Goal: Information Seeking & Learning: Learn about a topic

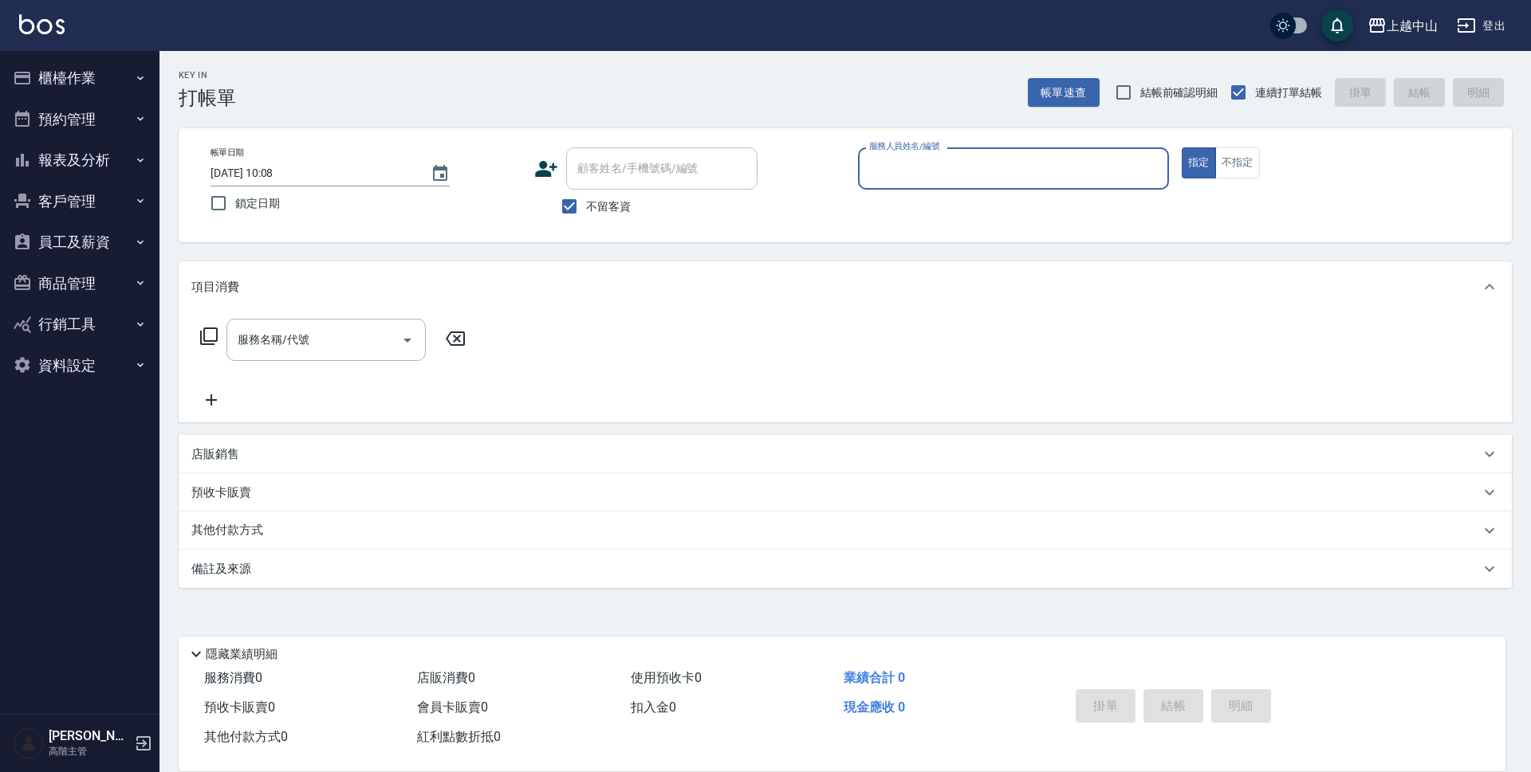
click at [96, 163] on button "報表及分析" at bounding box center [79, 160] width 147 height 41
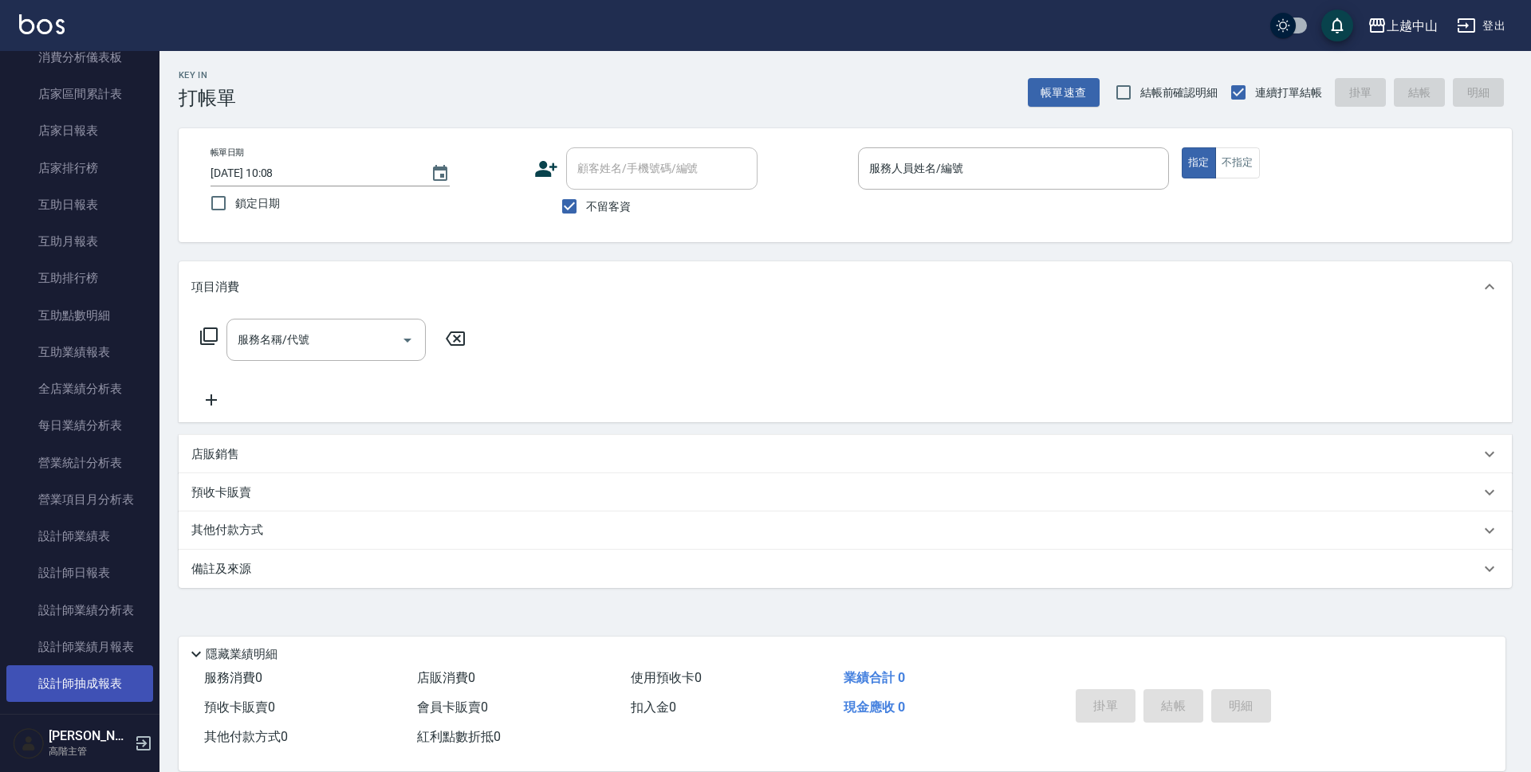
scroll to position [319, 0]
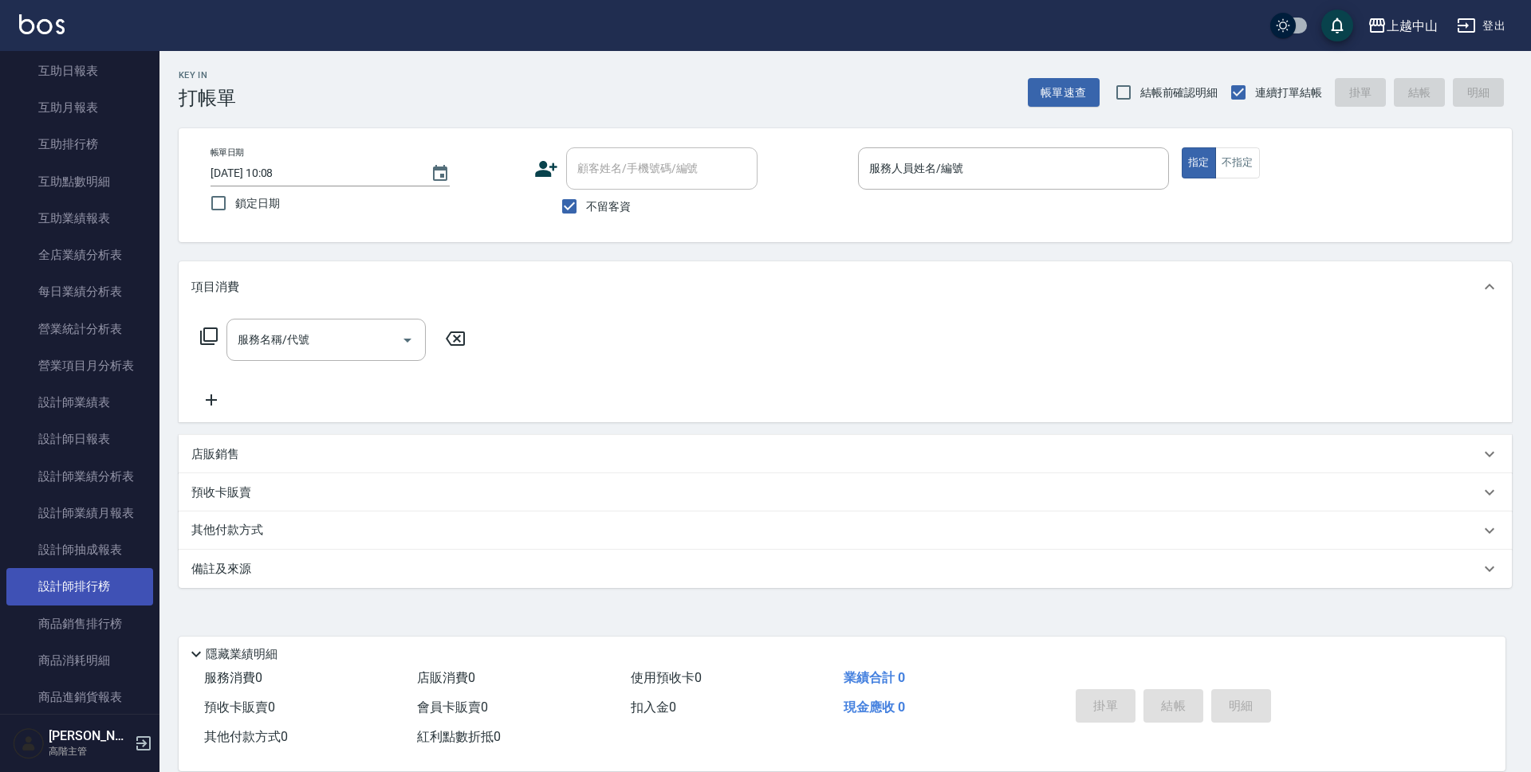
click at [104, 593] on link "設計師排行榜" at bounding box center [79, 586] width 147 height 37
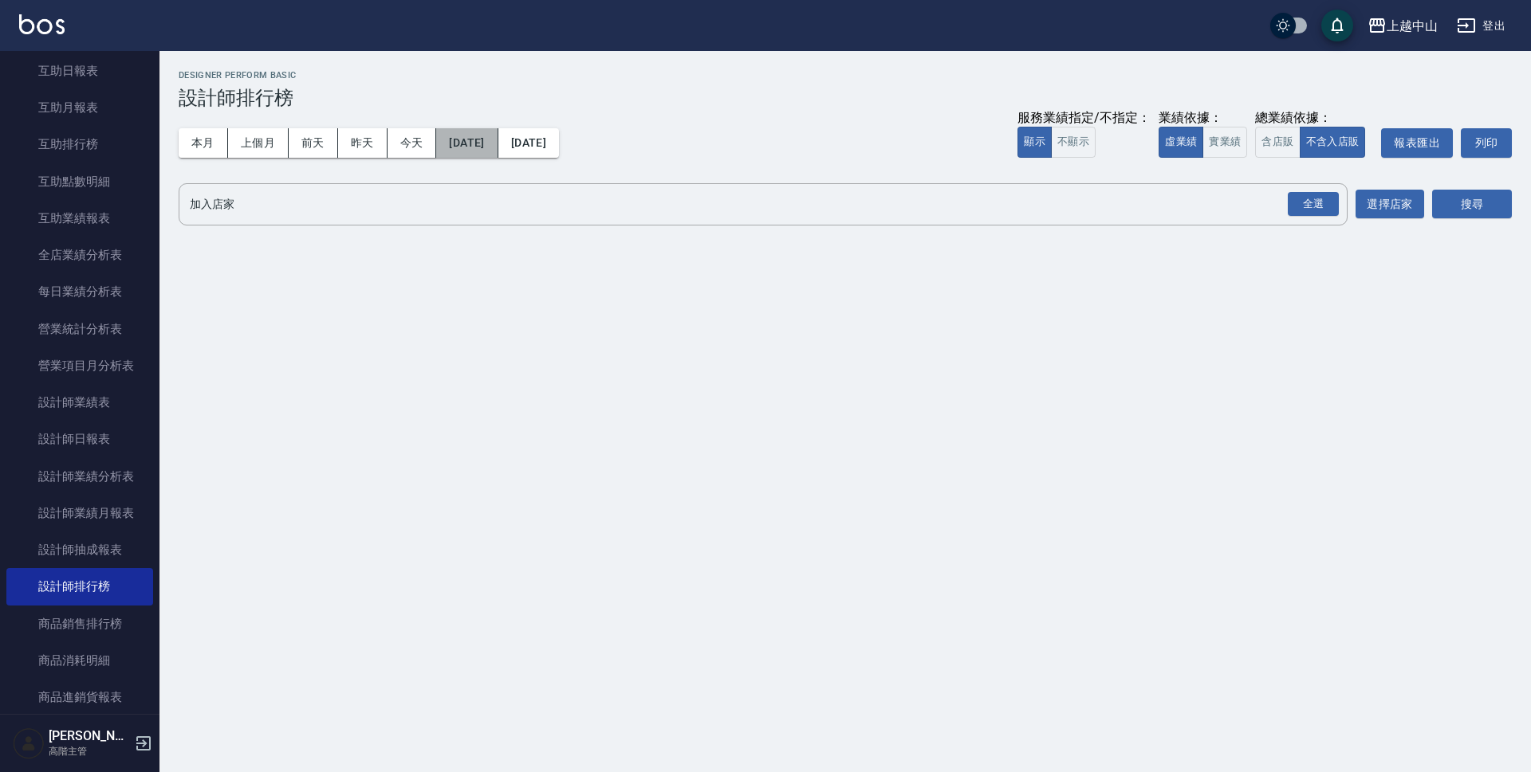
click at [457, 141] on button "[DATE]" at bounding box center [466, 142] width 61 height 29
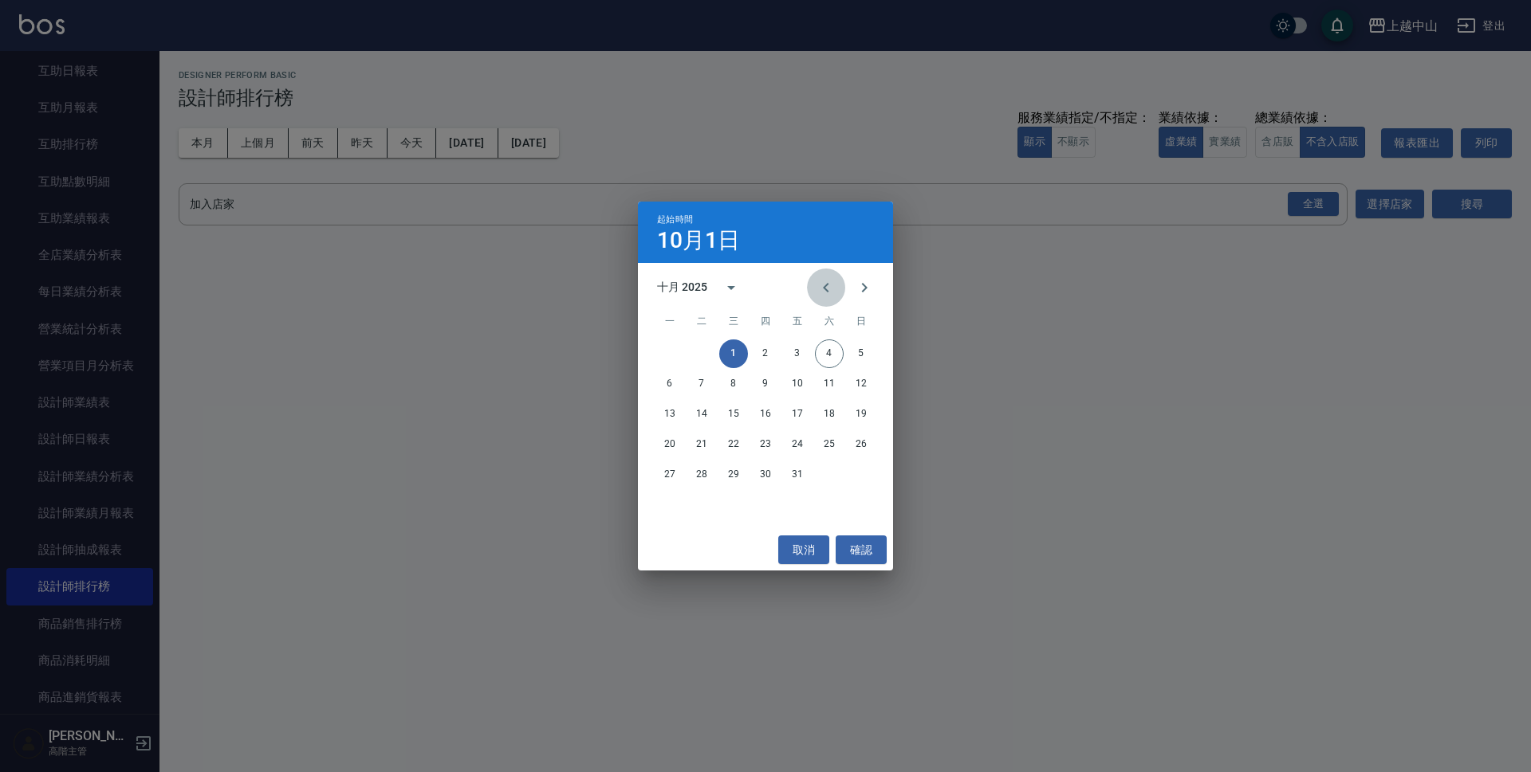
click at [816, 287] on button "Previous month" at bounding box center [826, 288] width 38 height 38
click at [668, 348] on button "1" at bounding box center [669, 354] width 29 height 29
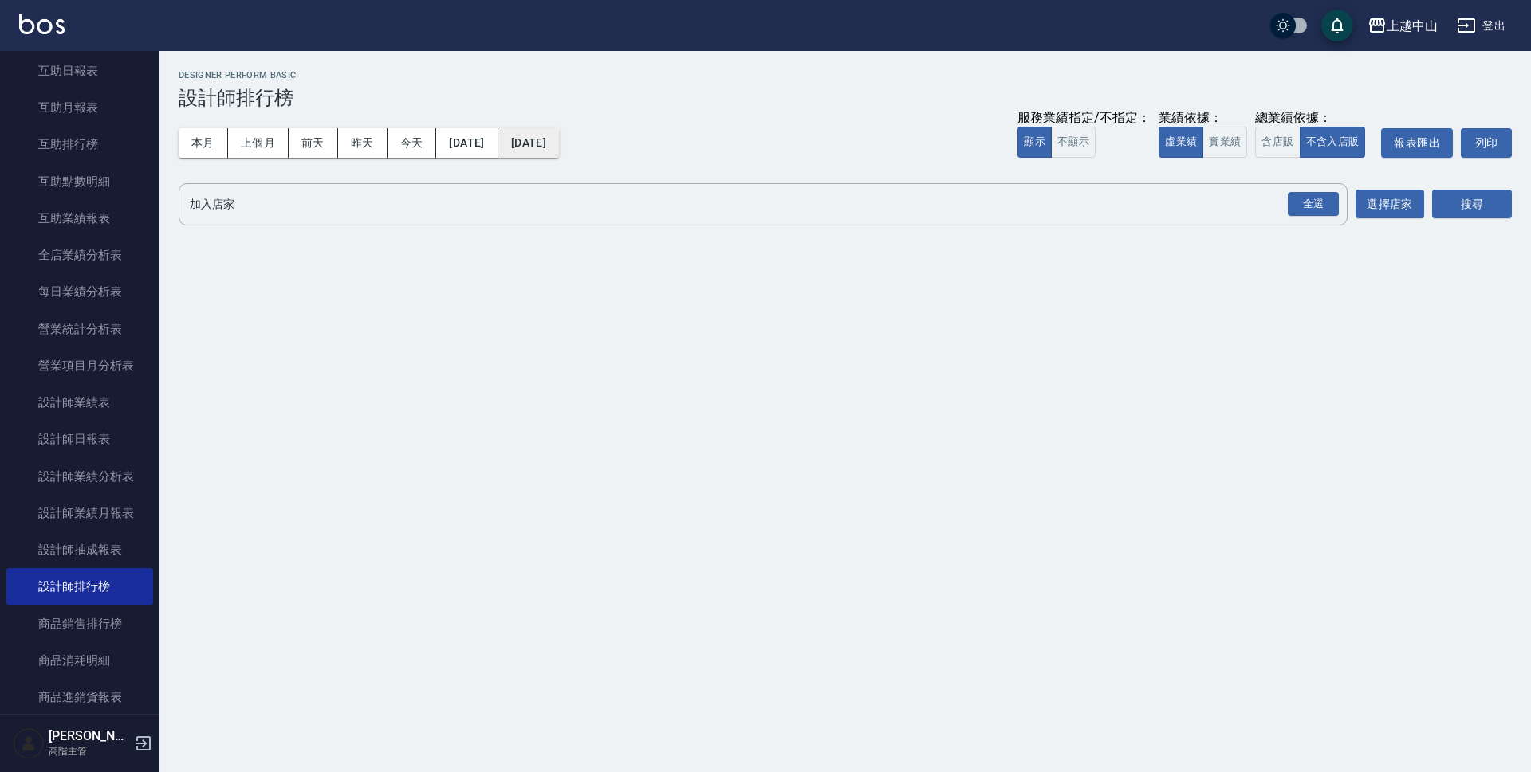
click at [559, 135] on button "[DATE]" at bounding box center [528, 142] width 61 height 29
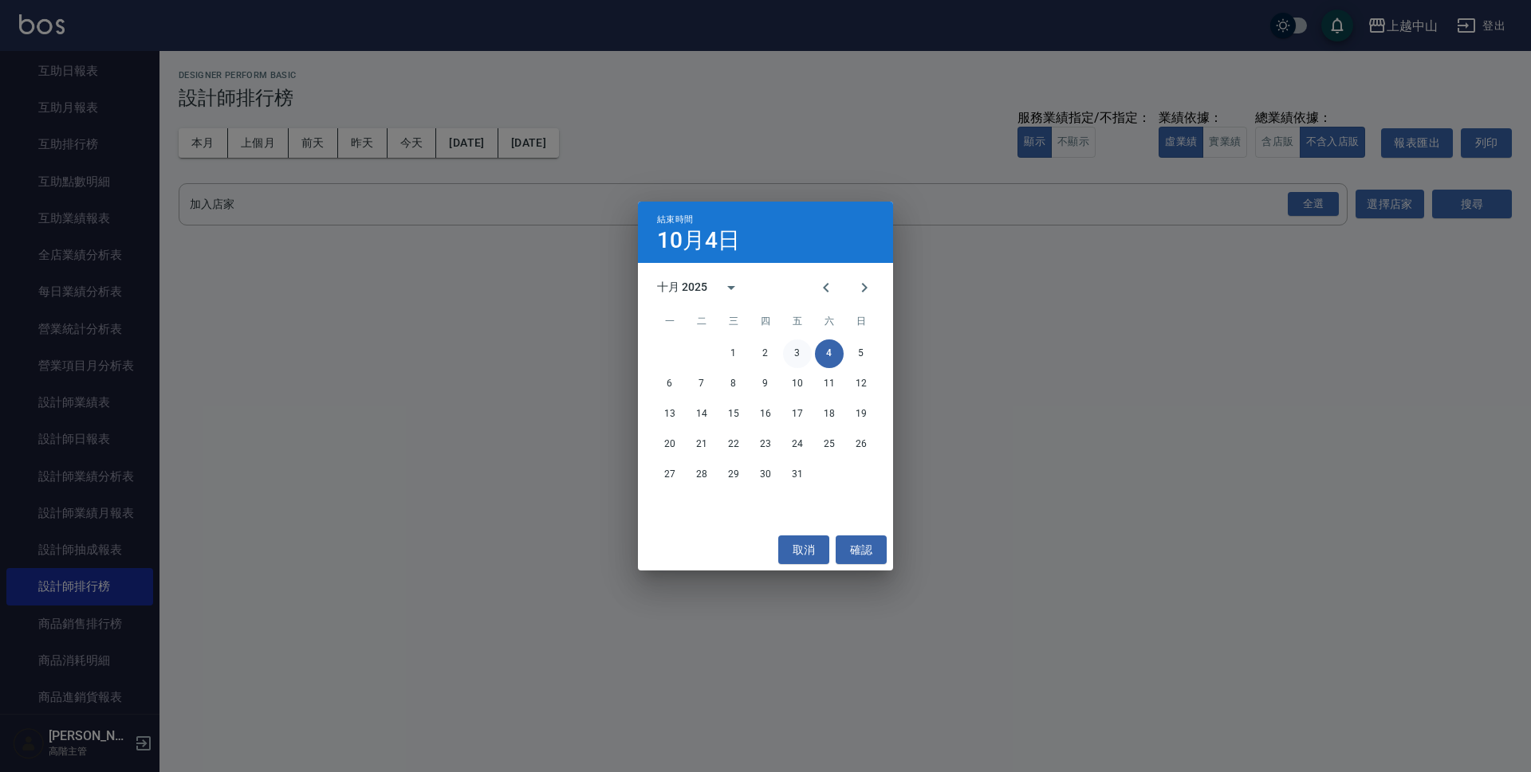
click at [802, 355] on button "3" at bounding box center [797, 354] width 29 height 29
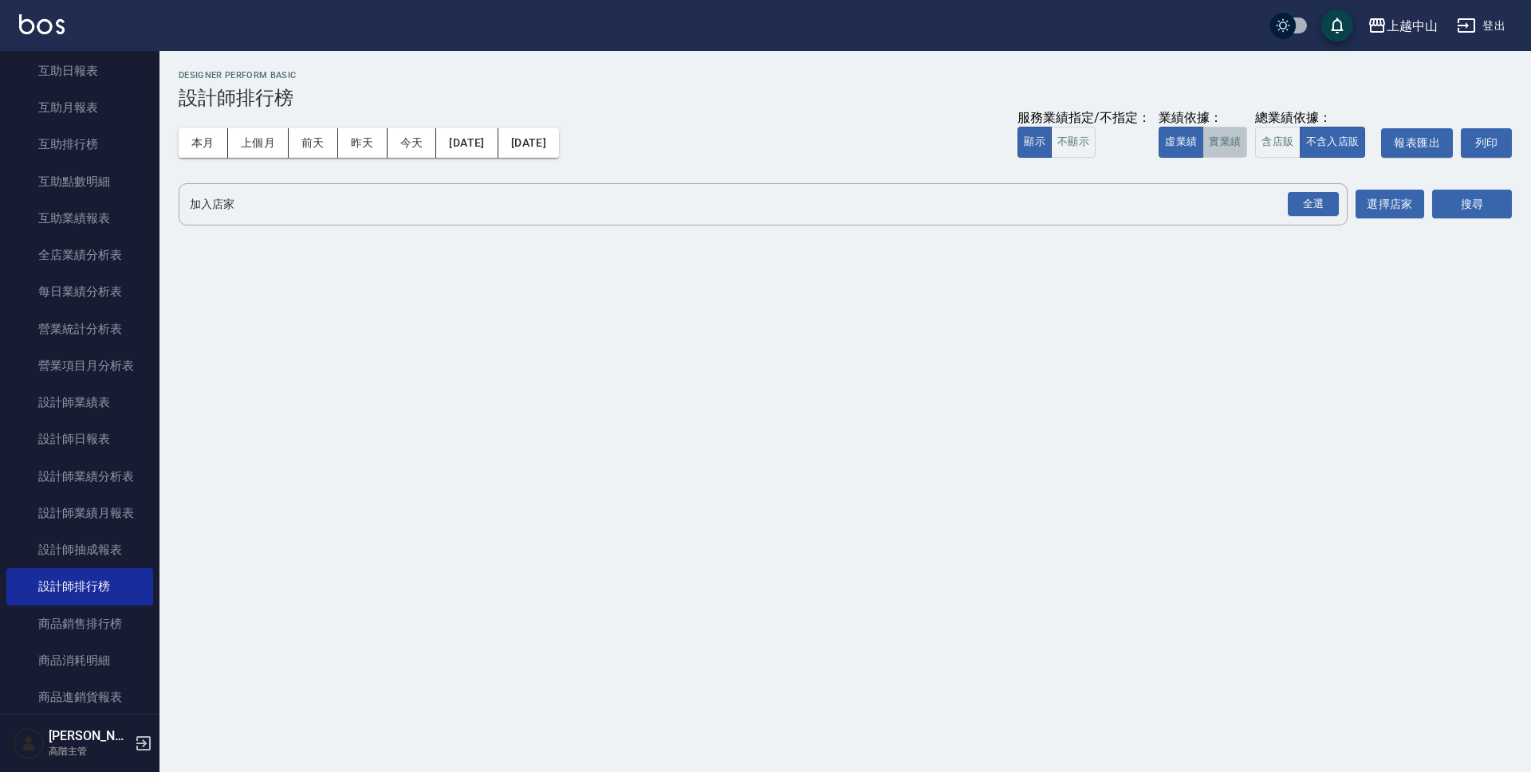
click at [1221, 143] on button "實業績" at bounding box center [1224, 142] width 45 height 31
click at [467, 194] on input "加入店家" at bounding box center [751, 205] width 1130 height 28
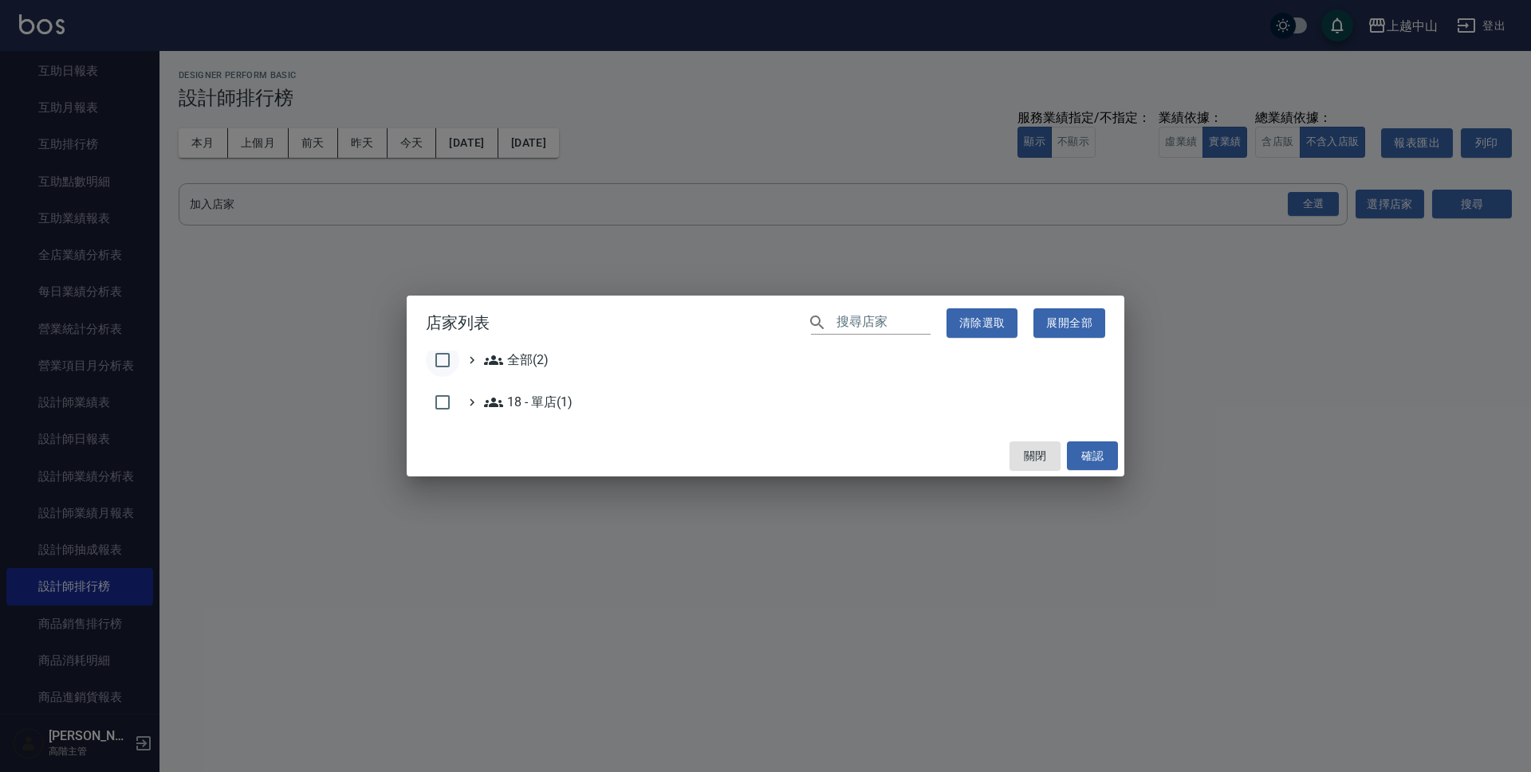
click at [458, 350] on input "checkbox" at bounding box center [442, 360] width 33 height 33
checkbox input "true"
click at [1088, 454] on button "確認" at bounding box center [1092, 456] width 51 height 29
checkbox input "false"
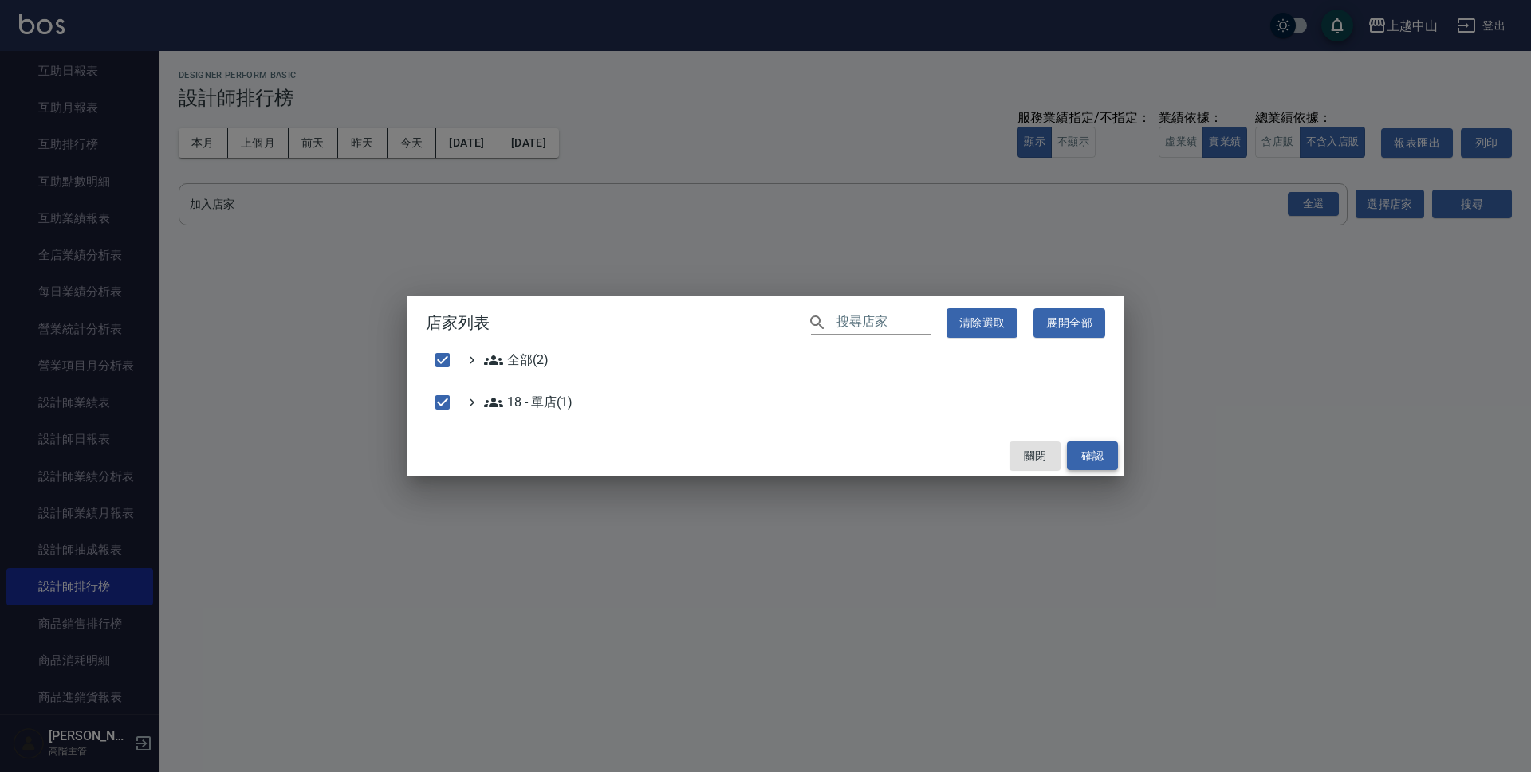
checkbox input "false"
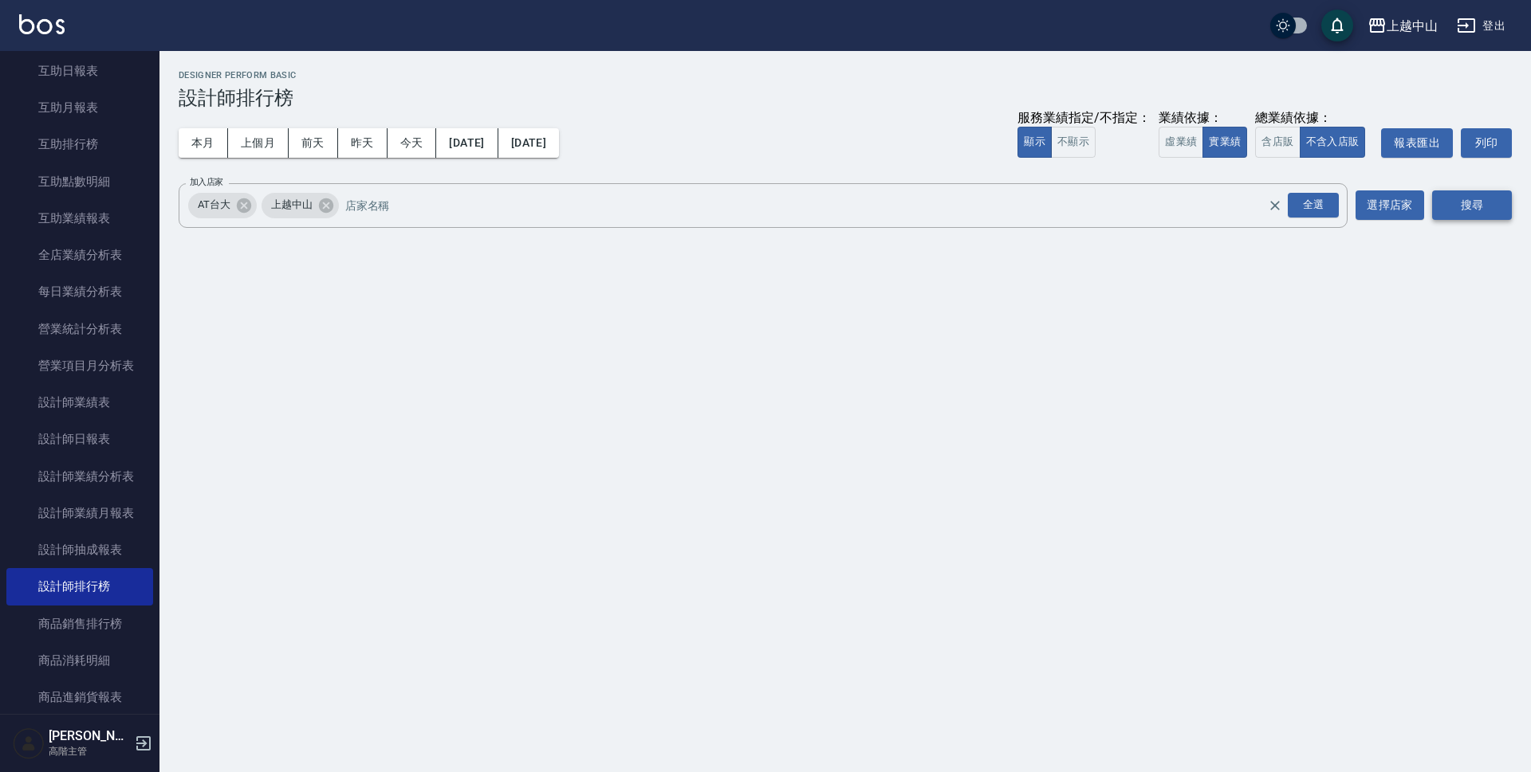
click at [1489, 204] on button "搜尋" at bounding box center [1472, 205] width 80 height 29
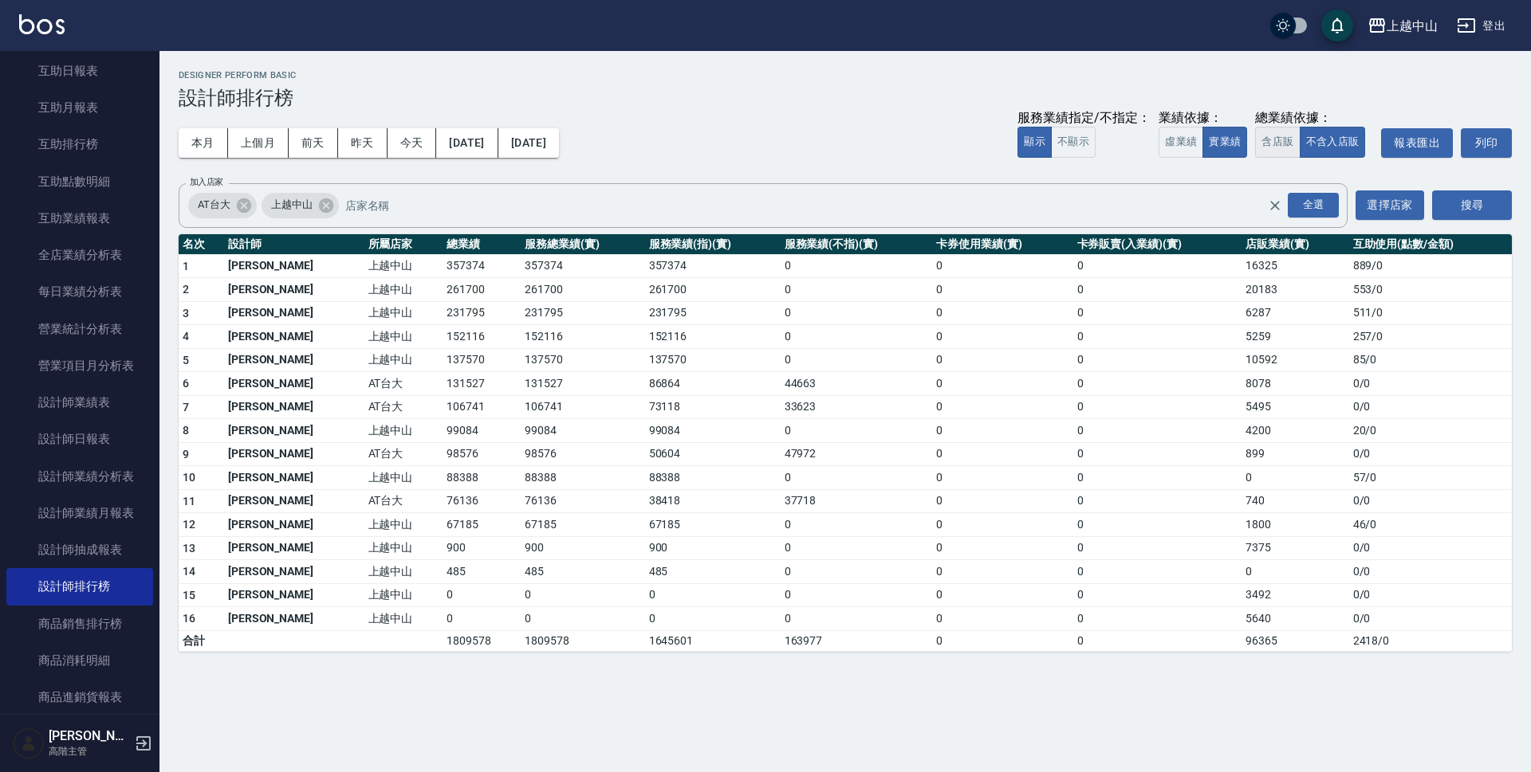
click at [1262, 148] on button "含店販" at bounding box center [1277, 142] width 45 height 31
click at [442, 273] on td "373699" at bounding box center [481, 266] width 78 height 24
copy td "373699"
click at [521, 268] on td "357374" at bounding box center [583, 266] width 124 height 24
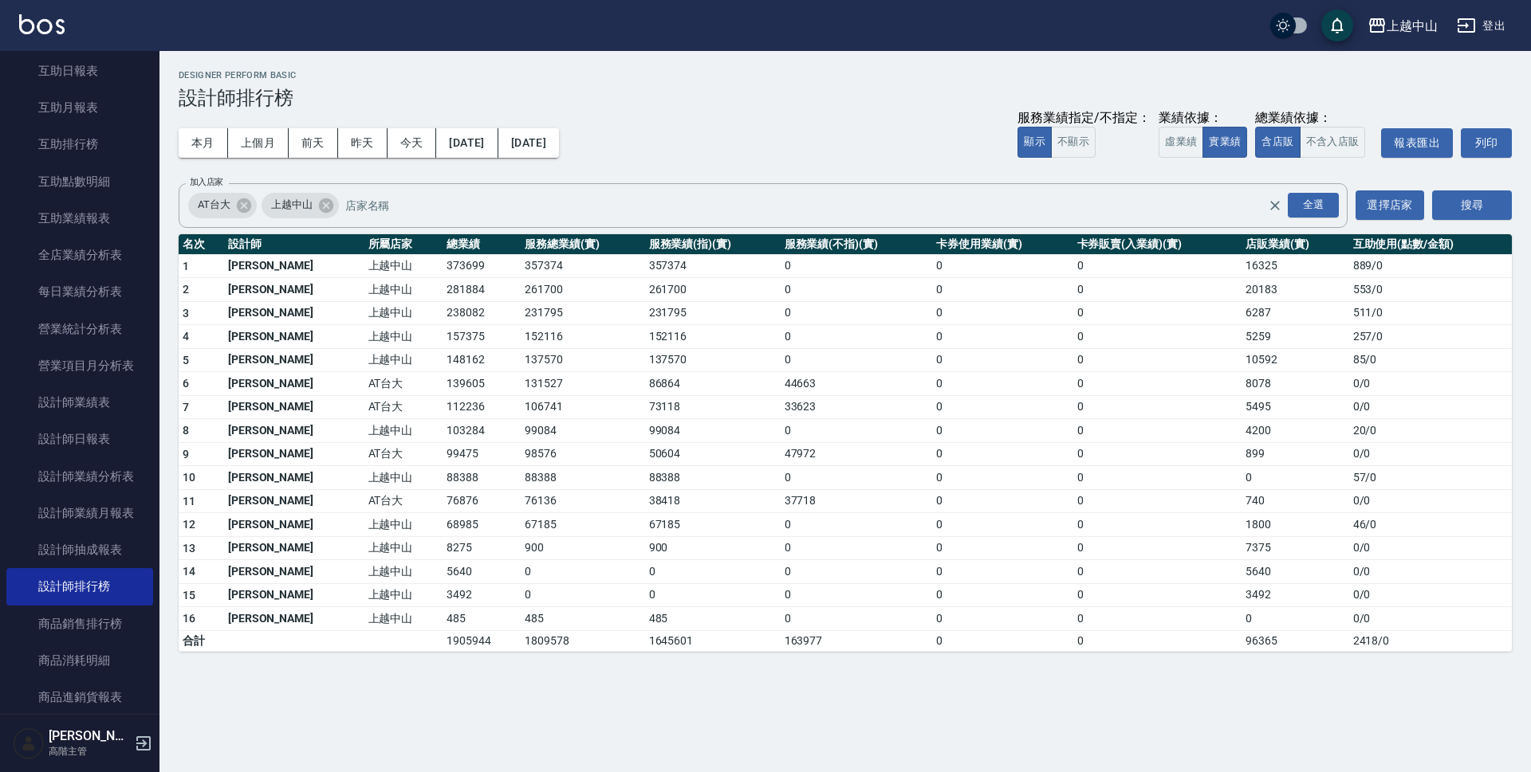
click at [521, 268] on td "357374" at bounding box center [583, 266] width 124 height 24
copy td "357374"
click at [1242, 262] on td "16325" at bounding box center [1294, 266] width 107 height 24
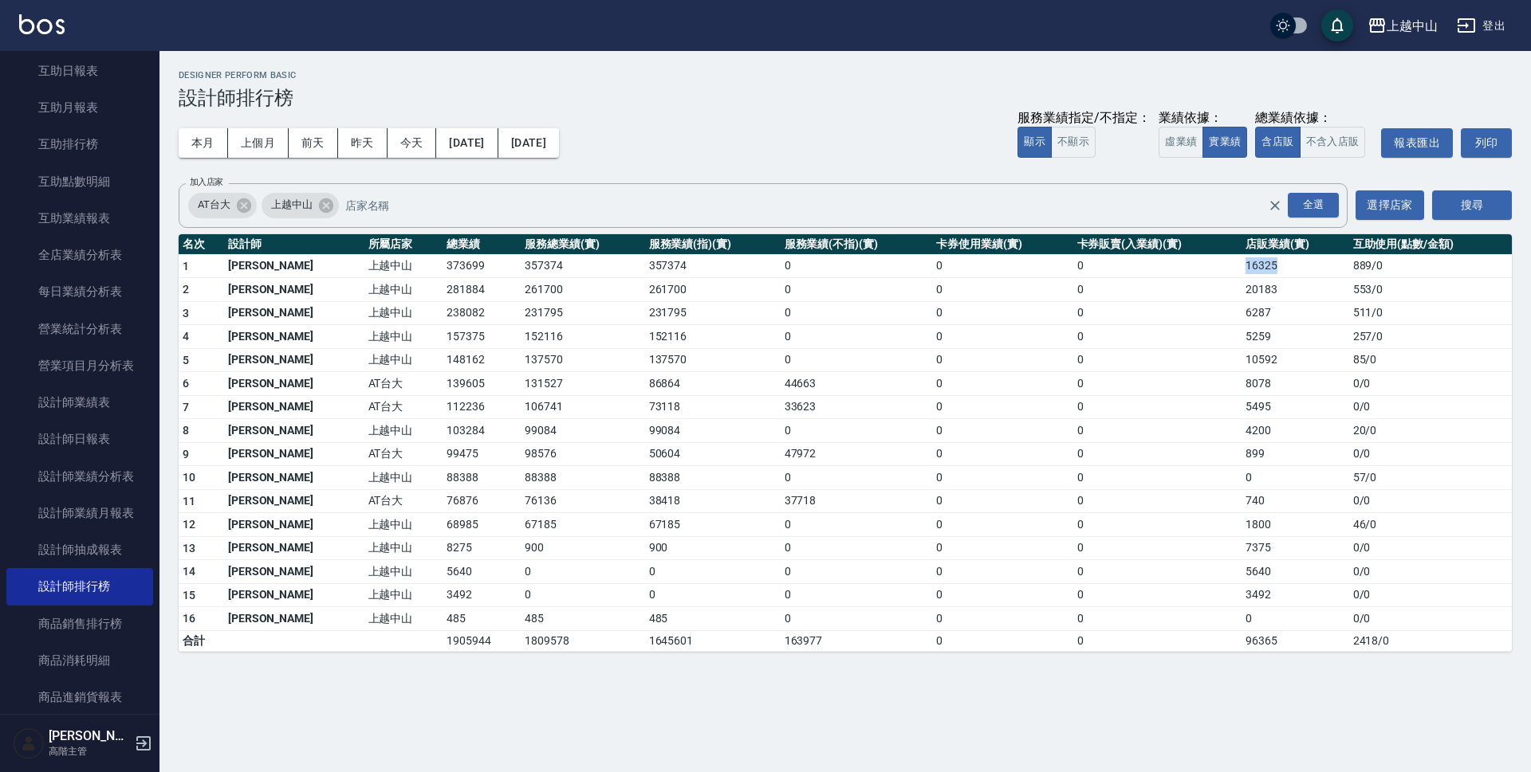
copy td "16325"
click at [442, 281] on td "281884" at bounding box center [481, 290] width 78 height 24
copy td "281884"
click at [521, 288] on td "261700" at bounding box center [583, 290] width 124 height 24
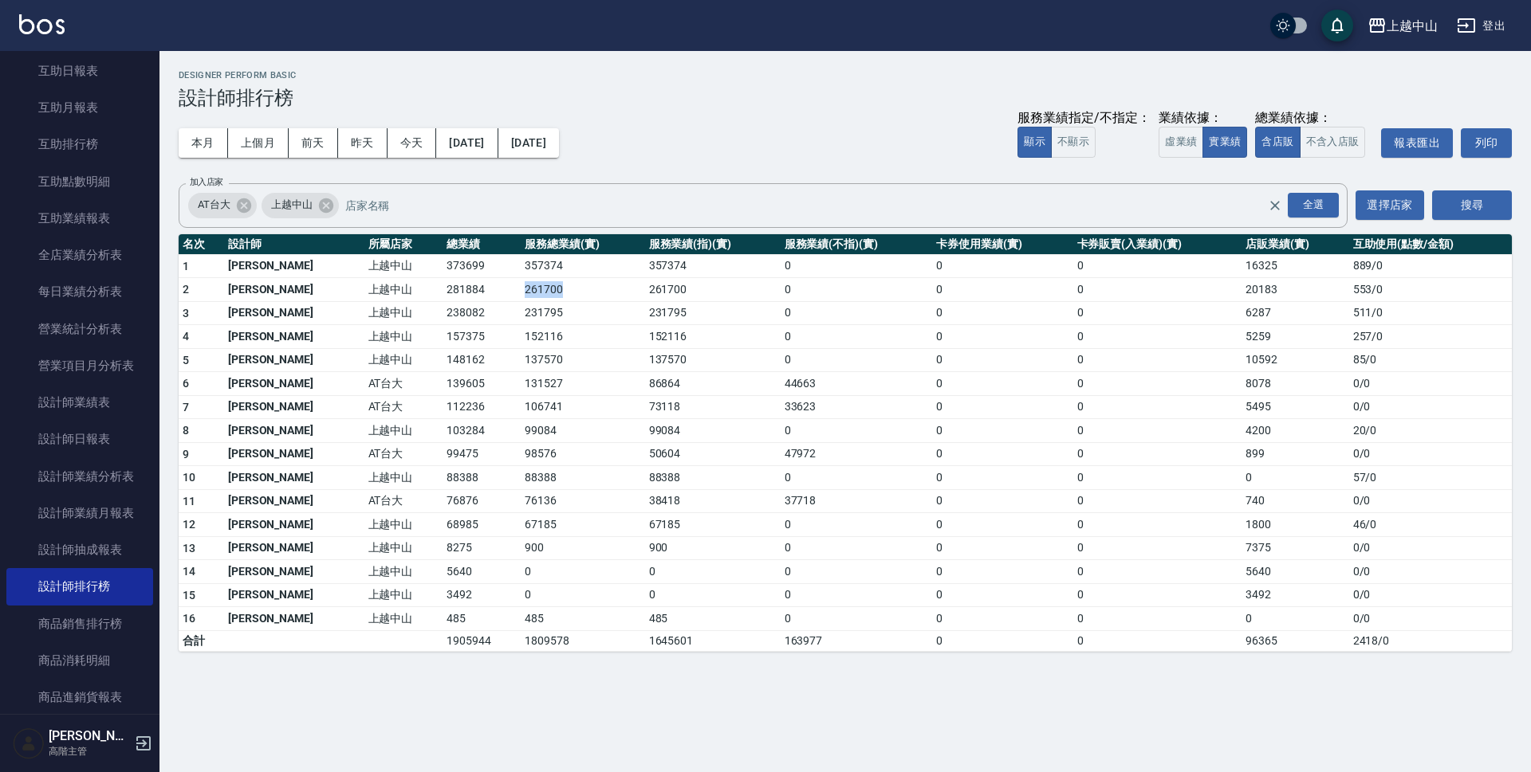
click at [521, 288] on td "261700" at bounding box center [583, 290] width 124 height 24
copy td "261700"
click at [1249, 293] on td "20183" at bounding box center [1294, 290] width 107 height 24
copy td "20183"
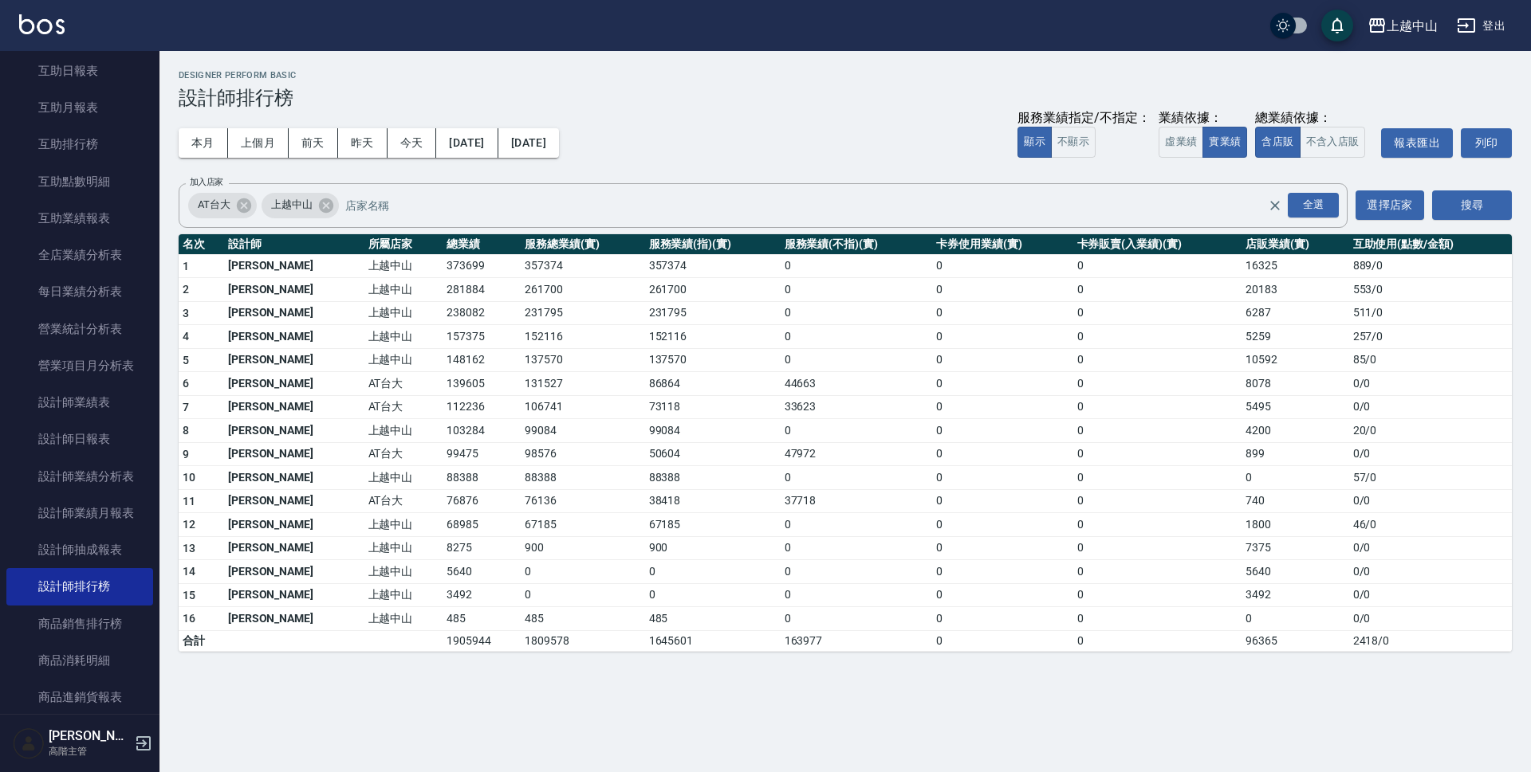
click at [442, 316] on td "238082" at bounding box center [481, 313] width 78 height 24
copy td "238082"
click at [521, 314] on td "231795" at bounding box center [583, 313] width 124 height 24
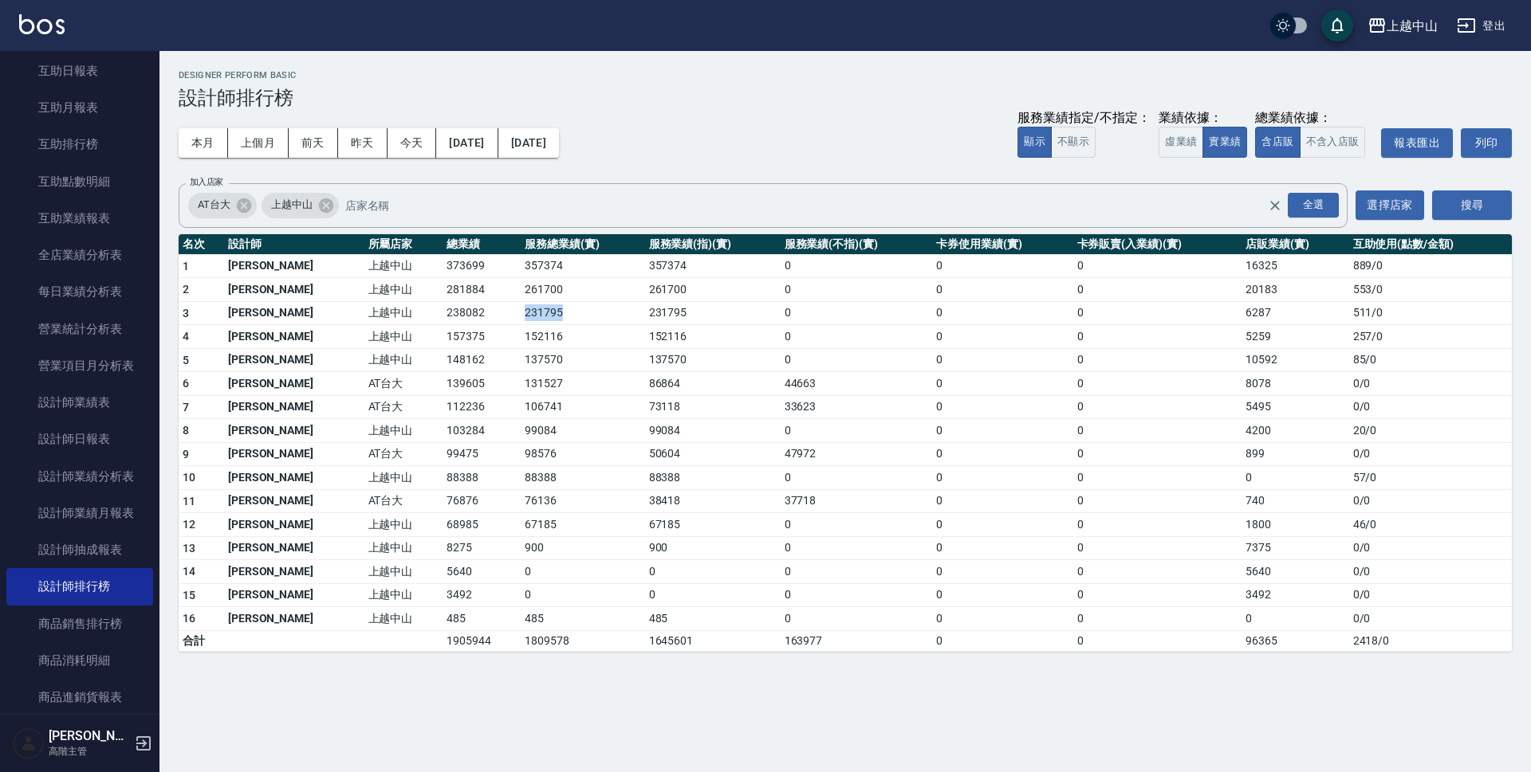
copy td "231795"
drag, startPoint x: 372, startPoint y: 308, endPoint x: 419, endPoint y: 311, distance: 46.3
click at [419, 311] on tr "3 [PERSON_NAME][GEOGRAPHIC_DATA] 231795 231795 0 0 0 6287 511 / 0" at bounding box center [845, 313] width 1333 height 24
copy tr "[GEOGRAPHIC_DATA]"
click at [521, 315] on td "231795" at bounding box center [583, 313] width 124 height 24
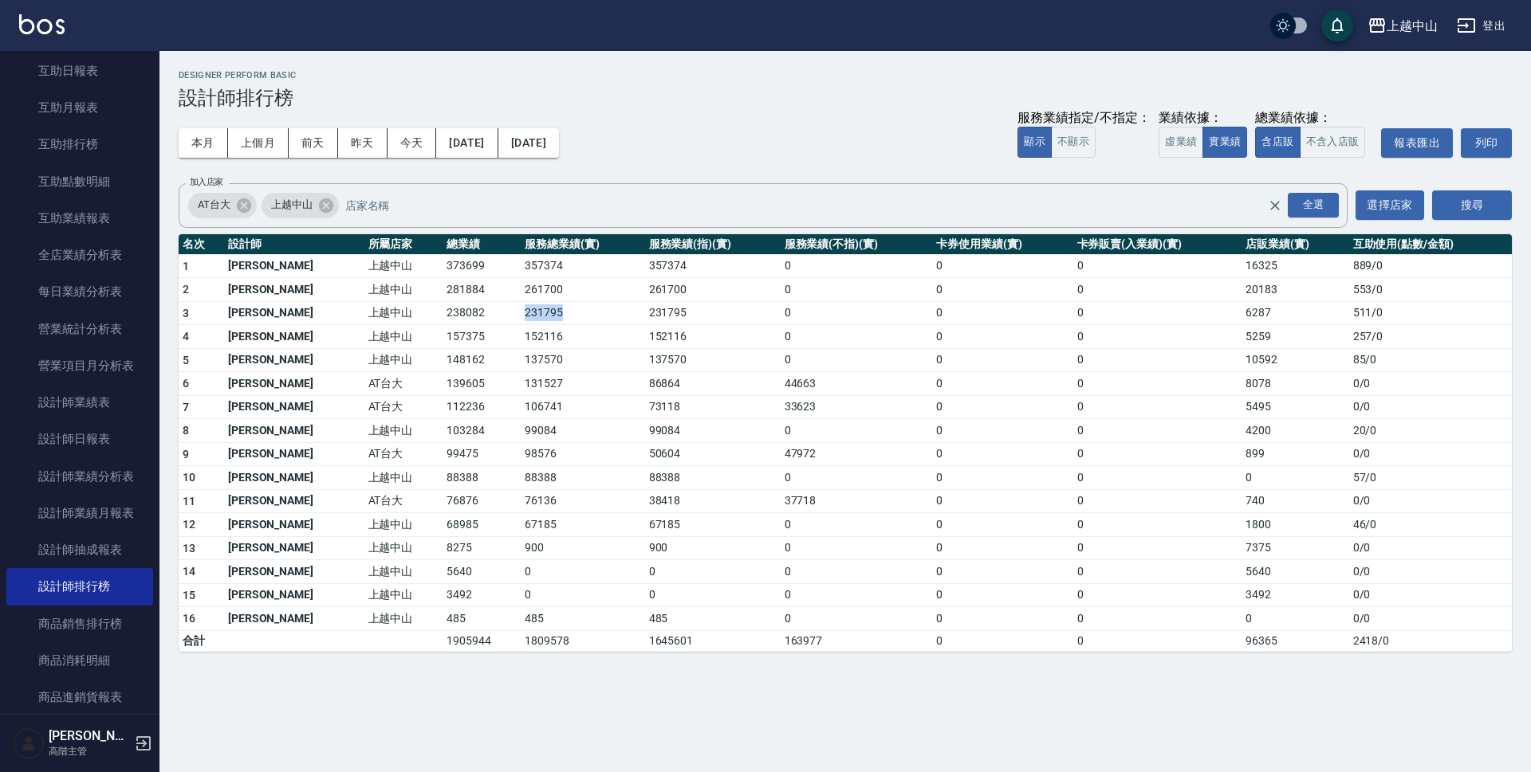
click at [521, 315] on td "231795" at bounding box center [583, 313] width 124 height 24
copy td "231795"
click at [1241, 309] on td "6287" at bounding box center [1294, 313] width 107 height 24
click at [442, 337] on td "157375" at bounding box center [481, 337] width 78 height 24
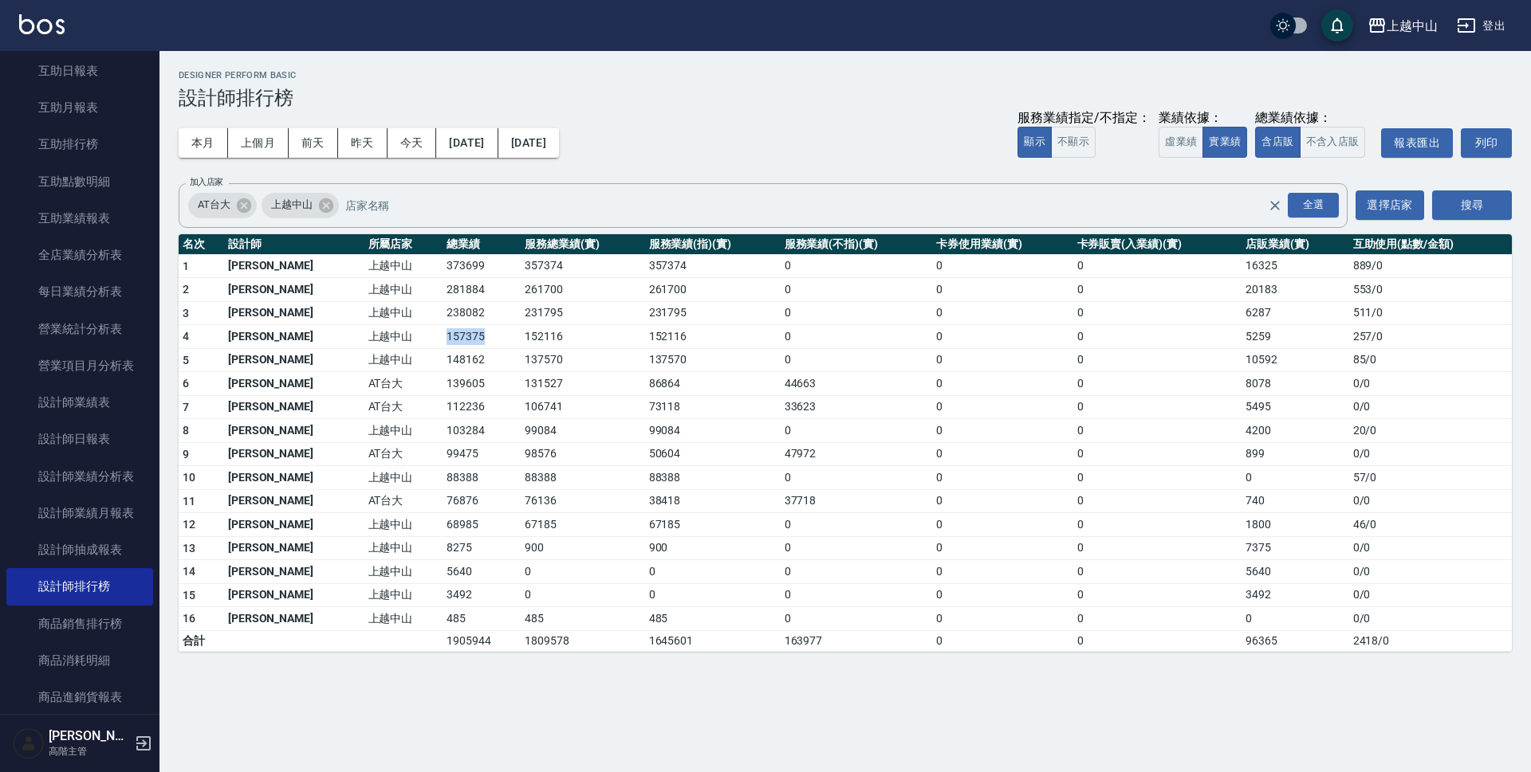
click at [442, 337] on td "157375" at bounding box center [481, 337] width 78 height 24
click at [521, 335] on td "152116" at bounding box center [583, 337] width 124 height 24
click at [1241, 337] on td "5259" at bounding box center [1294, 337] width 107 height 24
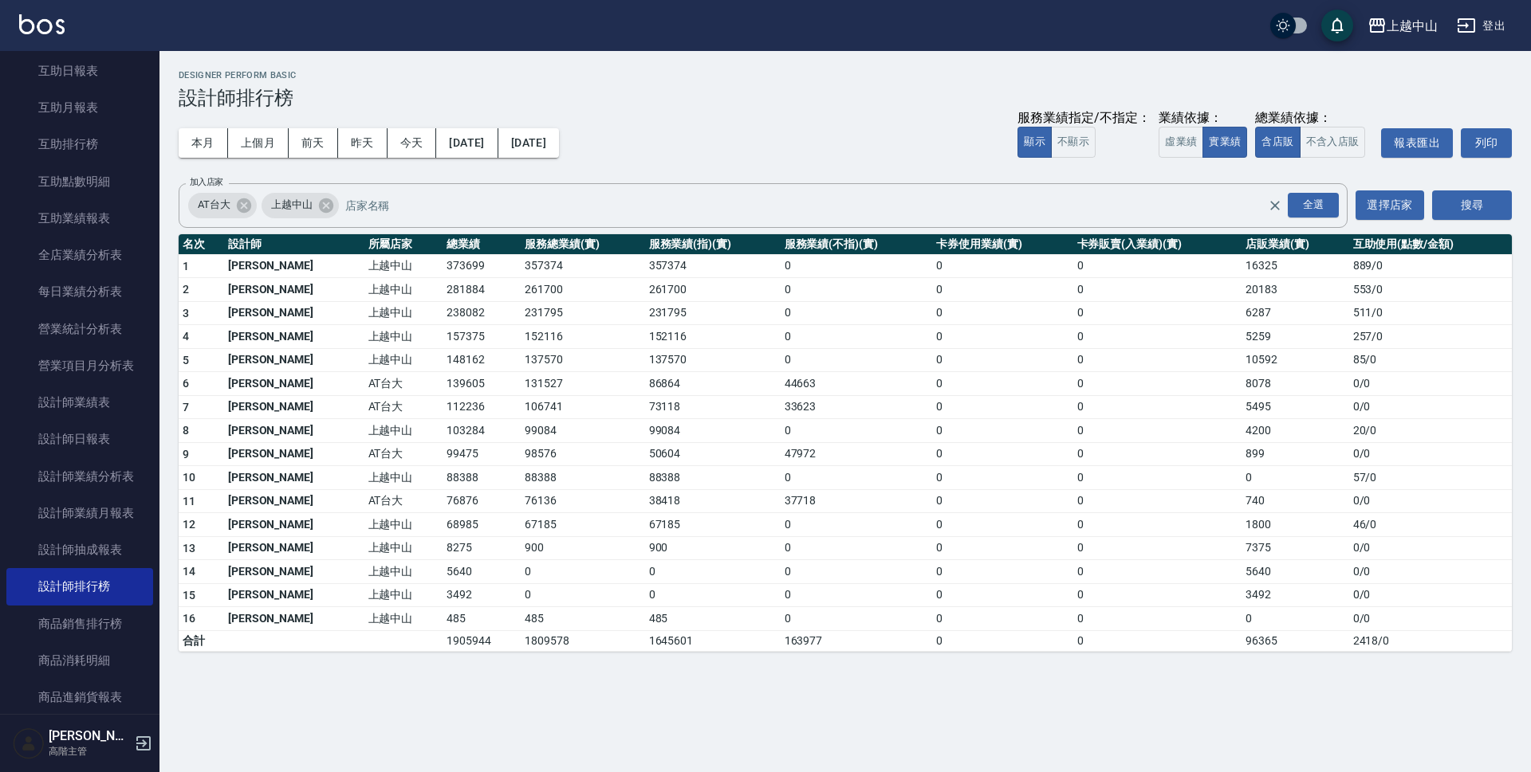
click at [521, 280] on td "261700" at bounding box center [583, 290] width 124 height 24
click at [1189, 145] on button "虛業績" at bounding box center [1180, 142] width 45 height 31
click at [442, 360] on td "167277" at bounding box center [481, 360] width 78 height 24
click at [521, 360] on td "156685" at bounding box center [583, 360] width 124 height 24
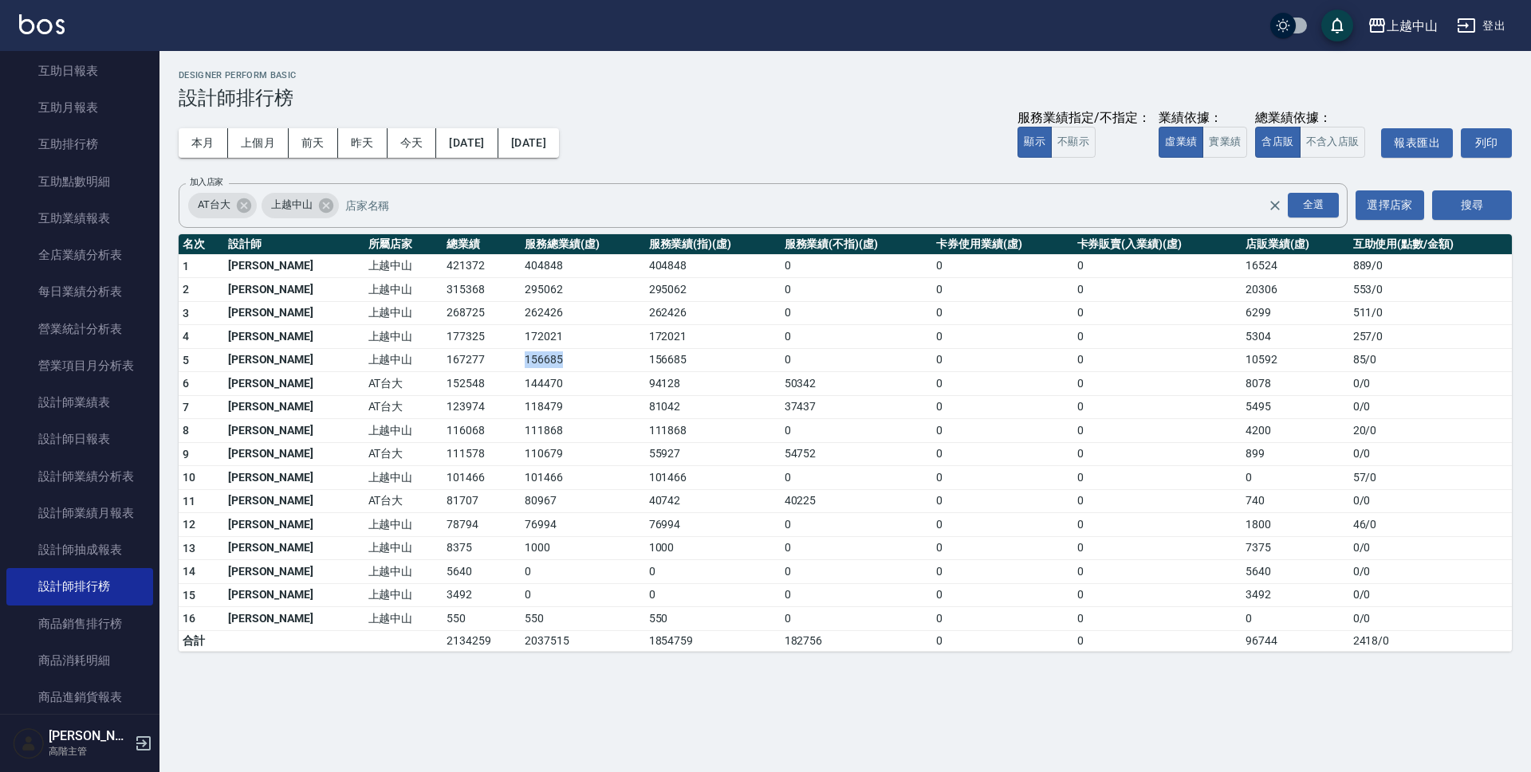
click at [521, 360] on td "156685" at bounding box center [583, 360] width 124 height 24
click at [1241, 358] on td "10592" at bounding box center [1294, 360] width 107 height 24
click at [442, 382] on td "152548" at bounding box center [481, 384] width 78 height 24
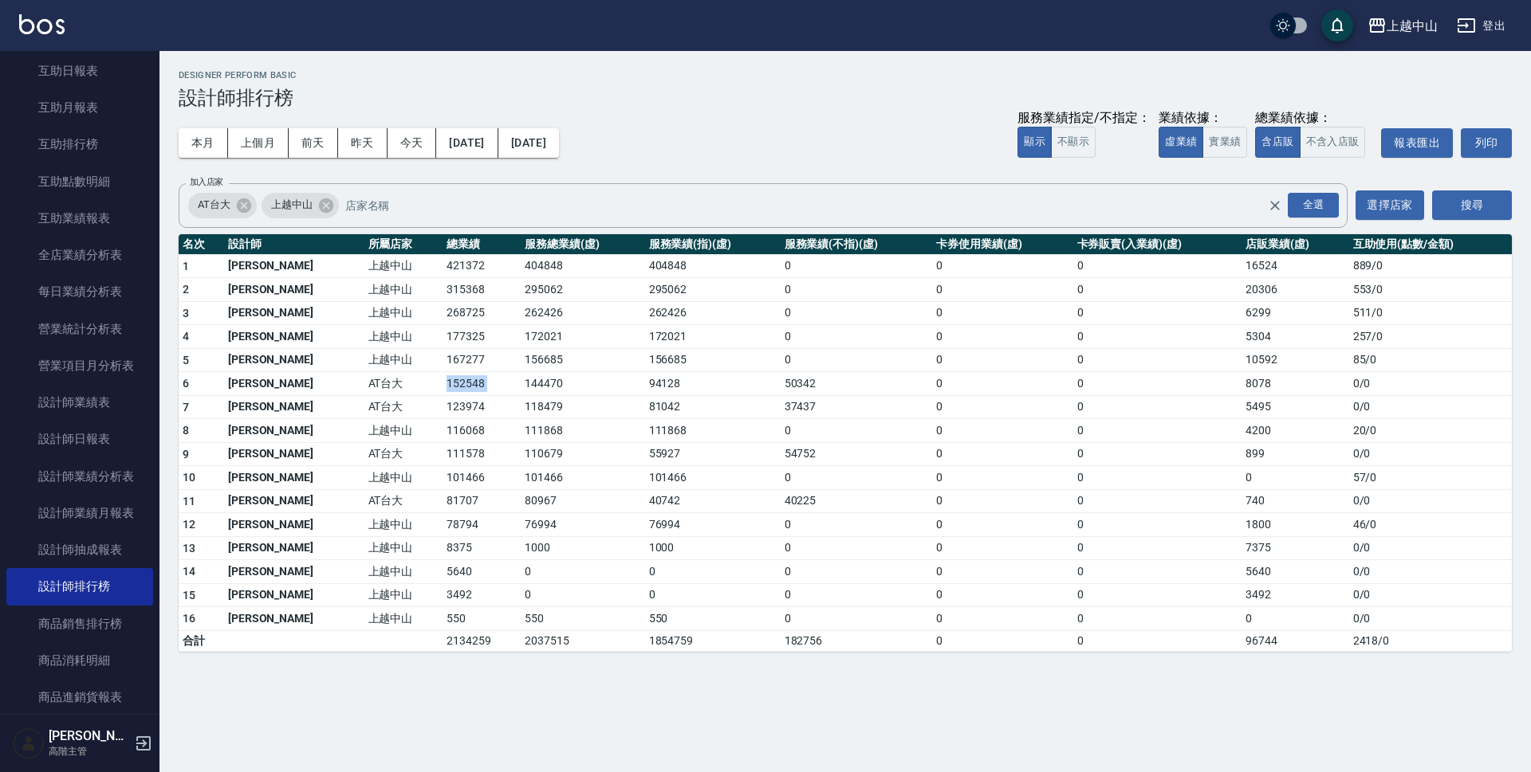
click at [442, 382] on td "152548" at bounding box center [481, 384] width 78 height 24
click at [521, 384] on td "144470" at bounding box center [583, 384] width 124 height 24
click at [442, 434] on td "116068" at bounding box center [481, 431] width 78 height 24
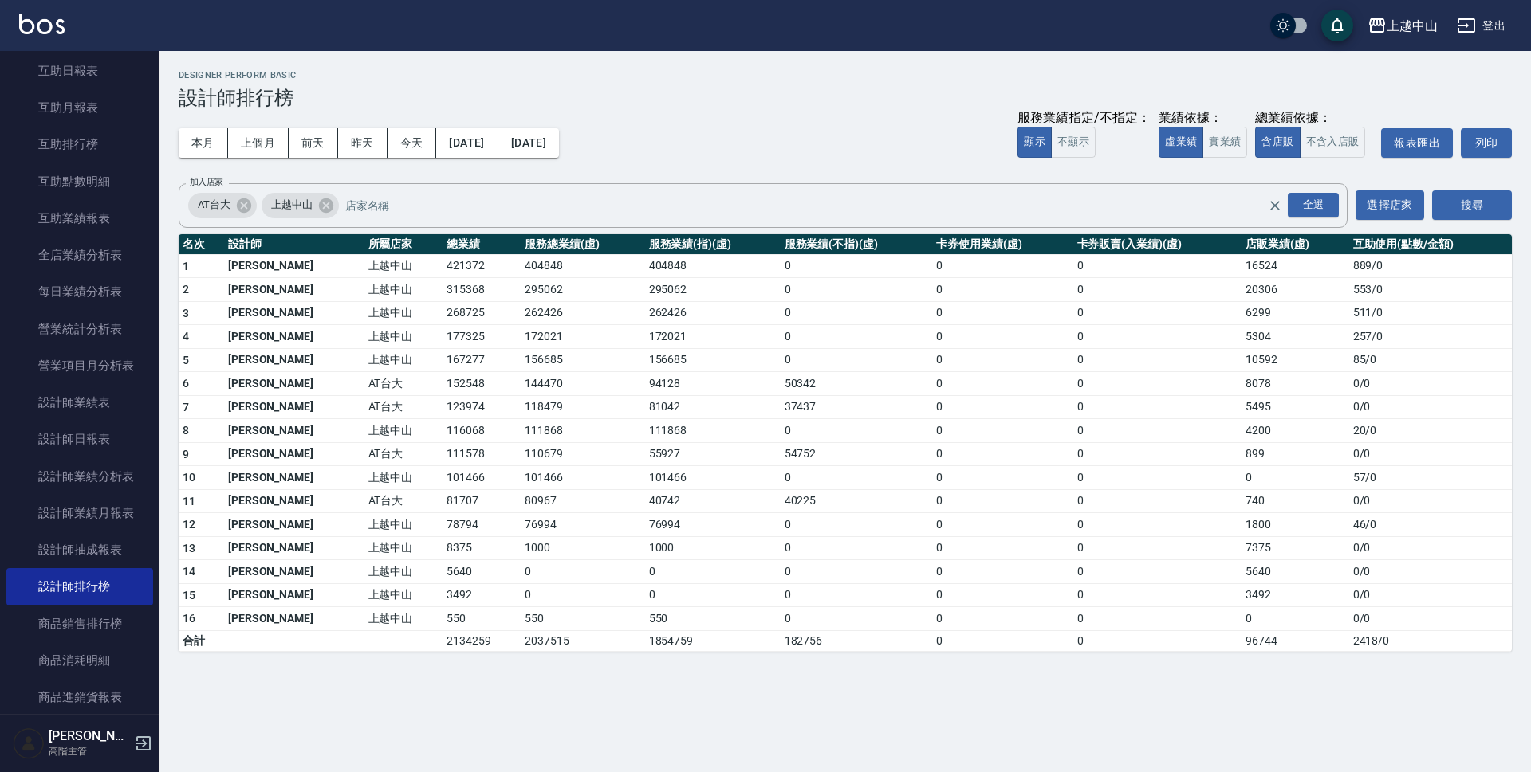
click at [521, 432] on td "111868" at bounding box center [583, 431] width 124 height 24
click at [442, 455] on td "111578" at bounding box center [481, 454] width 78 height 24
click at [521, 459] on td "110679" at bounding box center [583, 454] width 124 height 24
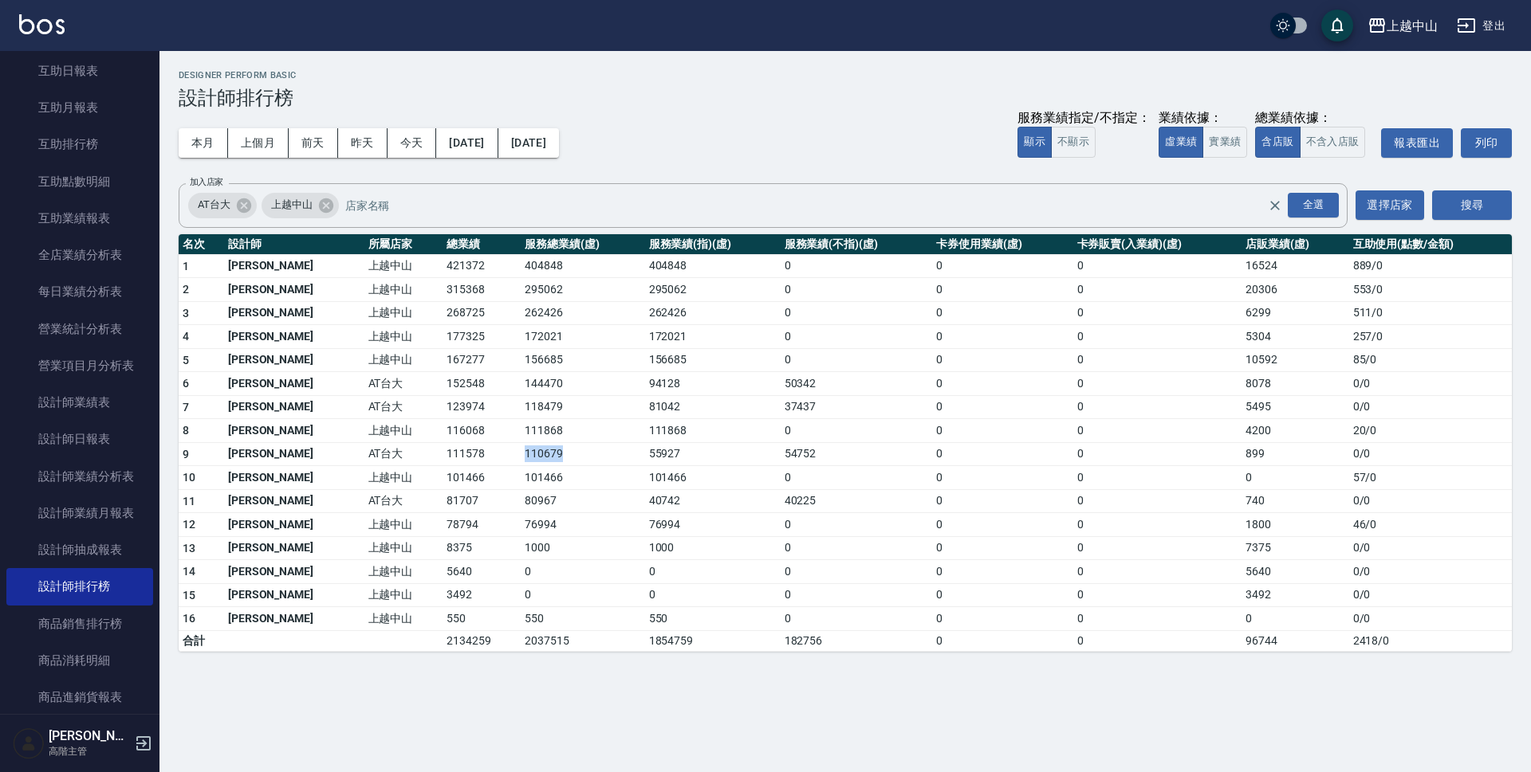
click at [521, 459] on td "110679" at bounding box center [583, 454] width 124 height 24
click at [576, 462] on td "110679" at bounding box center [583, 454] width 124 height 24
click at [521, 451] on td "110679" at bounding box center [583, 454] width 124 height 24
click at [442, 404] on td "123974" at bounding box center [481, 407] width 78 height 24
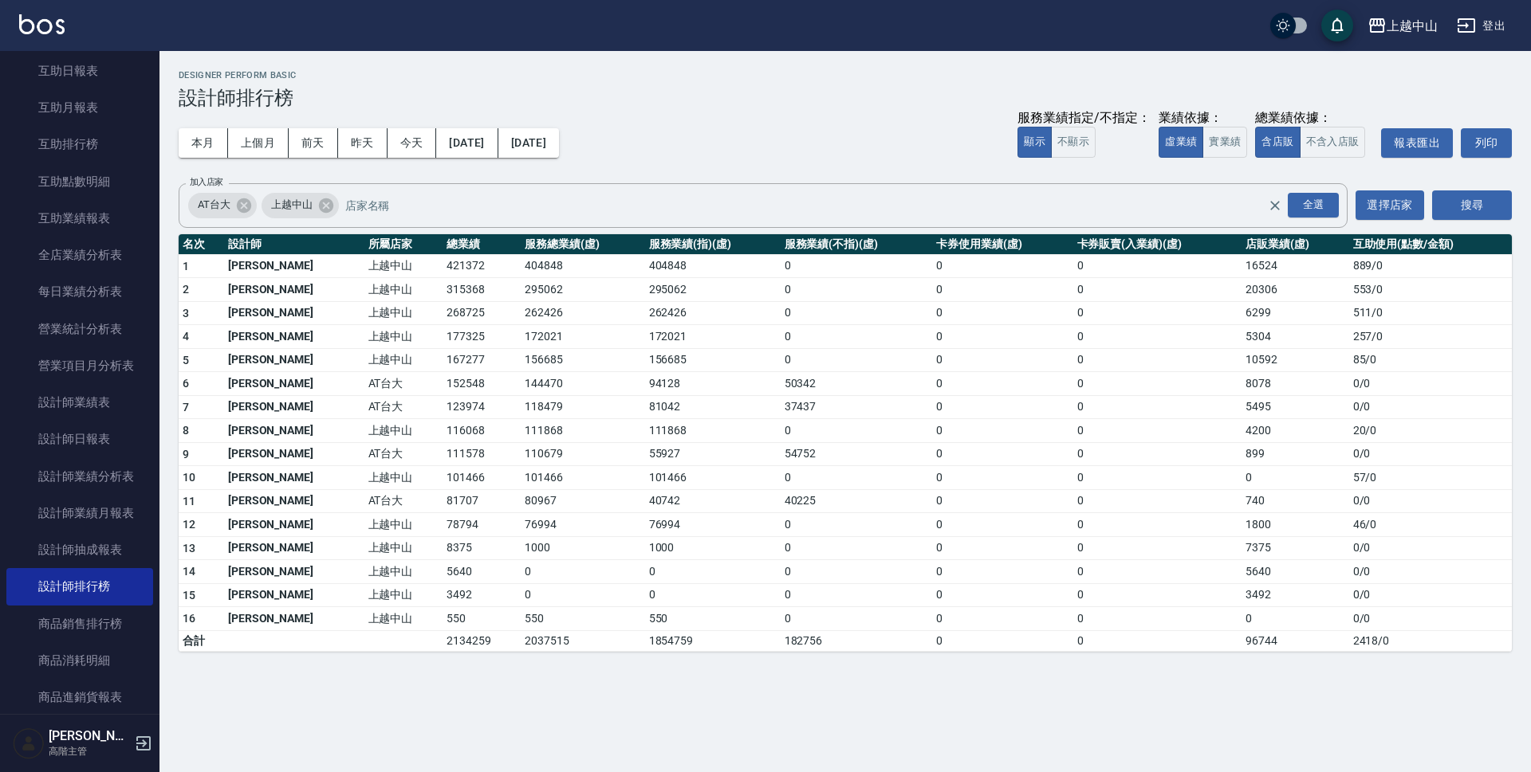
click at [442, 404] on td "123974" at bounding box center [481, 407] width 78 height 24
click at [521, 409] on td "118479" at bounding box center [583, 407] width 124 height 24
click at [1241, 403] on td "5495" at bounding box center [1294, 407] width 107 height 24
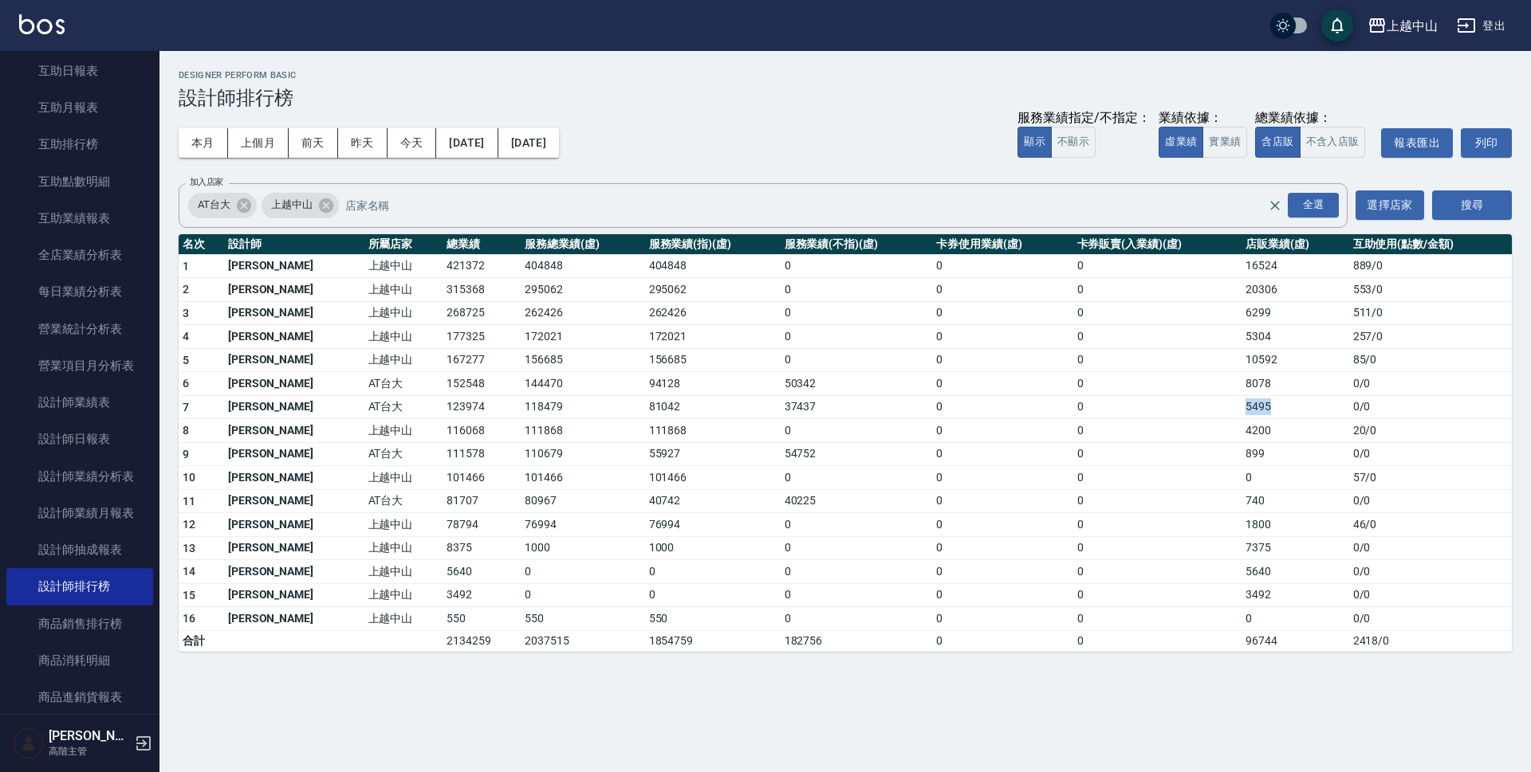
click at [1241, 403] on td "5495" at bounding box center [1294, 407] width 107 height 24
click at [442, 475] on td "101466" at bounding box center [481, 478] width 78 height 24
click at [1217, 358] on td "0" at bounding box center [1157, 360] width 169 height 24
click at [1179, 141] on button "虛業績" at bounding box center [1180, 142] width 45 height 31
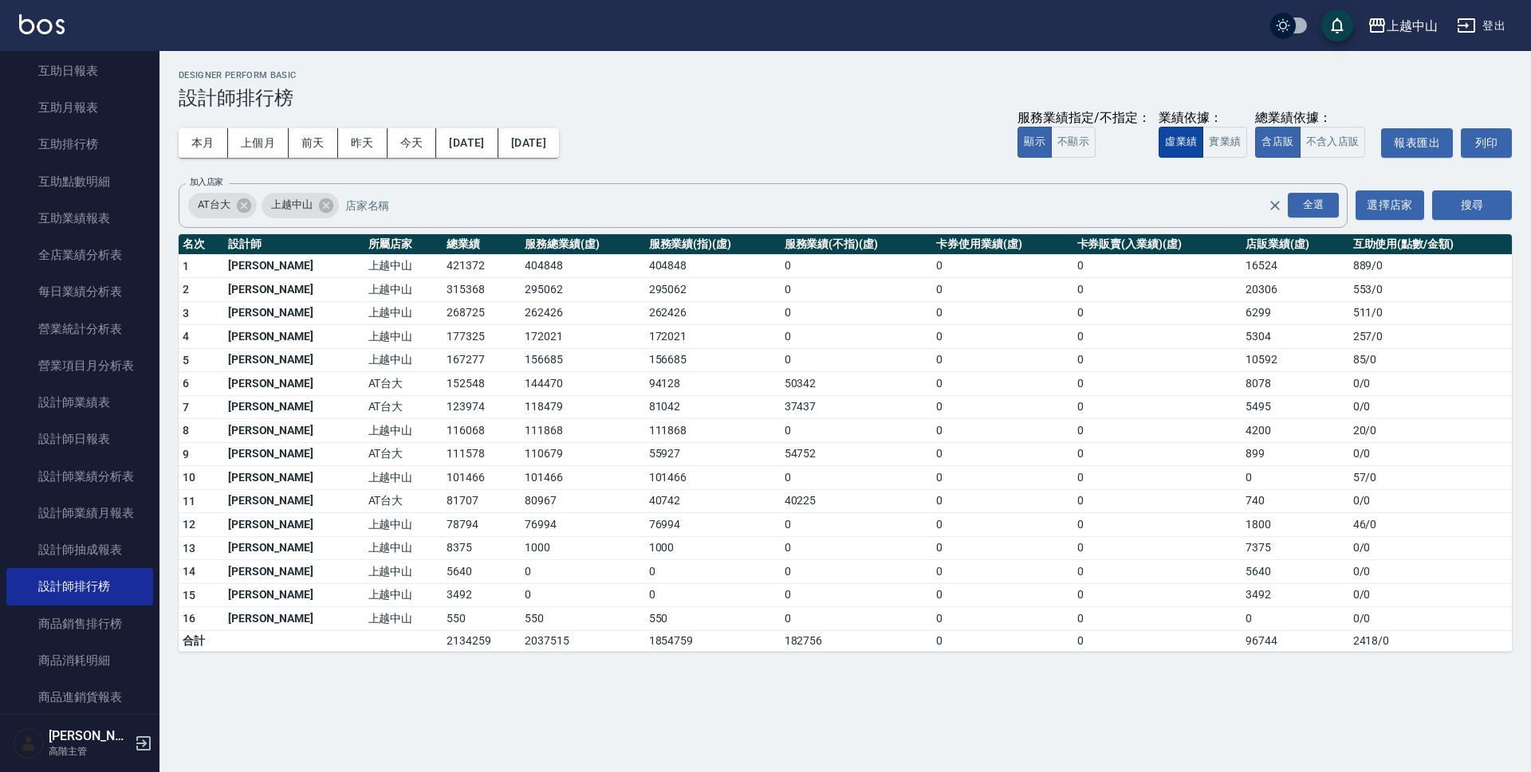
click at [1179, 141] on button "虛業績" at bounding box center [1180, 142] width 45 height 31
type button "FAKE"
click at [442, 502] on td "81707" at bounding box center [481, 501] width 78 height 24
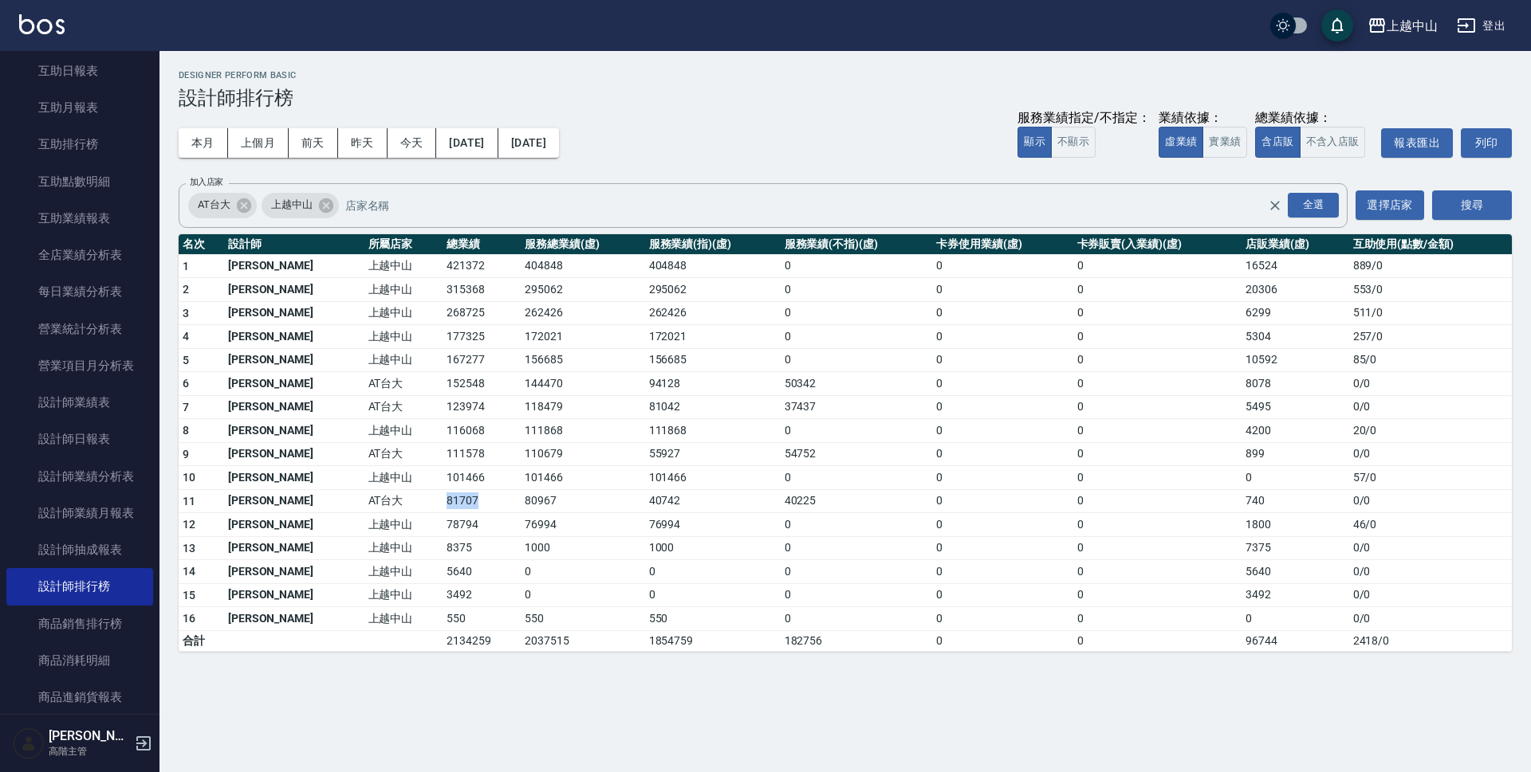
click at [442, 502] on td "81707" at bounding box center [481, 501] width 78 height 24
click at [521, 500] on td "80967" at bounding box center [583, 501] width 124 height 24
click at [442, 525] on td "78794" at bounding box center [481, 525] width 78 height 24
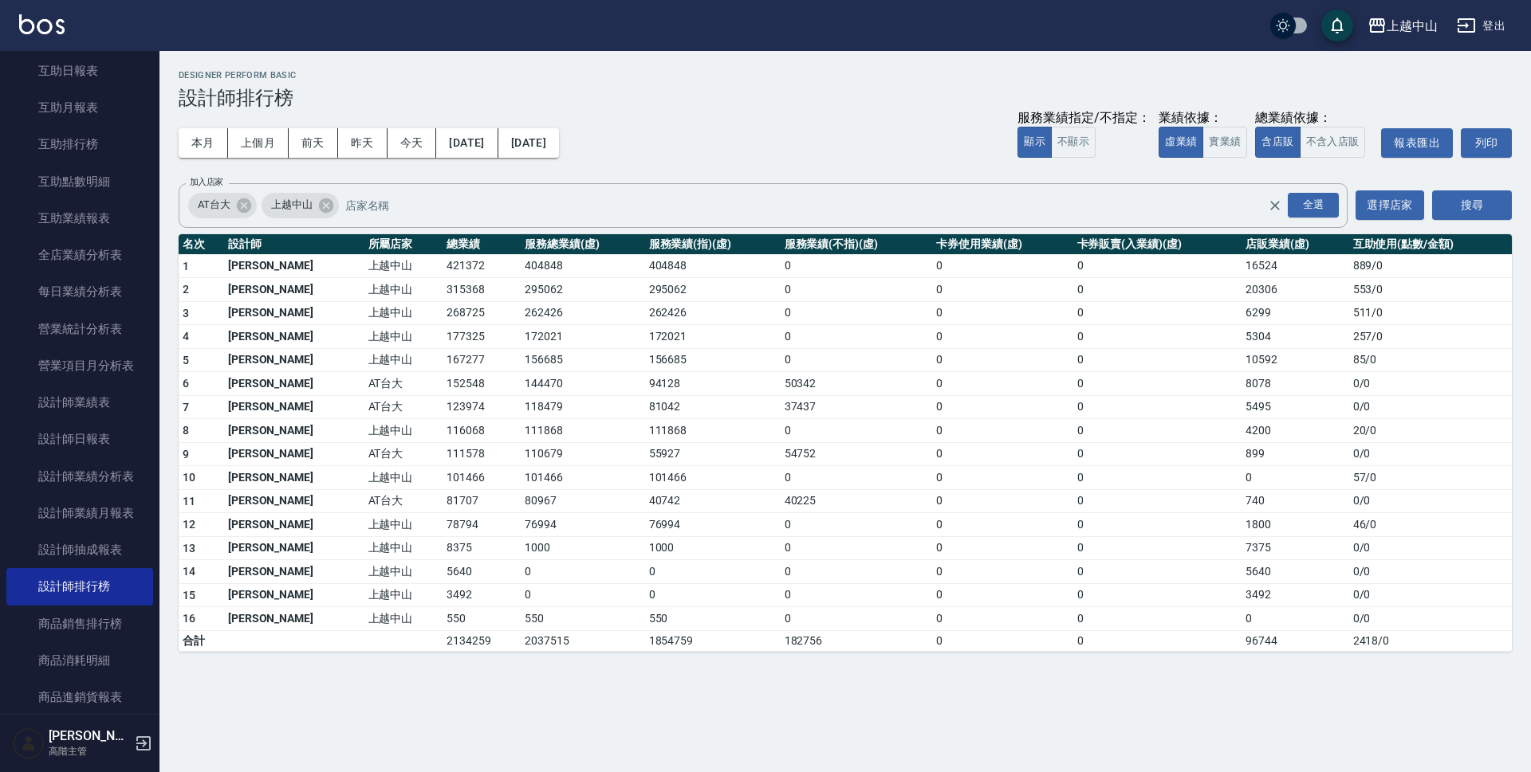
click at [521, 524] on td "76994" at bounding box center [583, 525] width 124 height 24
click at [521, 346] on td "172021" at bounding box center [583, 337] width 124 height 24
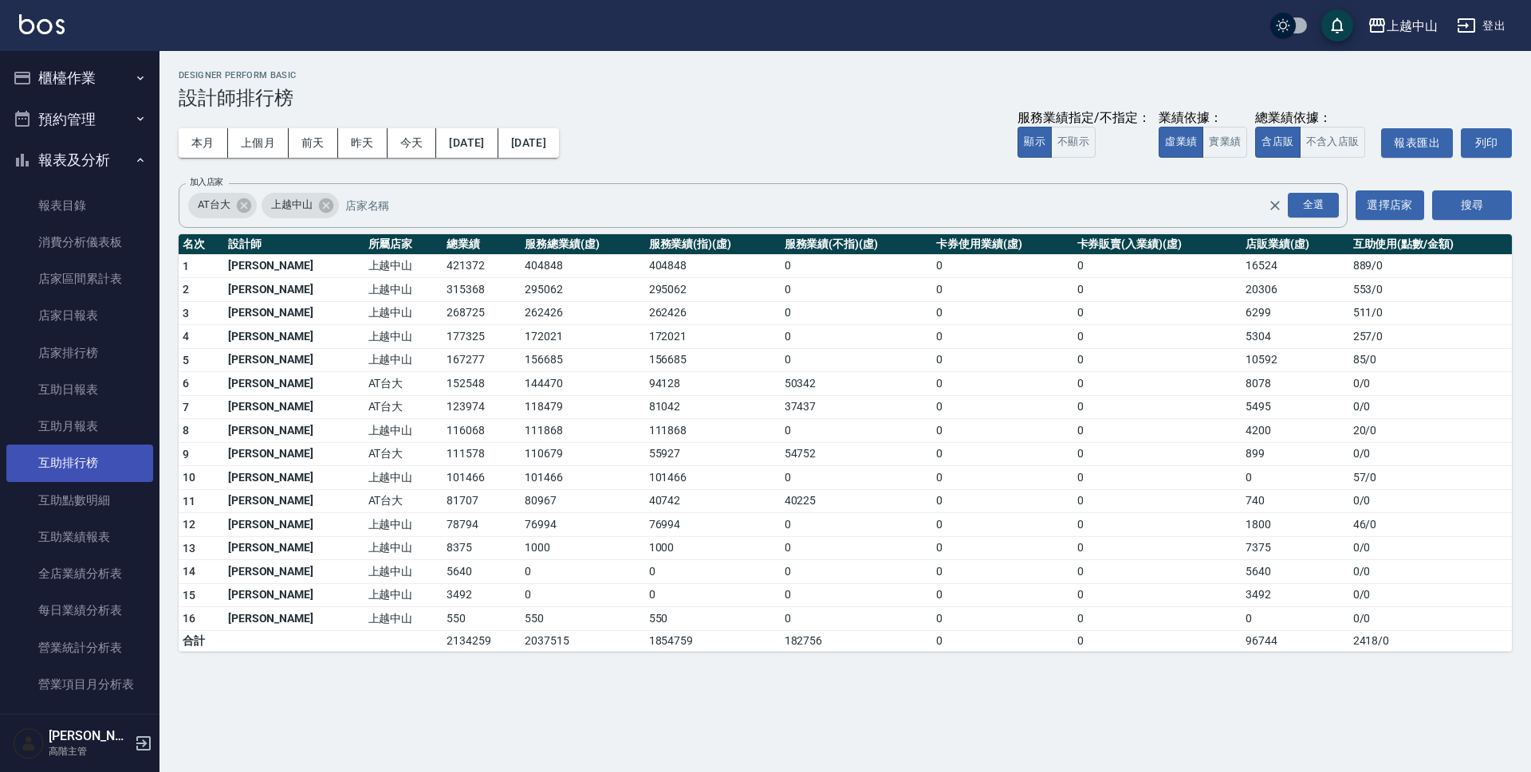
click at [85, 458] on link "互助排行榜" at bounding box center [79, 463] width 147 height 37
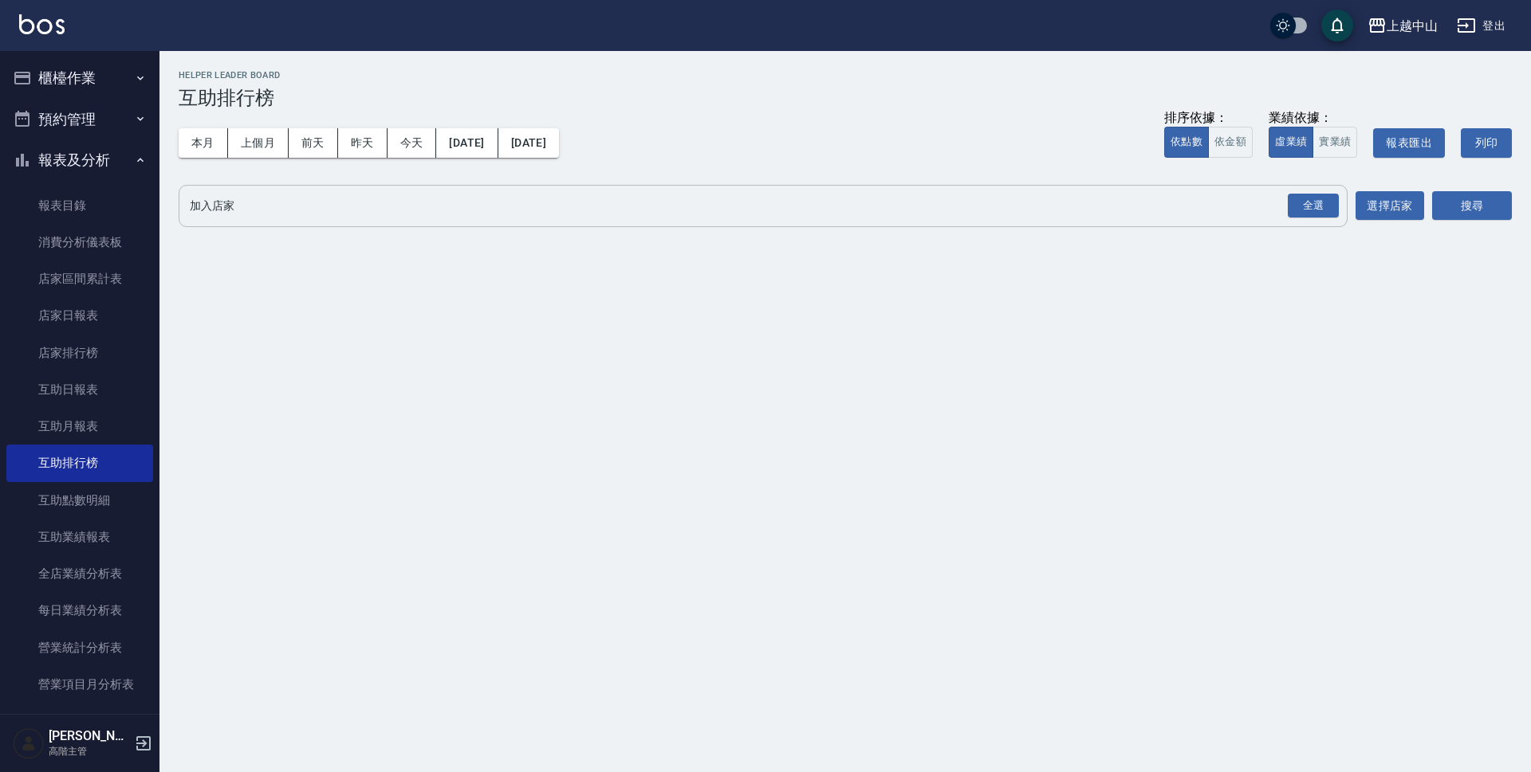
click at [319, 210] on input "加入店家" at bounding box center [751, 206] width 1130 height 28
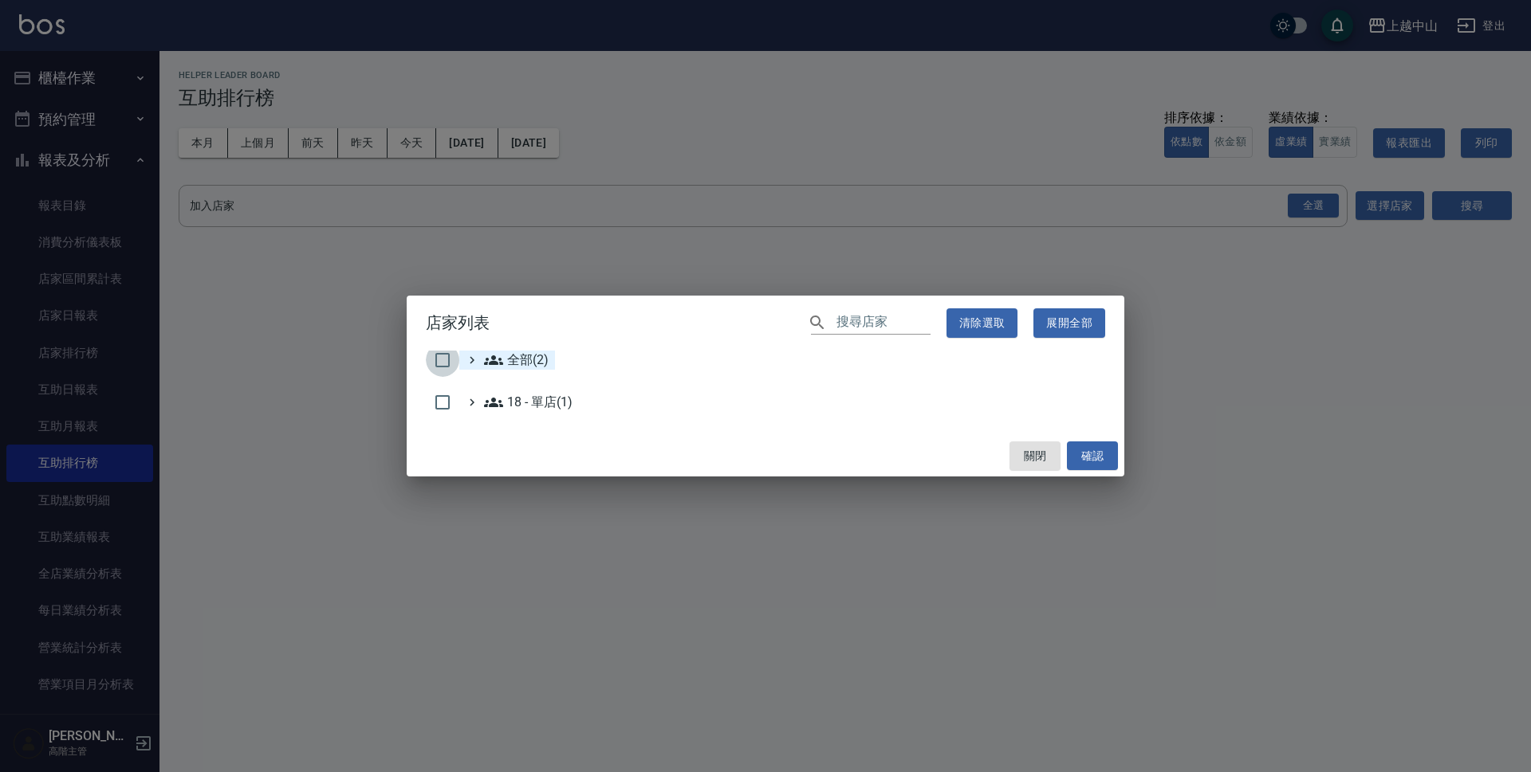
drag, startPoint x: 435, startPoint y: 362, endPoint x: 474, endPoint y: 364, distance: 38.3
click at [439, 364] on input "checkbox" at bounding box center [442, 360] width 33 height 33
checkbox input "true"
click at [1113, 450] on button "確認" at bounding box center [1092, 456] width 51 height 29
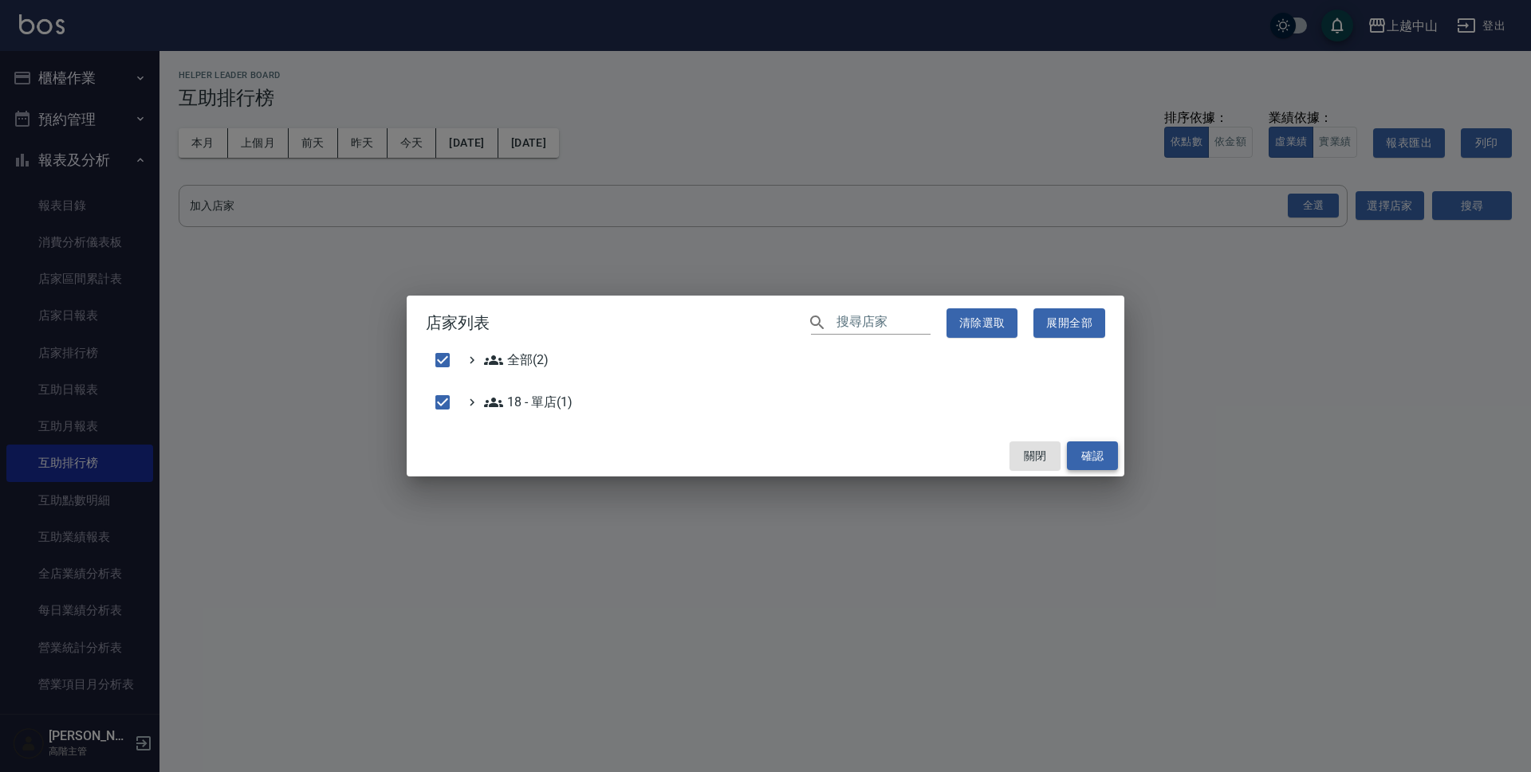
checkbox input "false"
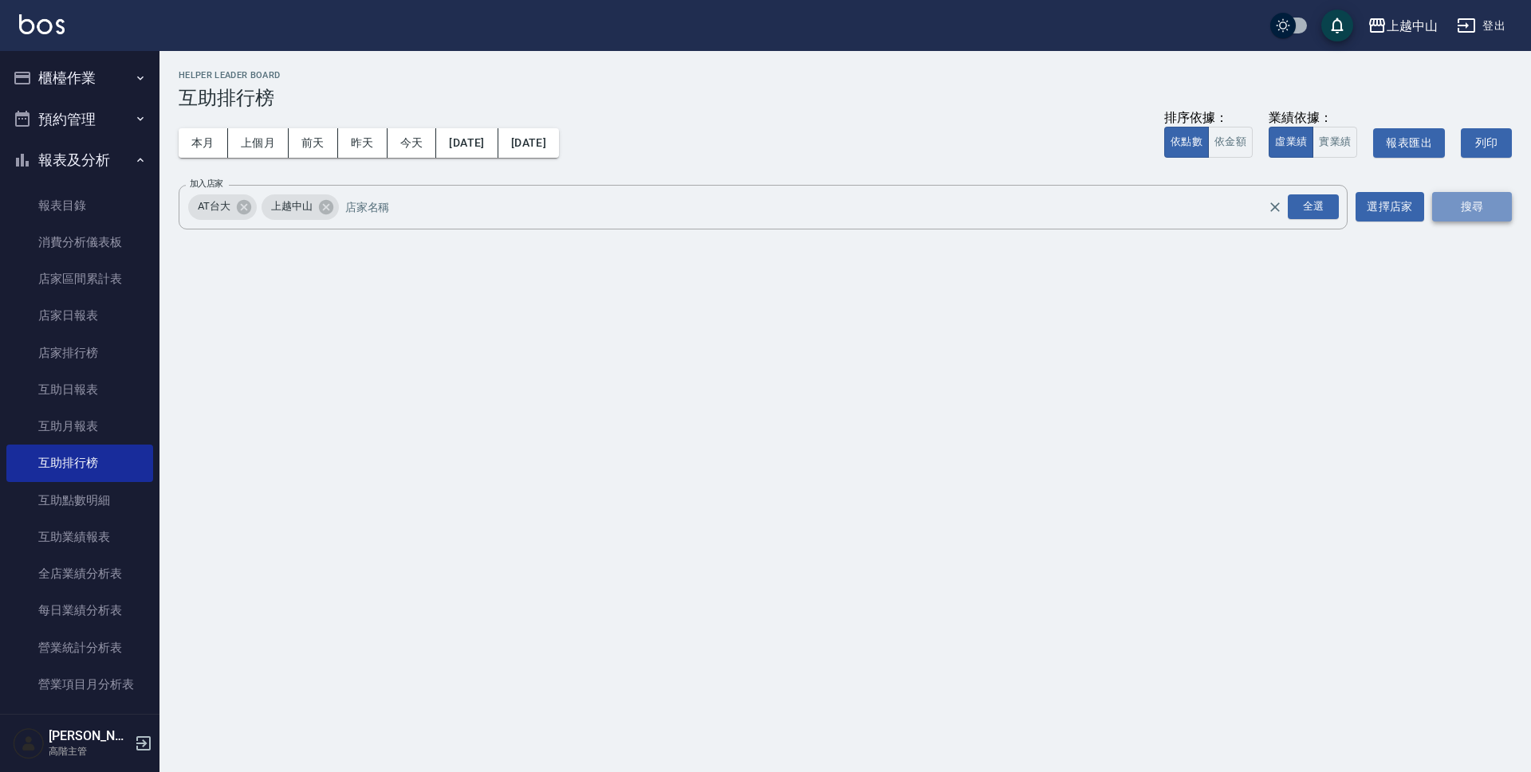
click at [1474, 218] on button "搜尋" at bounding box center [1472, 206] width 80 height 29
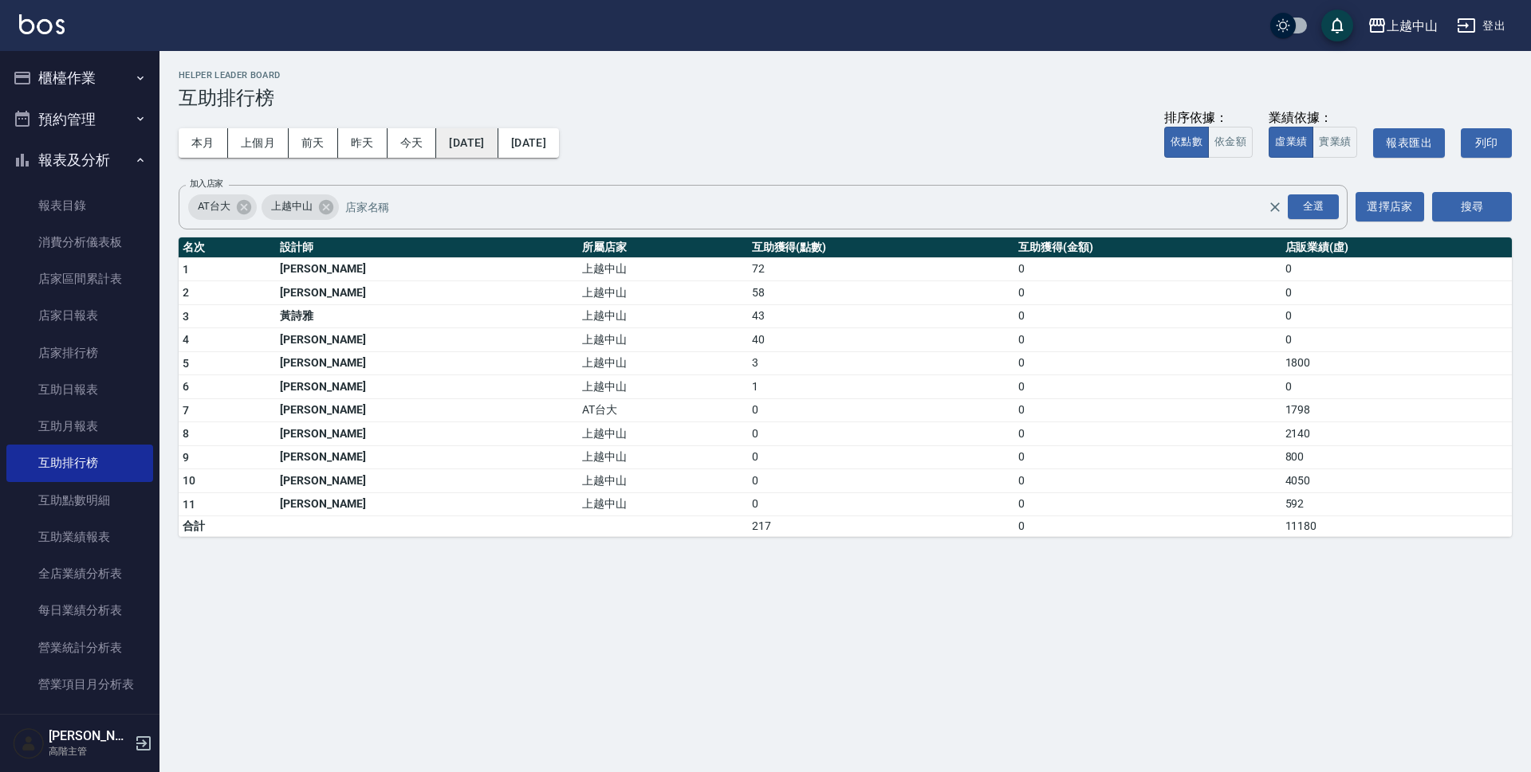
click at [487, 137] on button "[DATE]" at bounding box center [466, 142] width 61 height 29
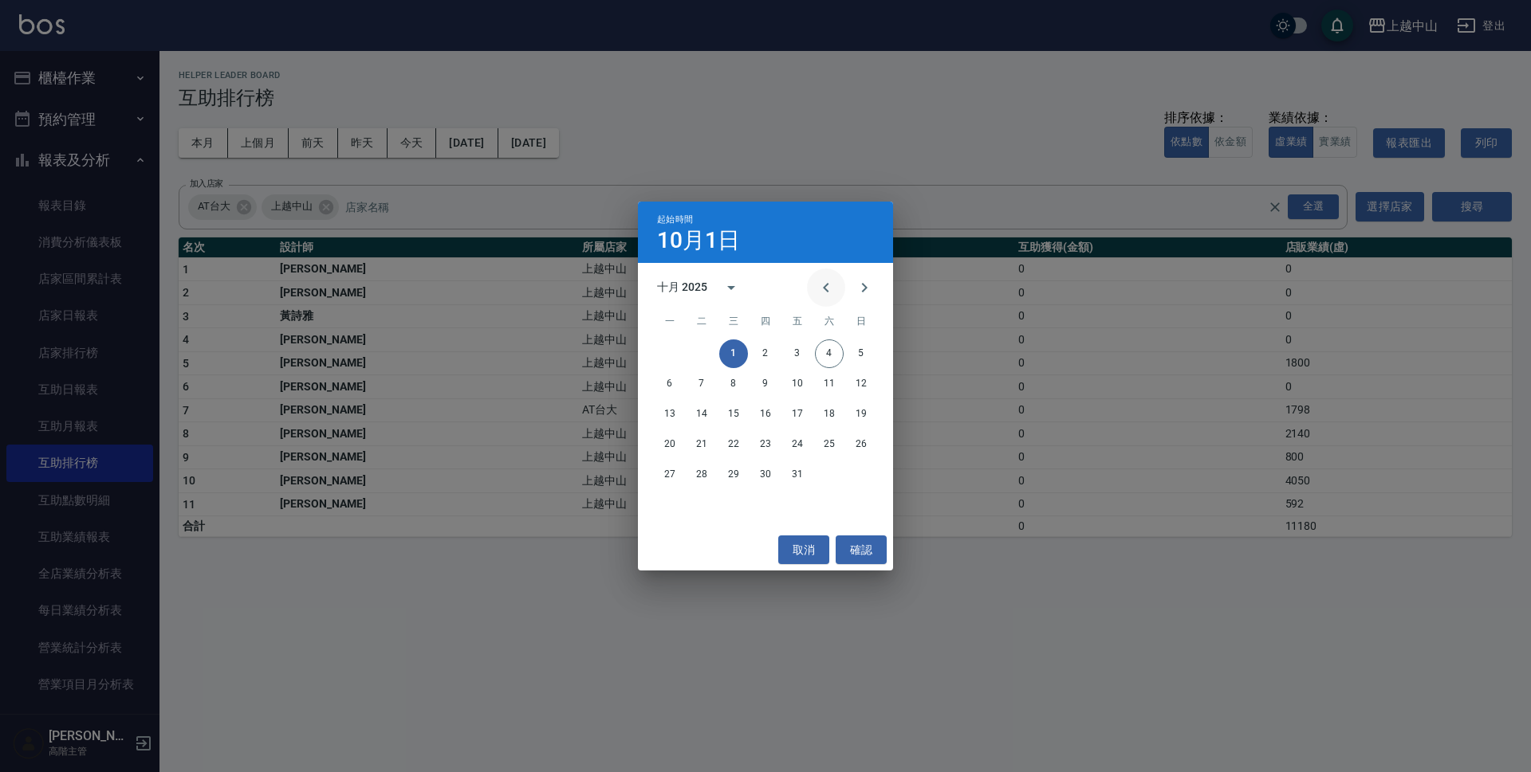
click at [834, 281] on icon "Previous month" at bounding box center [825, 287] width 19 height 19
click at [769, 353] on button "4" at bounding box center [765, 354] width 29 height 29
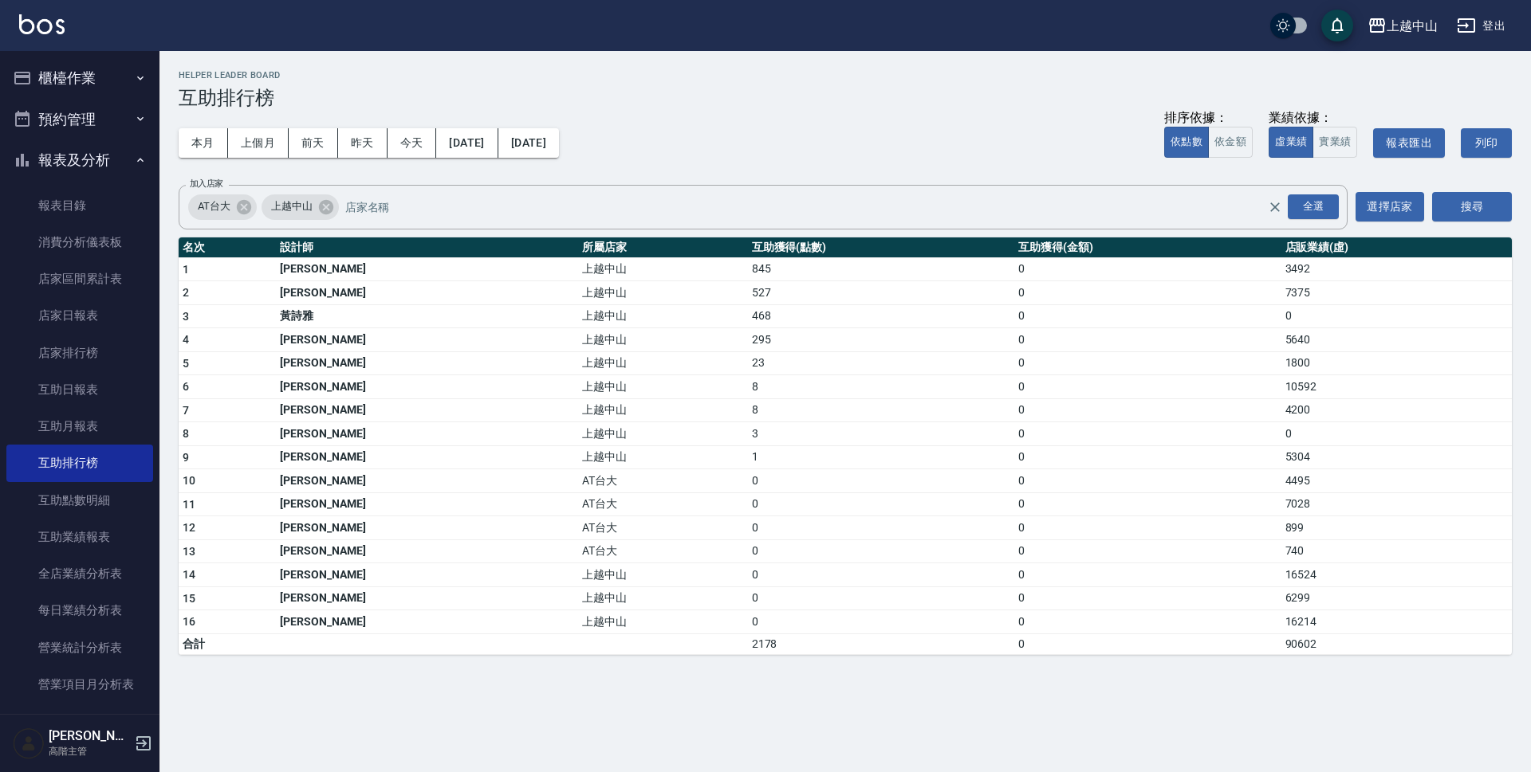
click at [748, 268] on td "845" at bounding box center [881, 269] width 266 height 24
click at [748, 293] on td "527" at bounding box center [881, 293] width 266 height 24
click at [748, 317] on td "468" at bounding box center [881, 317] width 266 height 24
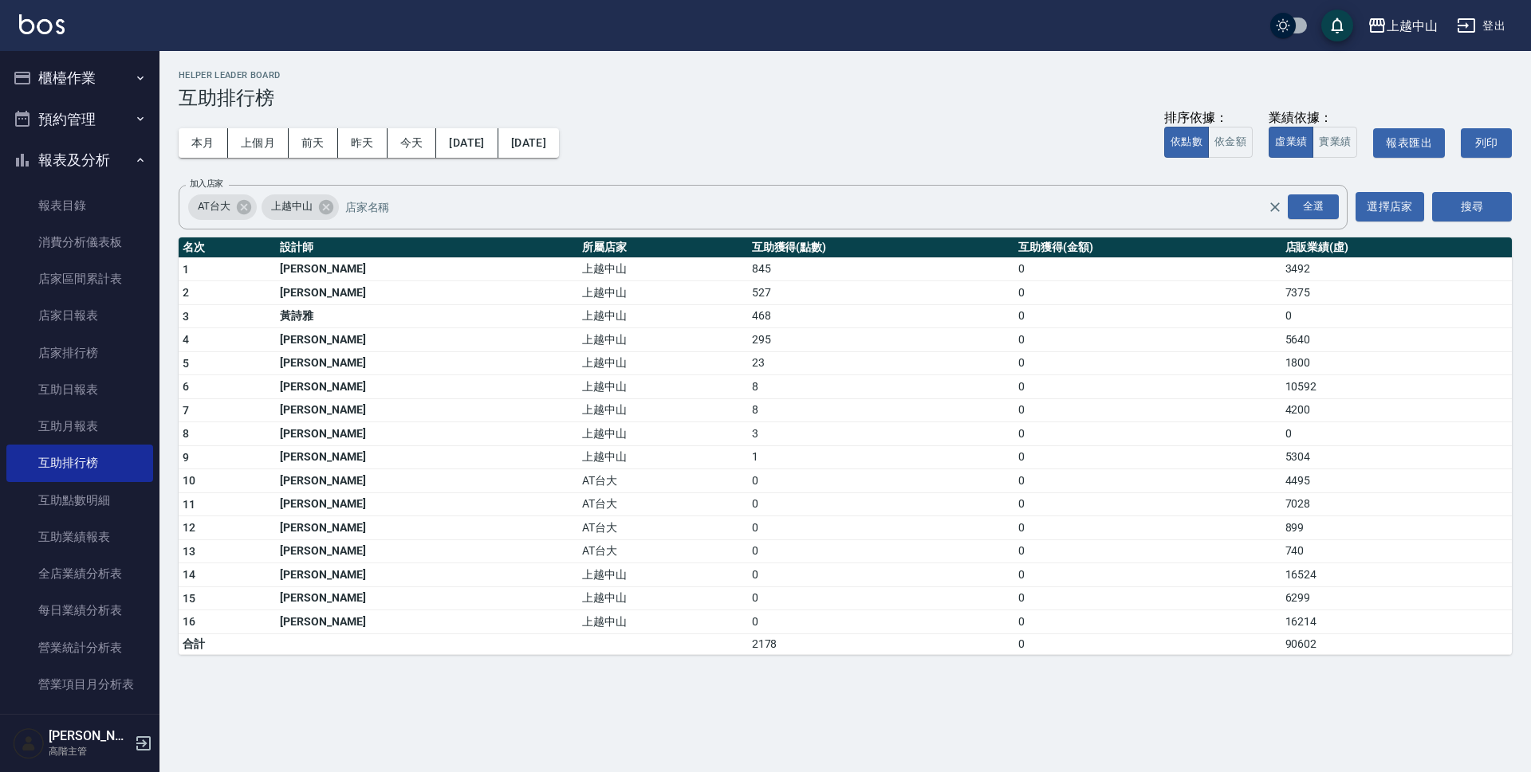
click at [748, 317] on td "468" at bounding box center [881, 317] width 266 height 24
drag, startPoint x: 657, startPoint y: 317, endPoint x: 657, endPoint y: 326, distance: 8.8
click at [748, 326] on td "468" at bounding box center [881, 317] width 266 height 24
click at [748, 337] on td "295" at bounding box center [881, 340] width 266 height 24
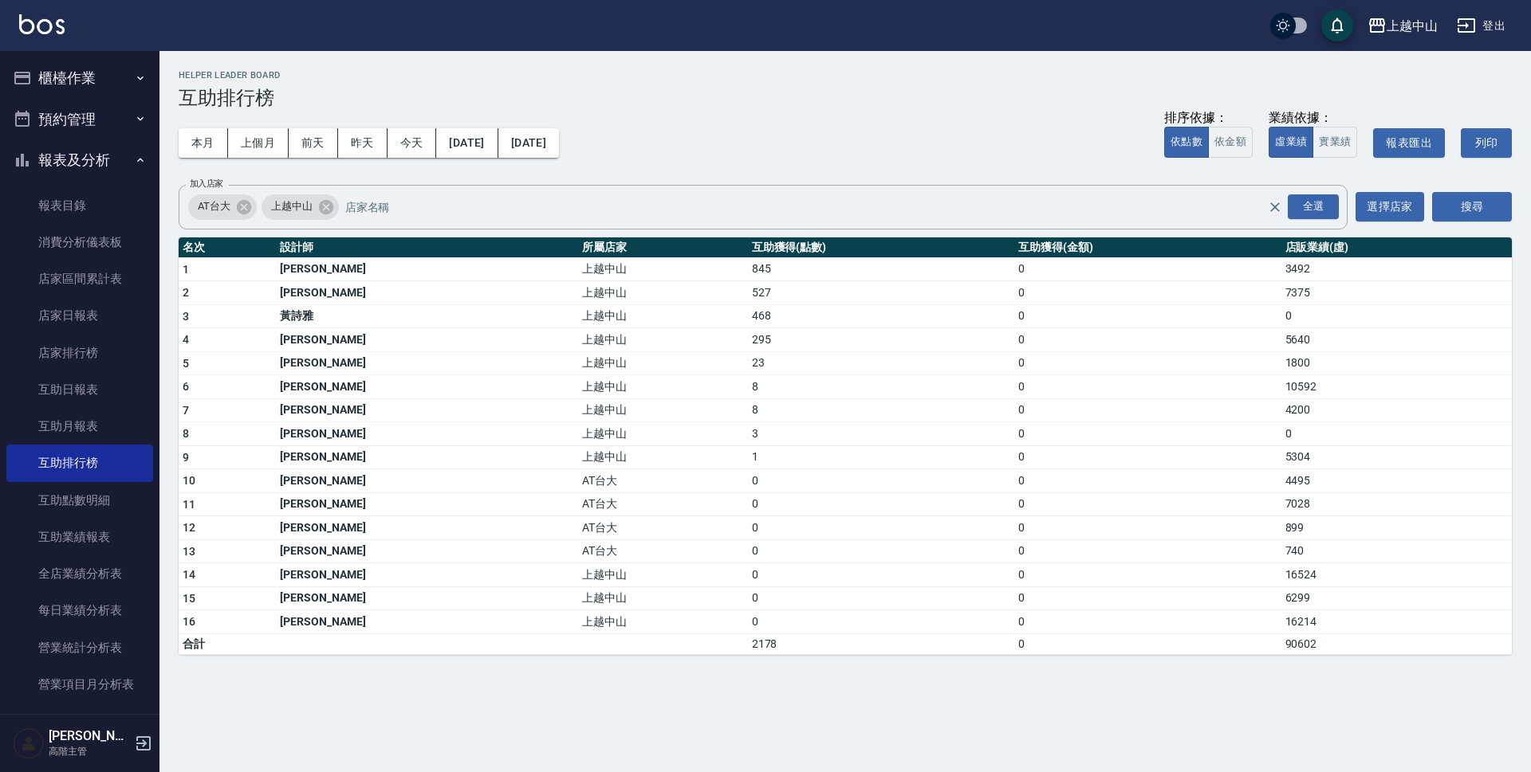
click at [578, 379] on td "上越中山" at bounding box center [662, 387] width 169 height 24
click at [1462, 213] on button "搜尋" at bounding box center [1472, 206] width 80 height 29
click at [1245, 145] on button "依金額" at bounding box center [1230, 142] width 45 height 31
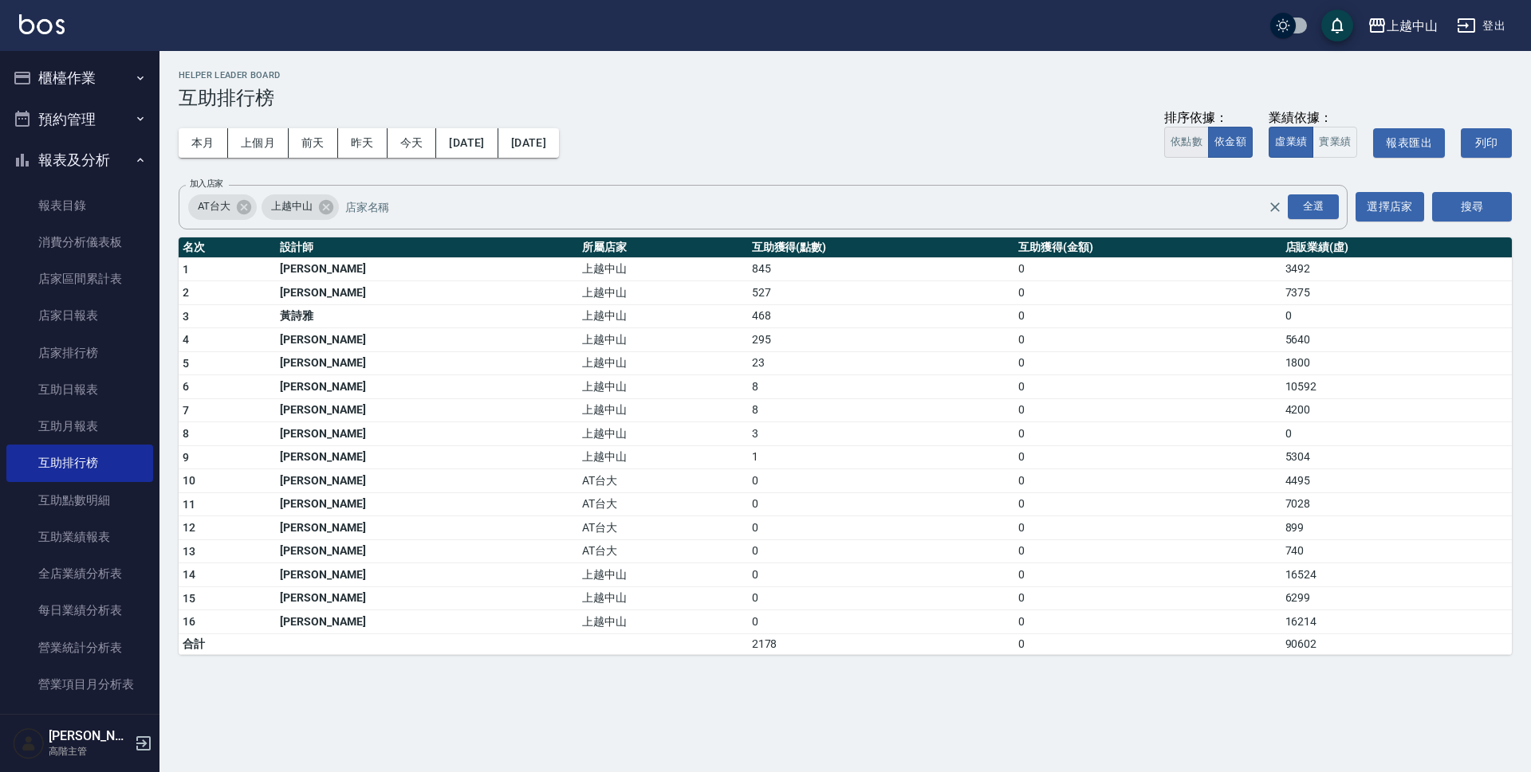
click at [1192, 130] on button "依點數" at bounding box center [1186, 142] width 45 height 31
type button "POINT"
click at [559, 140] on button "[DATE]" at bounding box center [528, 142] width 61 height 29
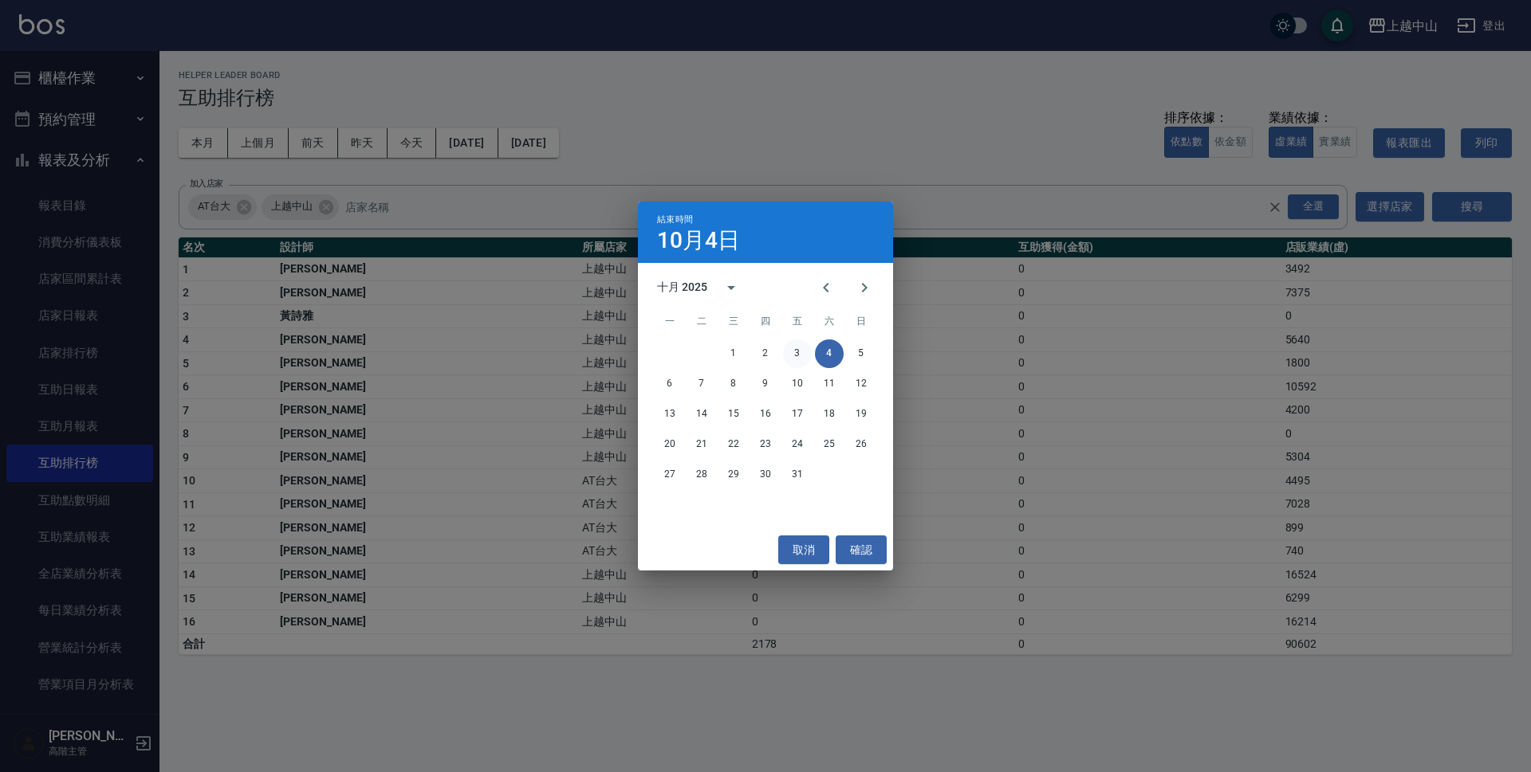
click at [807, 348] on button "3" at bounding box center [797, 354] width 29 height 29
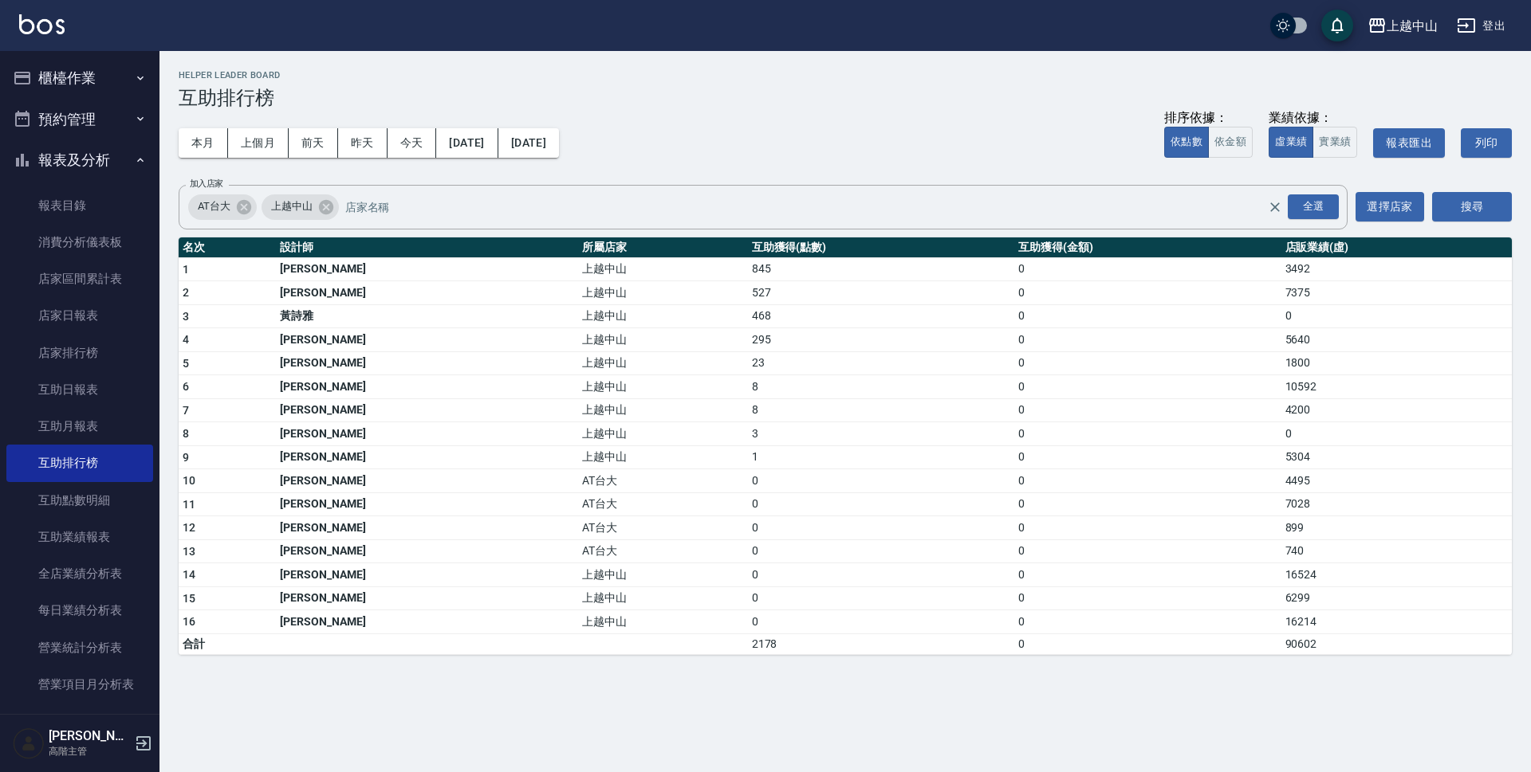
click at [835, 417] on td "8" at bounding box center [881, 411] width 266 height 24
click at [1415, 25] on div "上越中山" at bounding box center [1411, 26] width 51 height 20
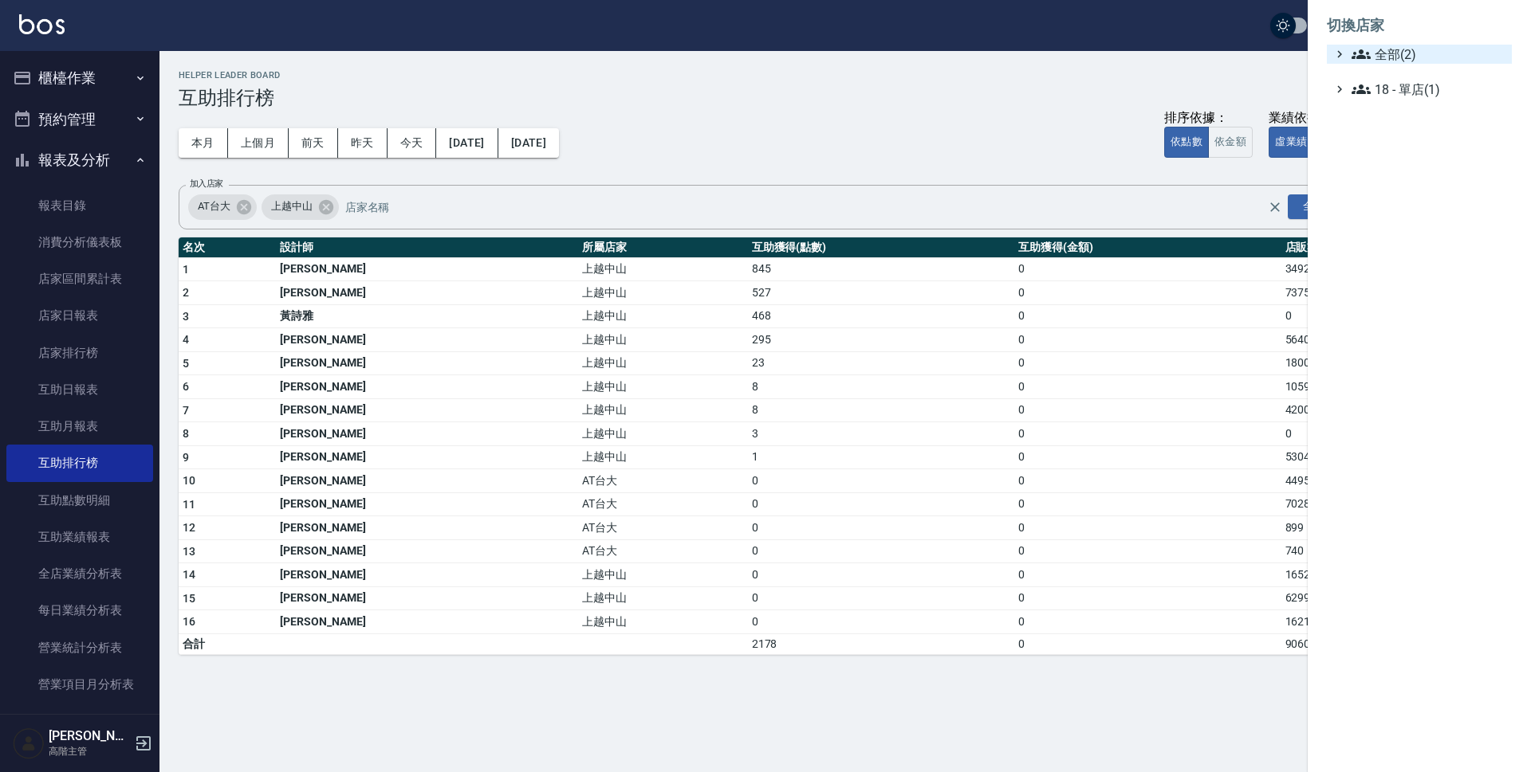
click at [1370, 49] on icon at bounding box center [1360, 54] width 19 height 19
click at [1382, 73] on span "AT台大" at bounding box center [1427, 73] width 156 height 19
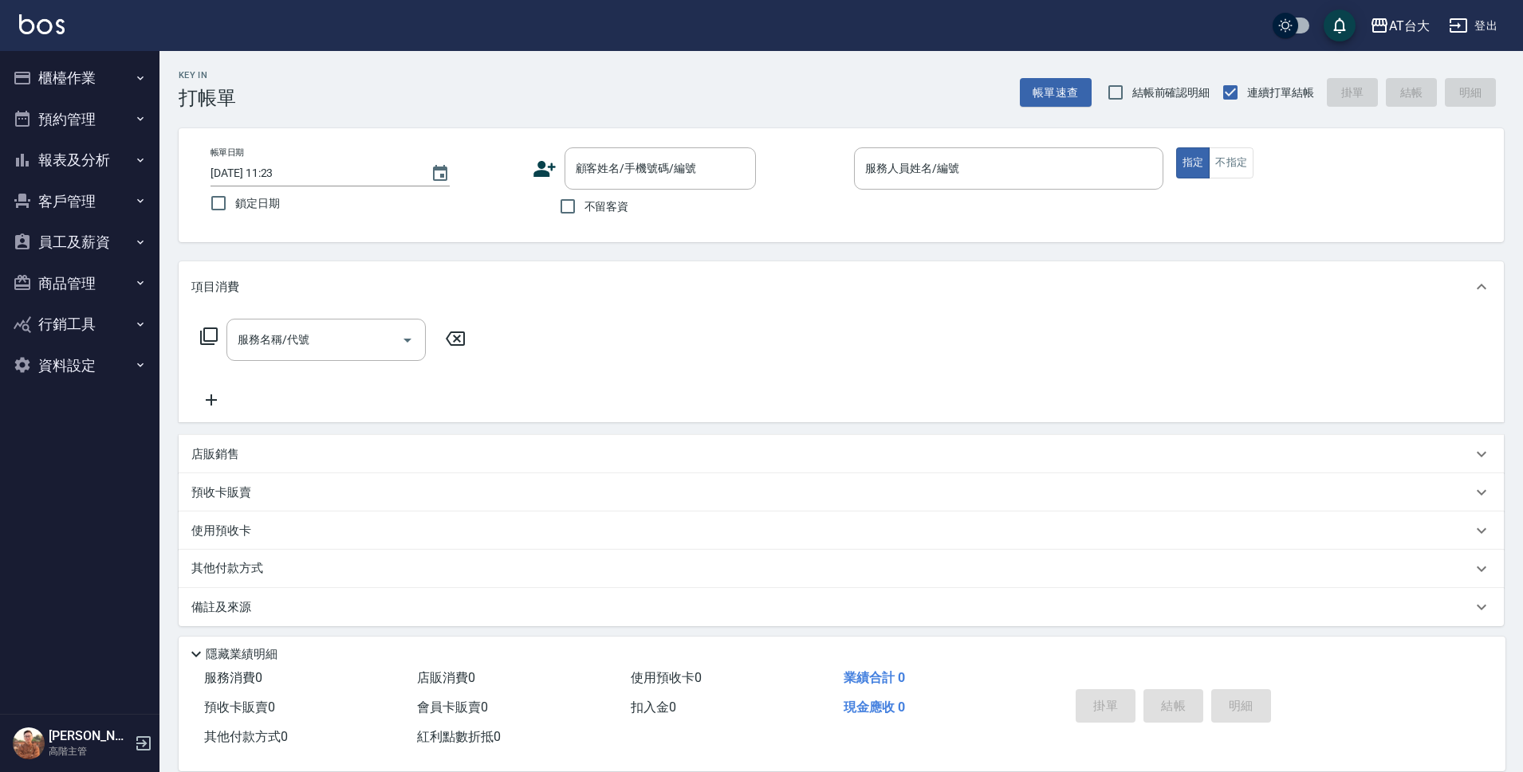
drag, startPoint x: 81, startPoint y: 160, endPoint x: 71, endPoint y: 165, distance: 10.7
click at [81, 160] on button "報表及分析" at bounding box center [79, 160] width 147 height 41
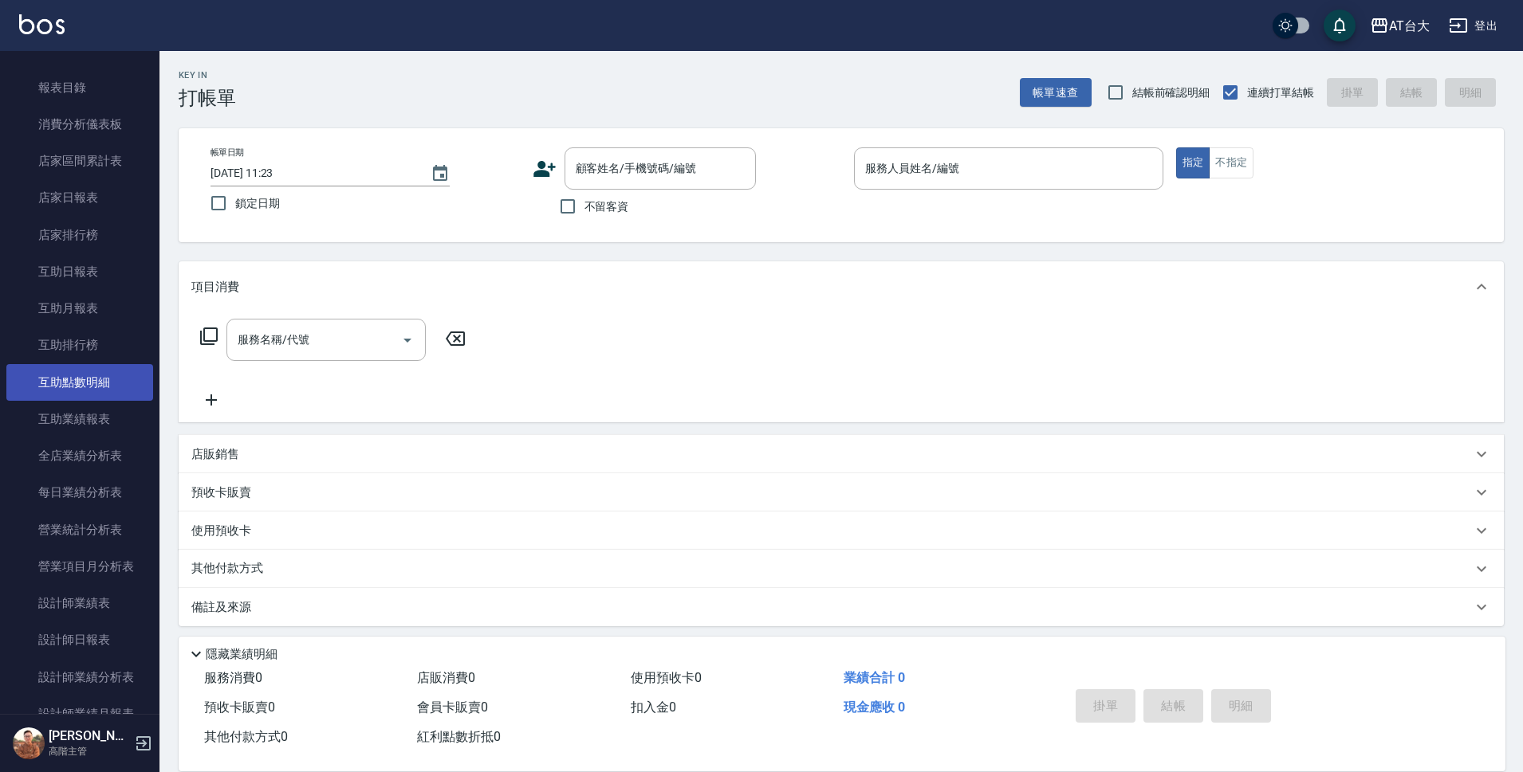
scroll to position [239, 0]
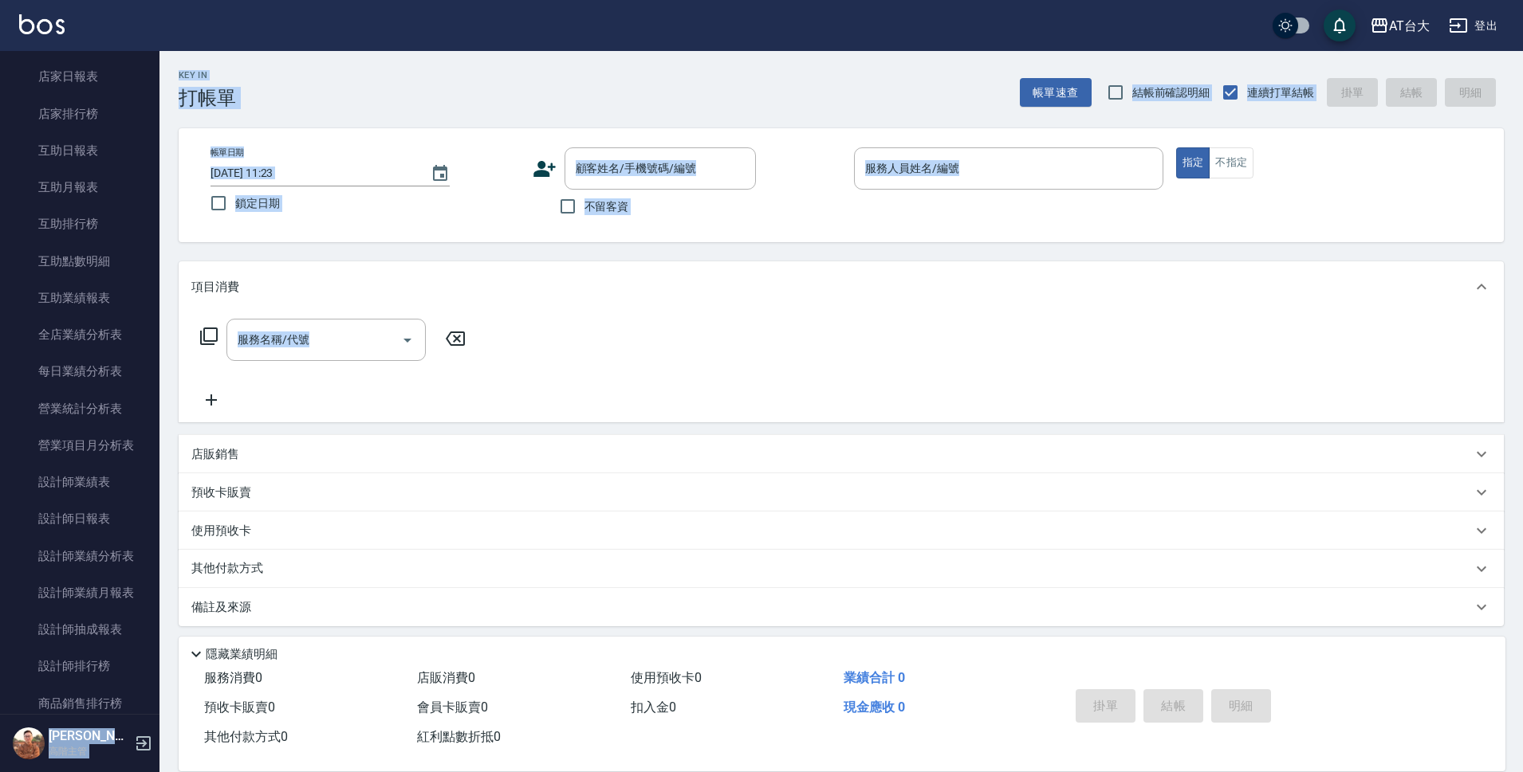
drag, startPoint x: 151, startPoint y: 309, endPoint x: 165, endPoint y: 596, distance: 287.4
click at [165, 596] on div "AT台大 登出 櫃檯作業 打帳單 帳單列表 掛單列表 座位開單 營業儀表板 現金收支登錄 高階收支登錄 材料自購登錄 每日結帳 排班表 現場電腦打卡 掃碼打卡…" at bounding box center [761, 390] width 1523 height 780
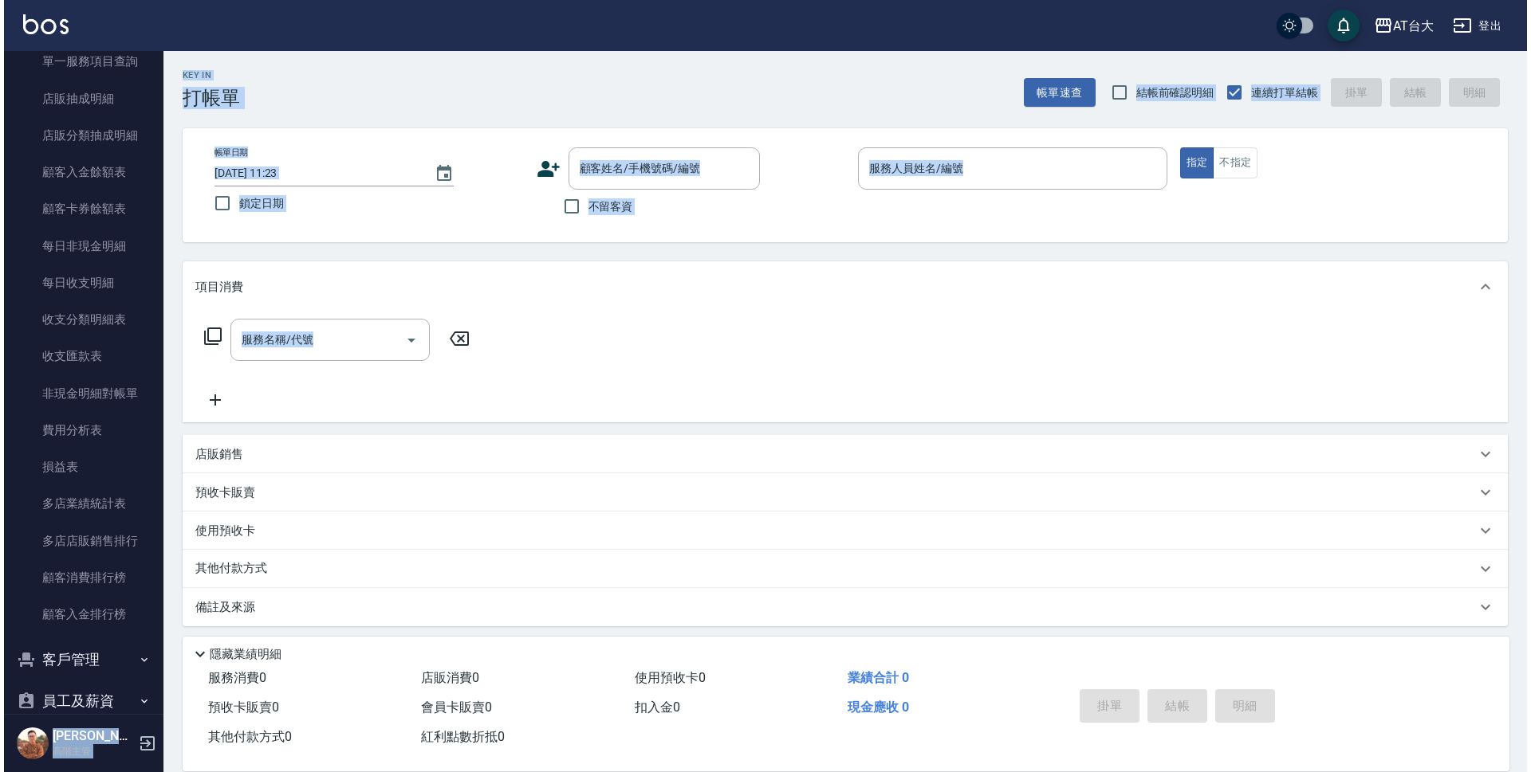
scroll to position [1233, 0]
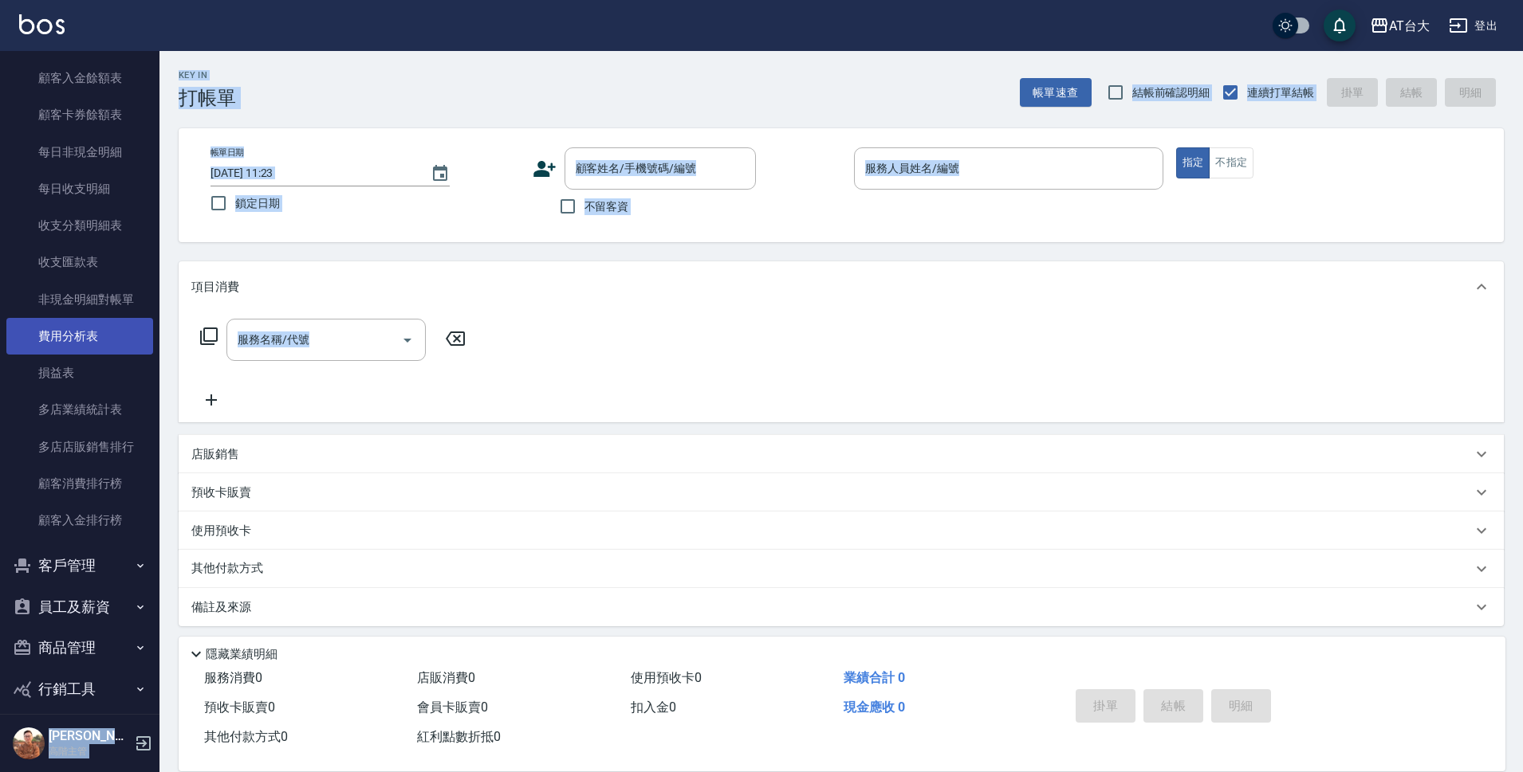
click at [81, 325] on link "費用分析表" at bounding box center [79, 336] width 147 height 37
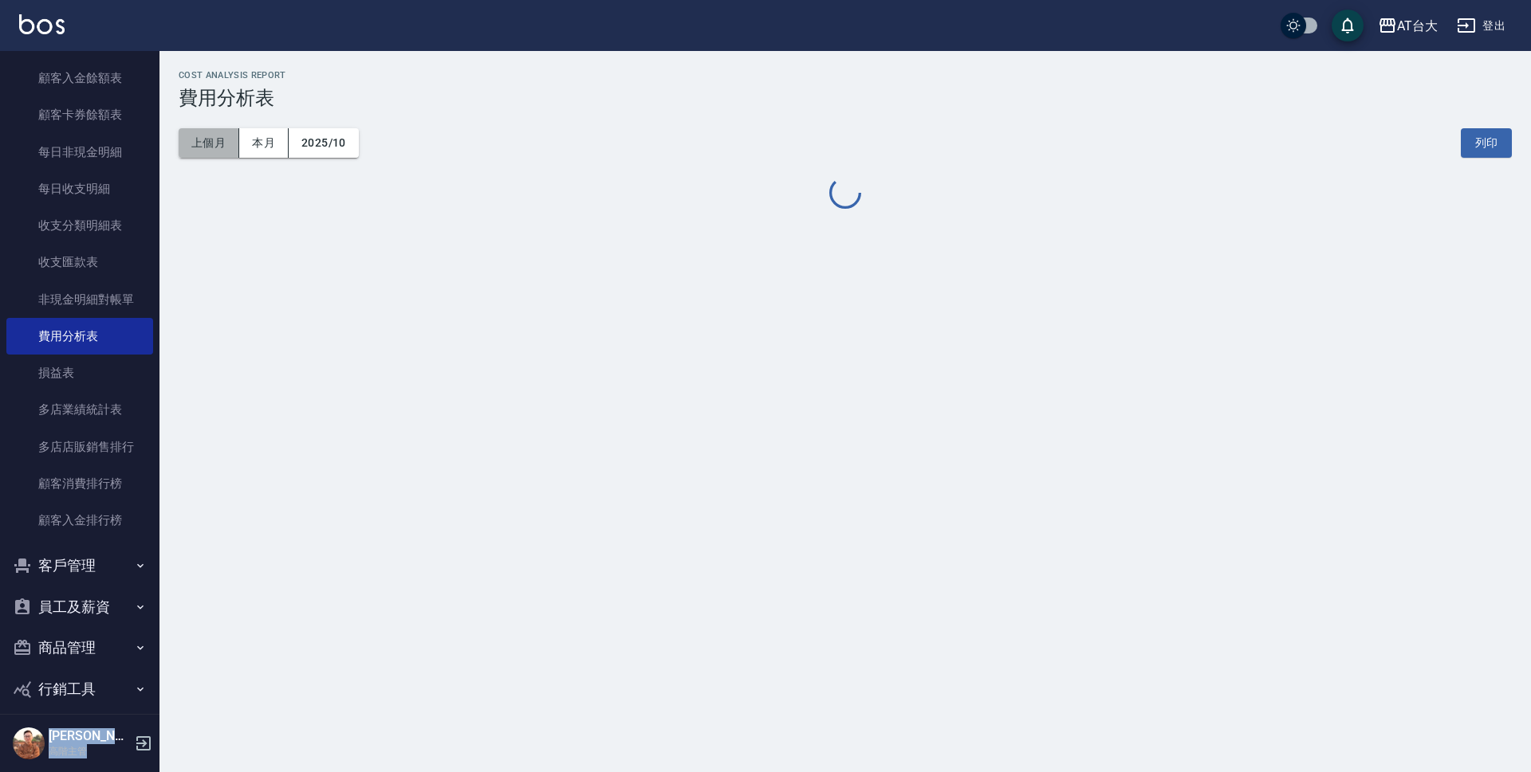
click at [194, 145] on button "上個月" at bounding box center [209, 142] width 61 height 29
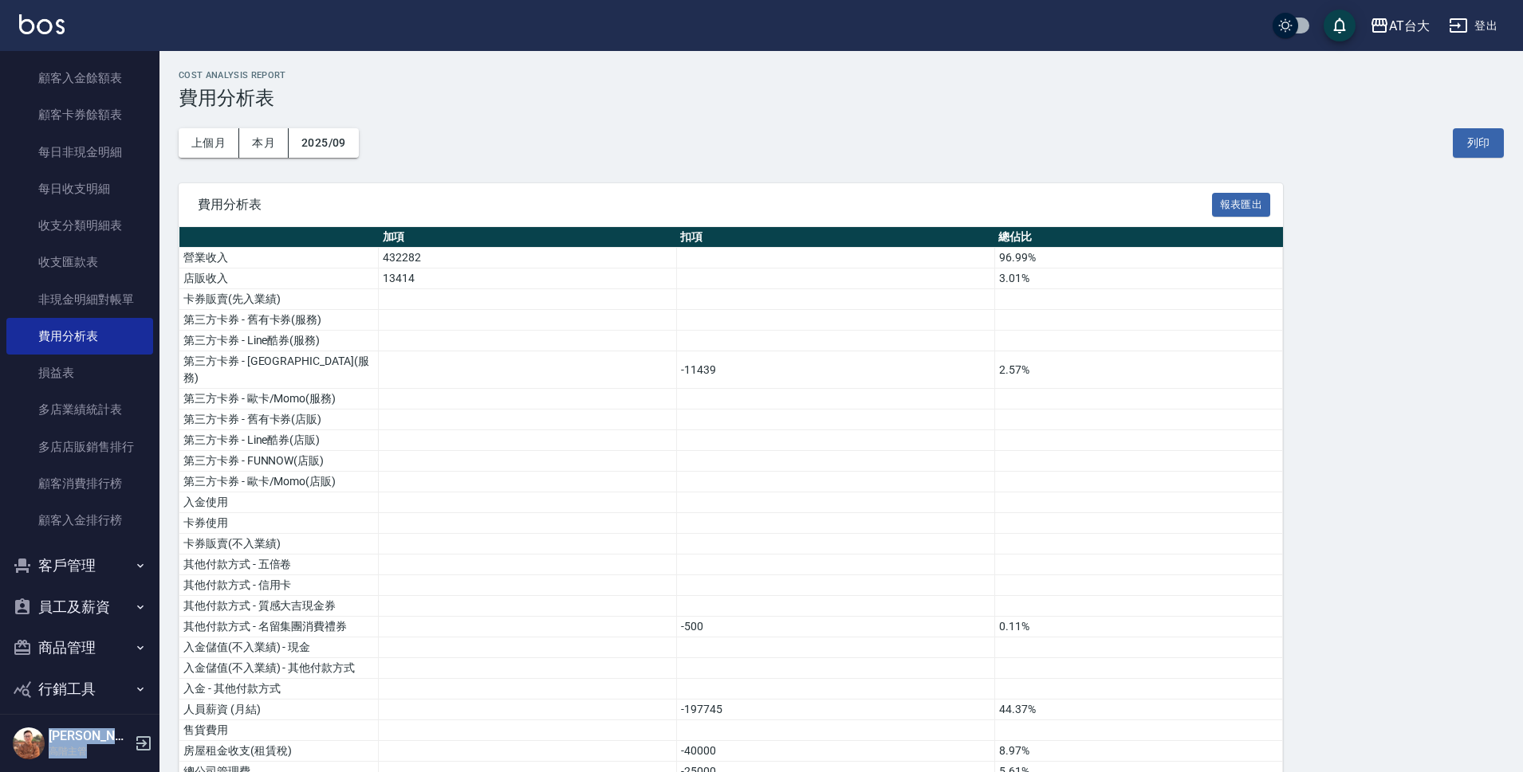
click at [1246, 212] on button "報表匯出" at bounding box center [1241, 205] width 59 height 25
click at [324, 135] on button "2025/09" at bounding box center [324, 142] width 70 height 29
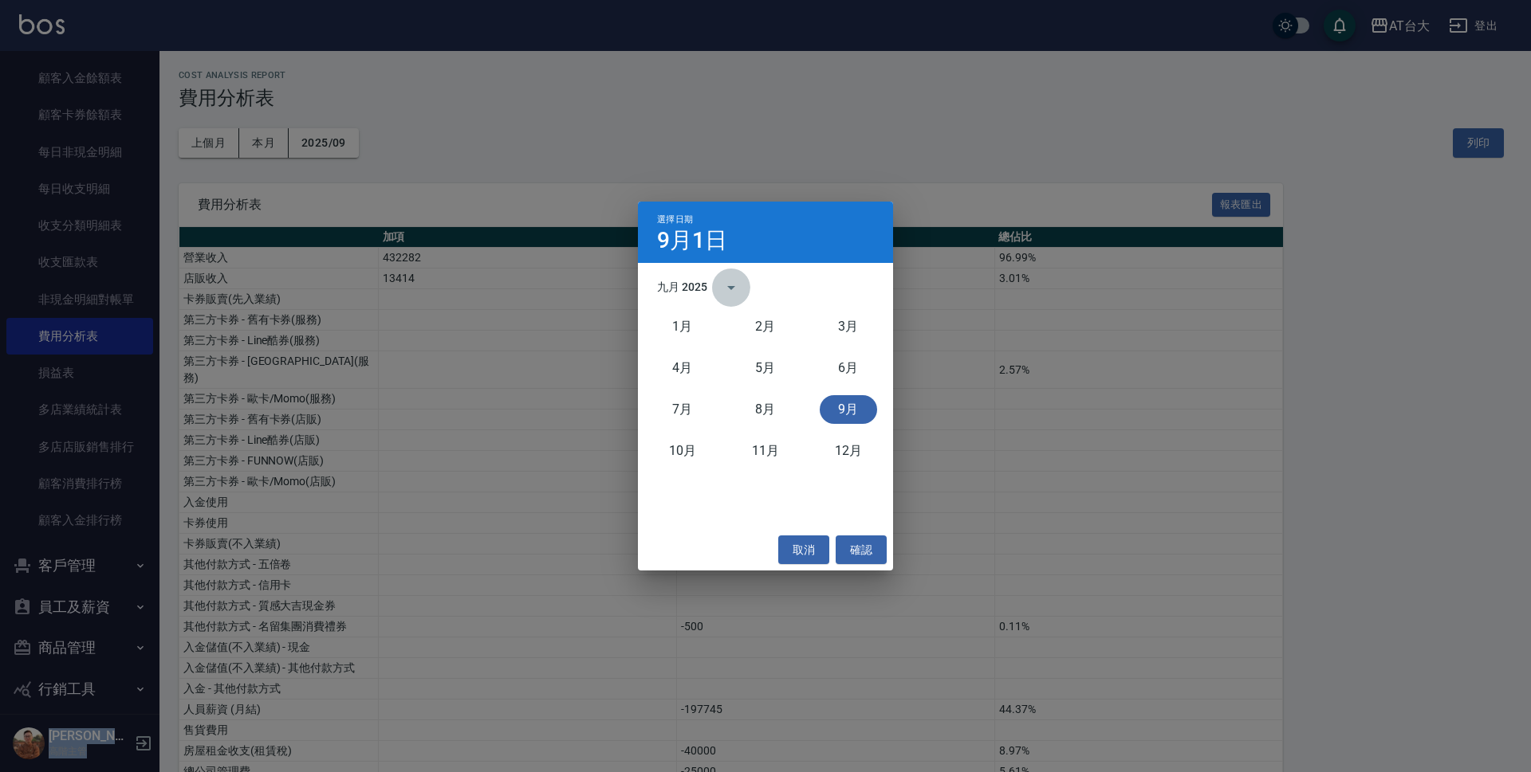
click at [733, 288] on icon "calendar view is open, switch to year view" at bounding box center [731, 288] width 8 height 4
click at [761, 415] on button "2024" at bounding box center [765, 417] width 57 height 29
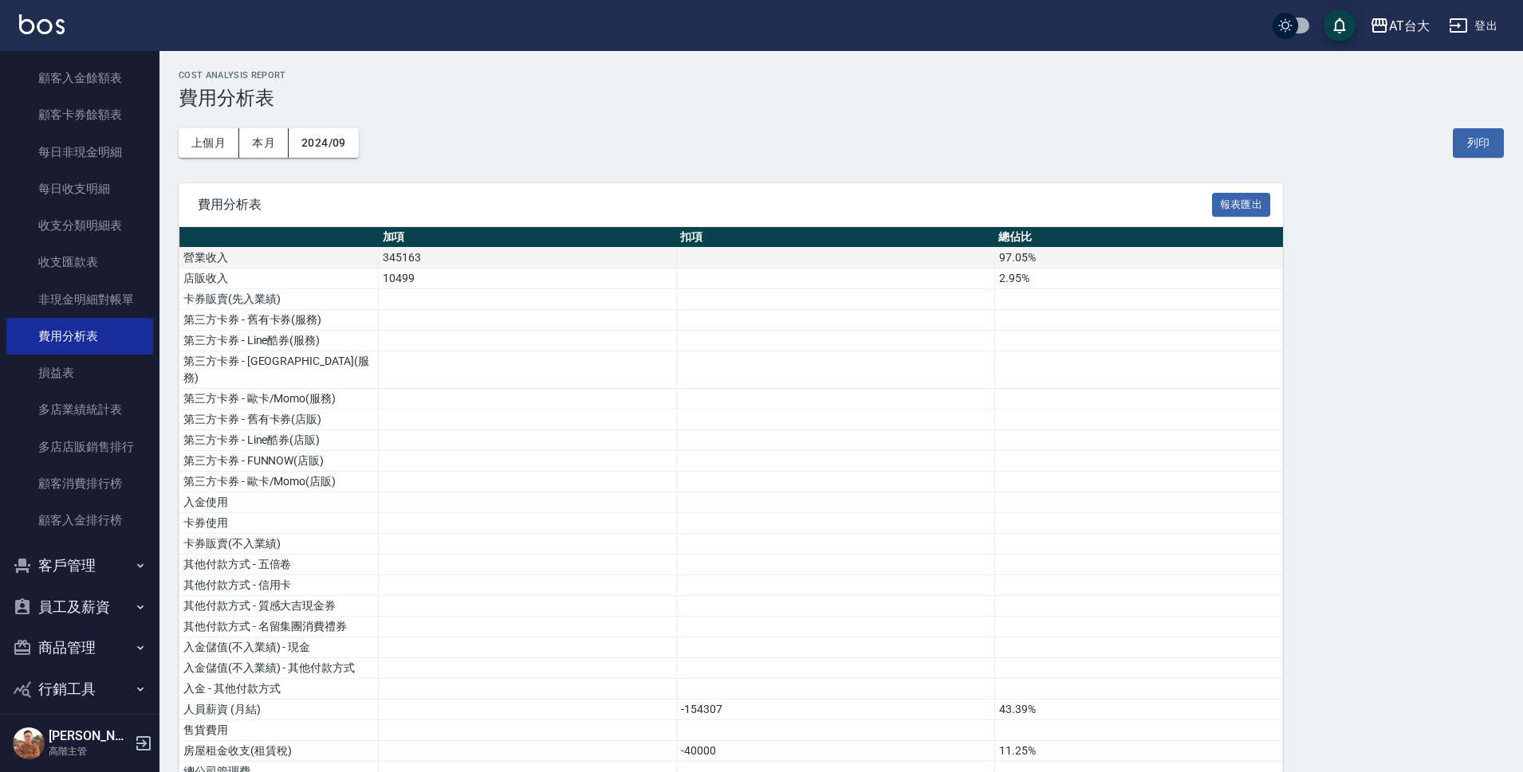
click at [392, 257] on td "345163" at bounding box center [528, 258] width 298 height 21
copy td "345163"
drag, startPoint x: 383, startPoint y: 276, endPoint x: 434, endPoint y: 280, distance: 51.2
click at [434, 280] on td "10499" at bounding box center [528, 279] width 298 height 21
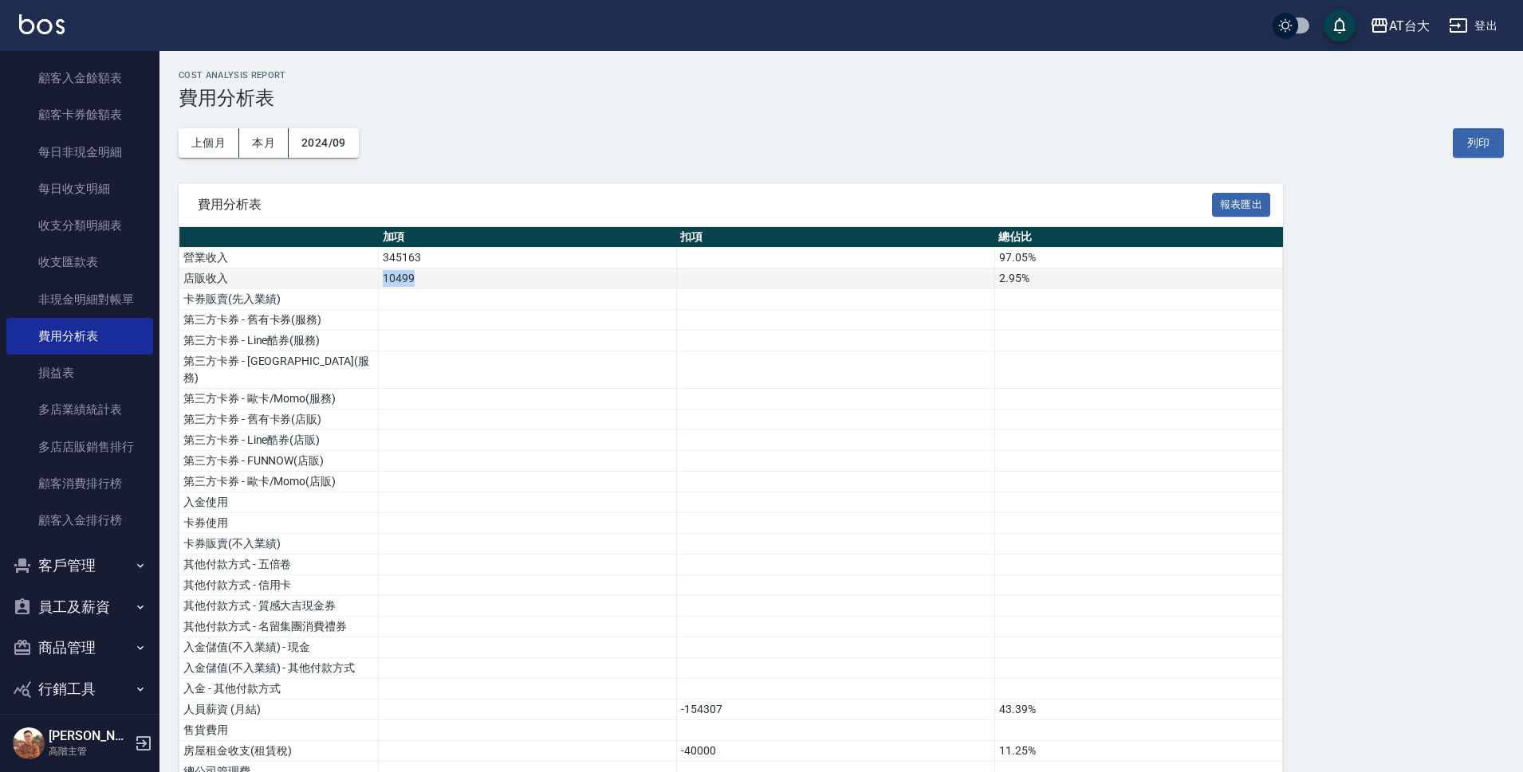
copy td "10499"
click at [231, 144] on button "上個月" at bounding box center [209, 142] width 61 height 29
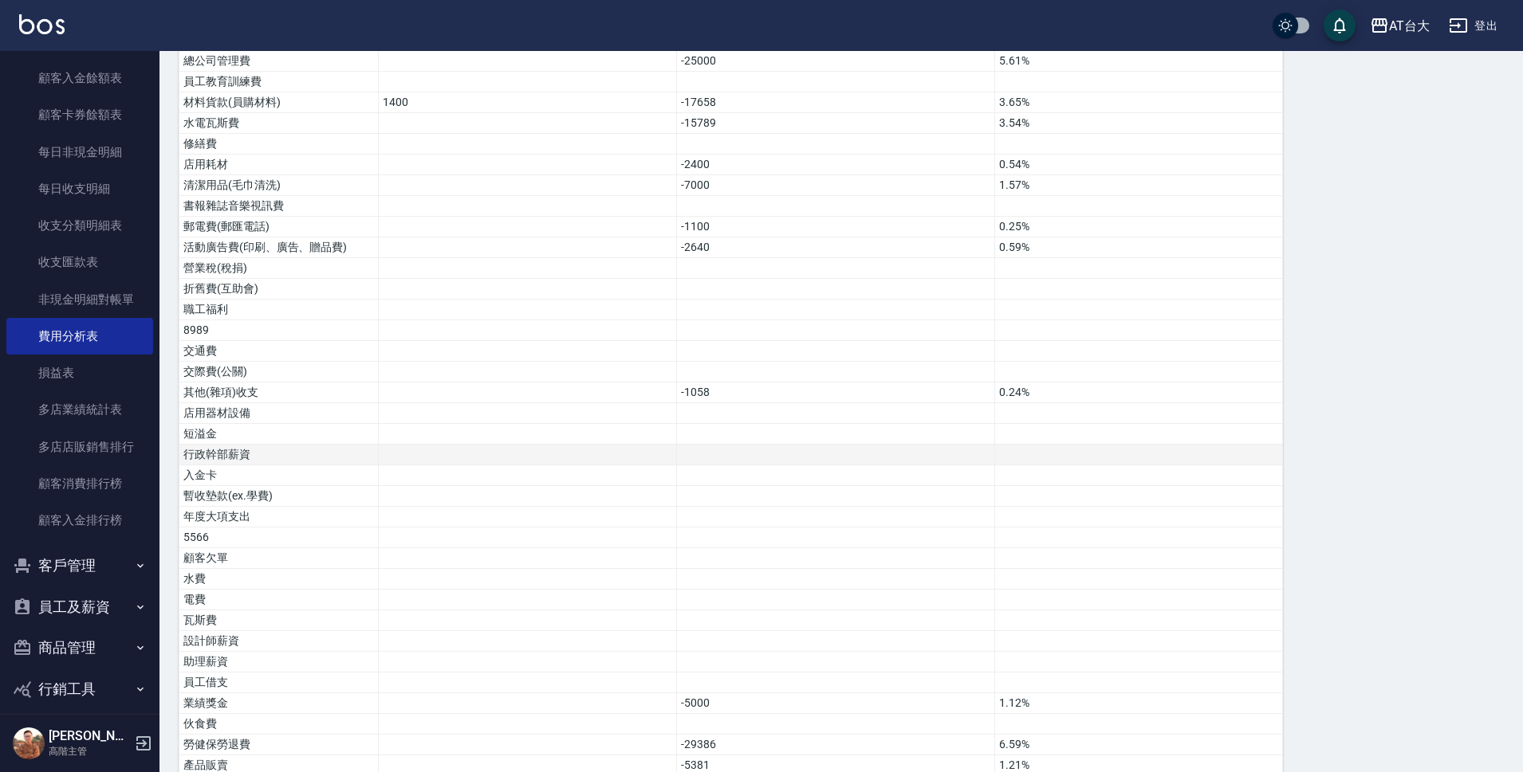
scroll to position [799, 0]
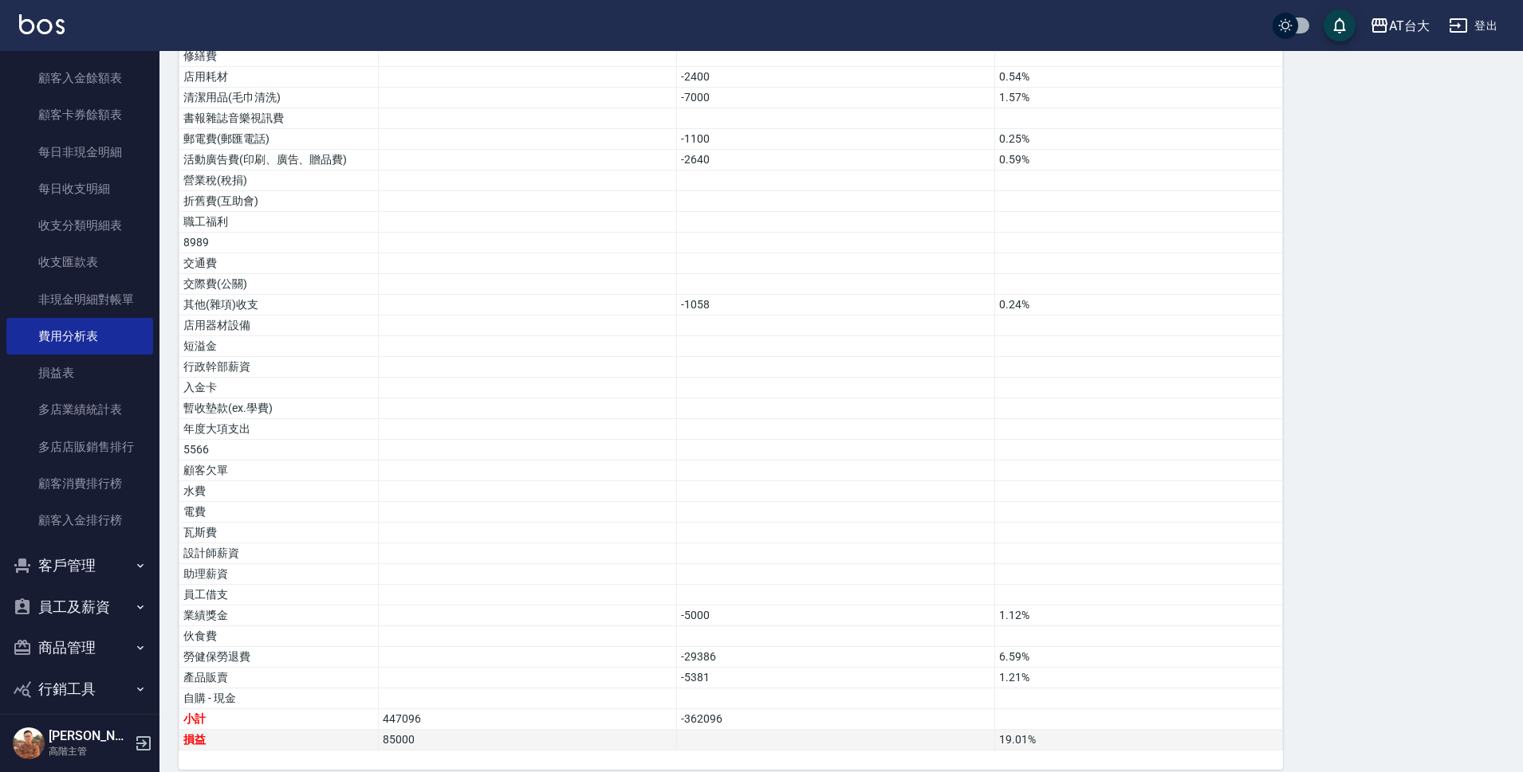
click at [400, 730] on td "85000" at bounding box center [528, 740] width 298 height 21
copy td "85000"
click at [410, 316] on td at bounding box center [528, 326] width 298 height 21
click at [163, 144] on div "AT台大 2025-09 費用分析表 列印時間： 2025-10-04-11:25 Cost analysis Report 費用分析表 上個月 本月 202…" at bounding box center [840, 20] width 1363 height 1499
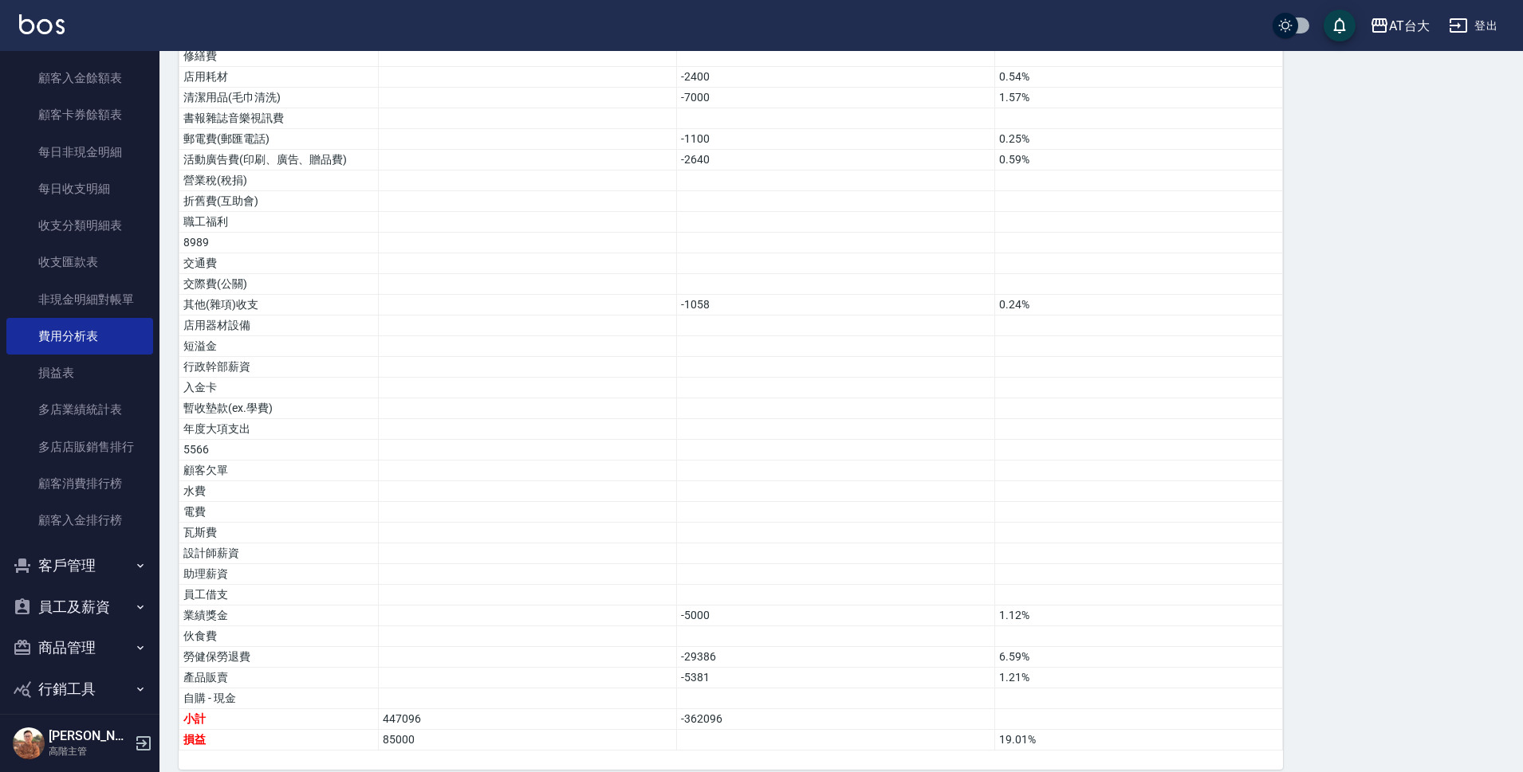
click at [148, 134] on nav "櫃檯作業 打帳單 帳單列表 掛單列表 座位開單 營業儀表板 現金收支登錄 高階收支登錄 材料自購登錄 每日結帳 排班表 現場電腦打卡 掃碼打卡 預約管理 預約…" at bounding box center [79, 382] width 159 height 663
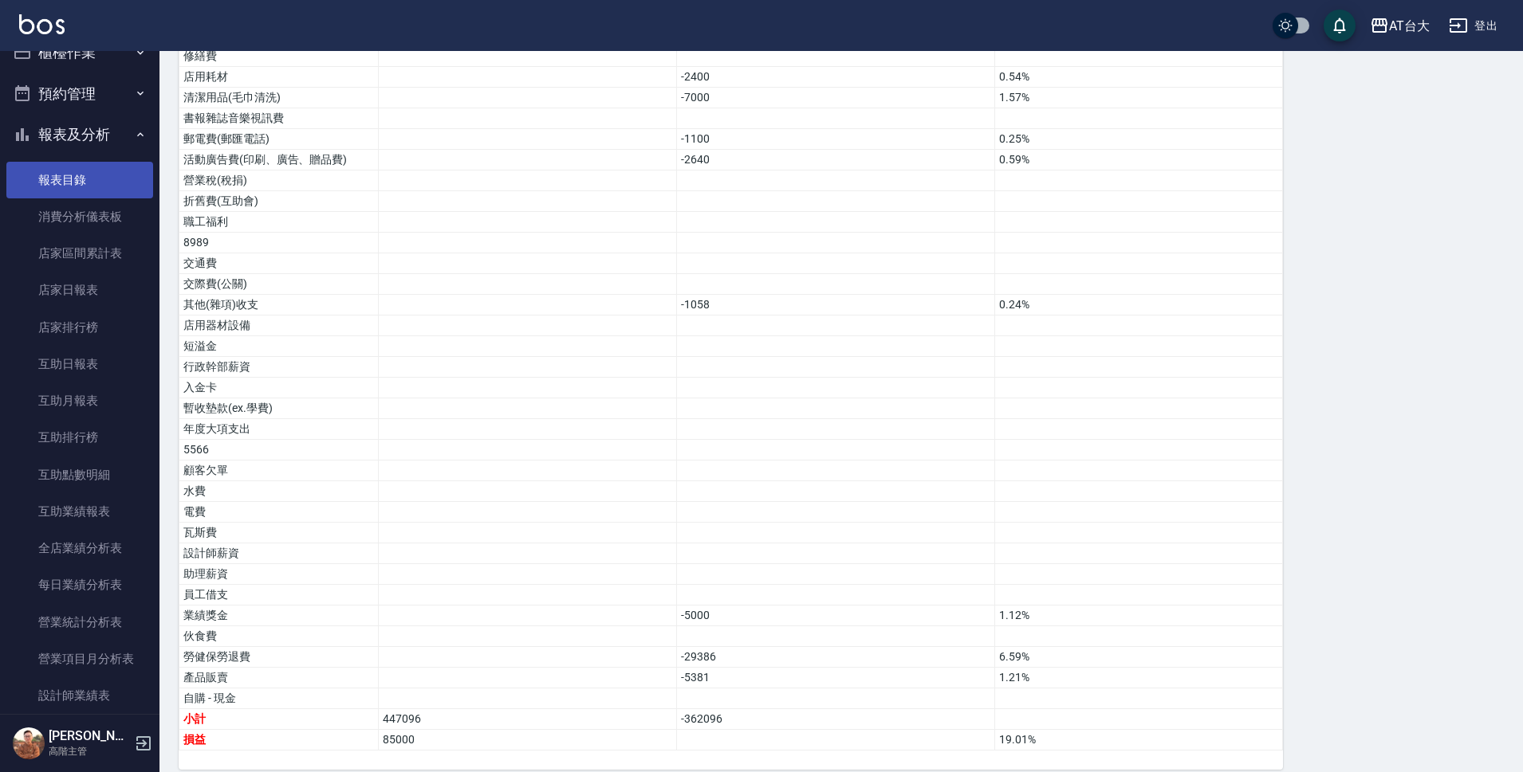
scroll to position [0, 0]
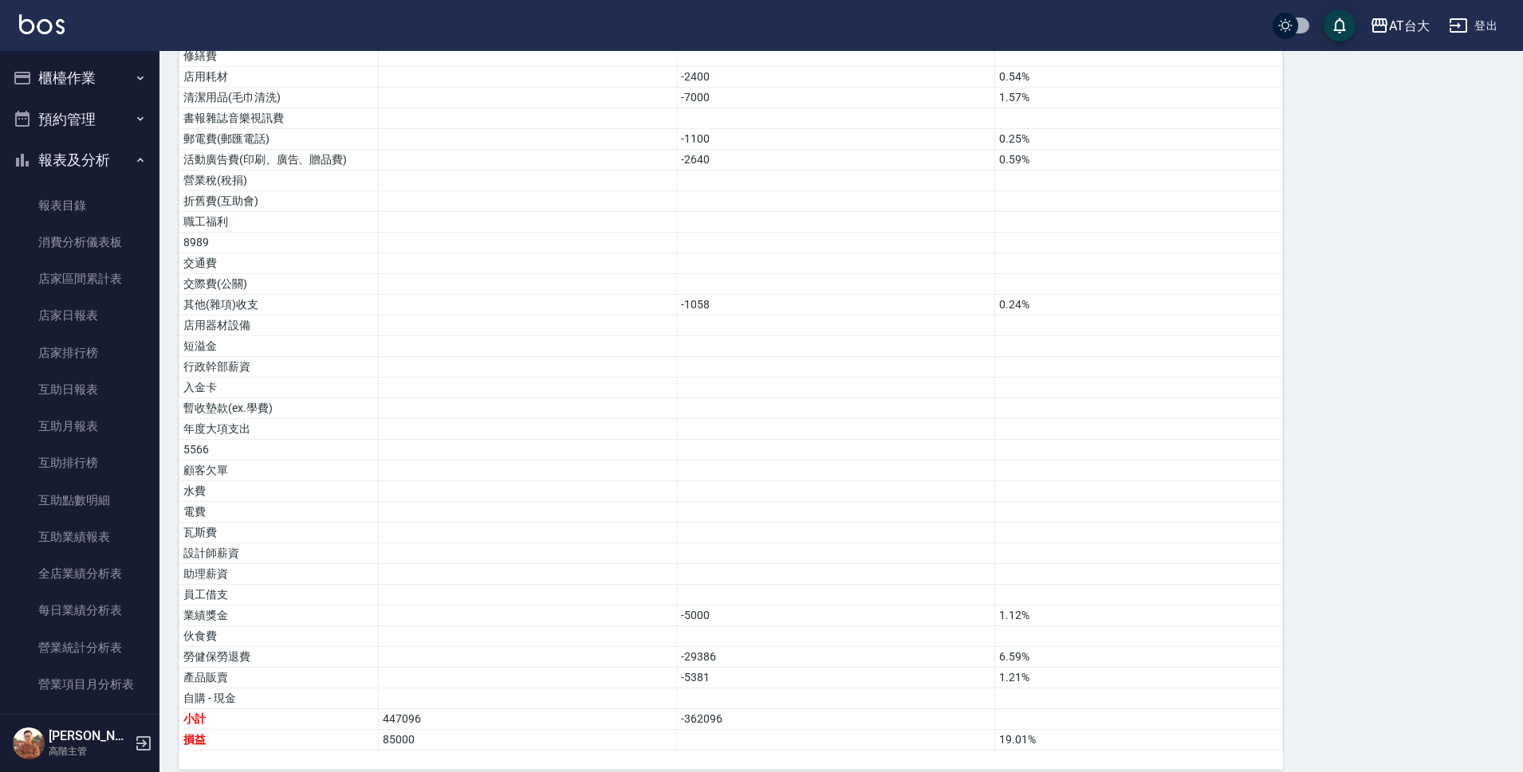
click at [104, 84] on button "櫃檯作業" at bounding box center [79, 77] width 147 height 41
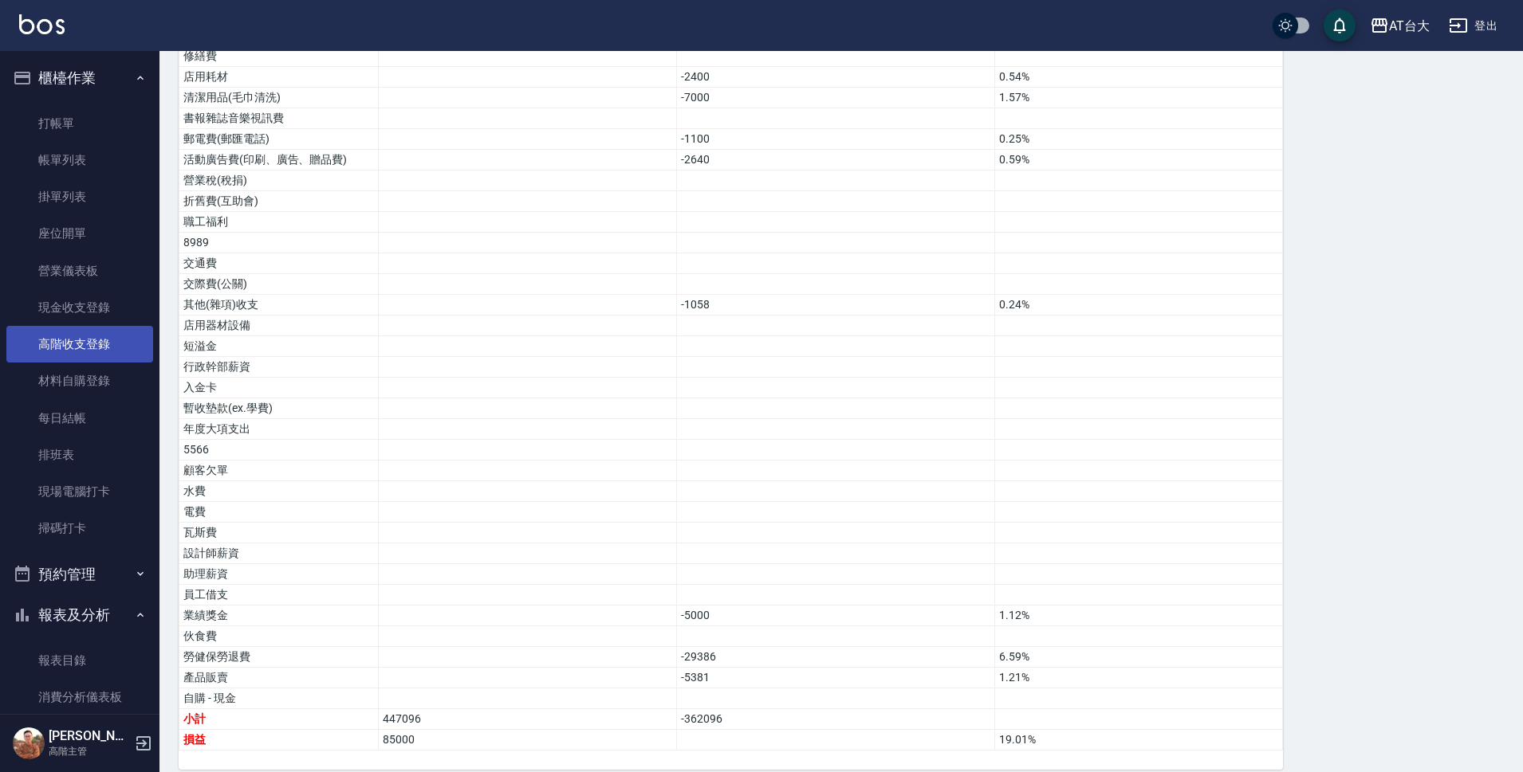
click at [80, 352] on link "高階收支登錄" at bounding box center [79, 344] width 147 height 37
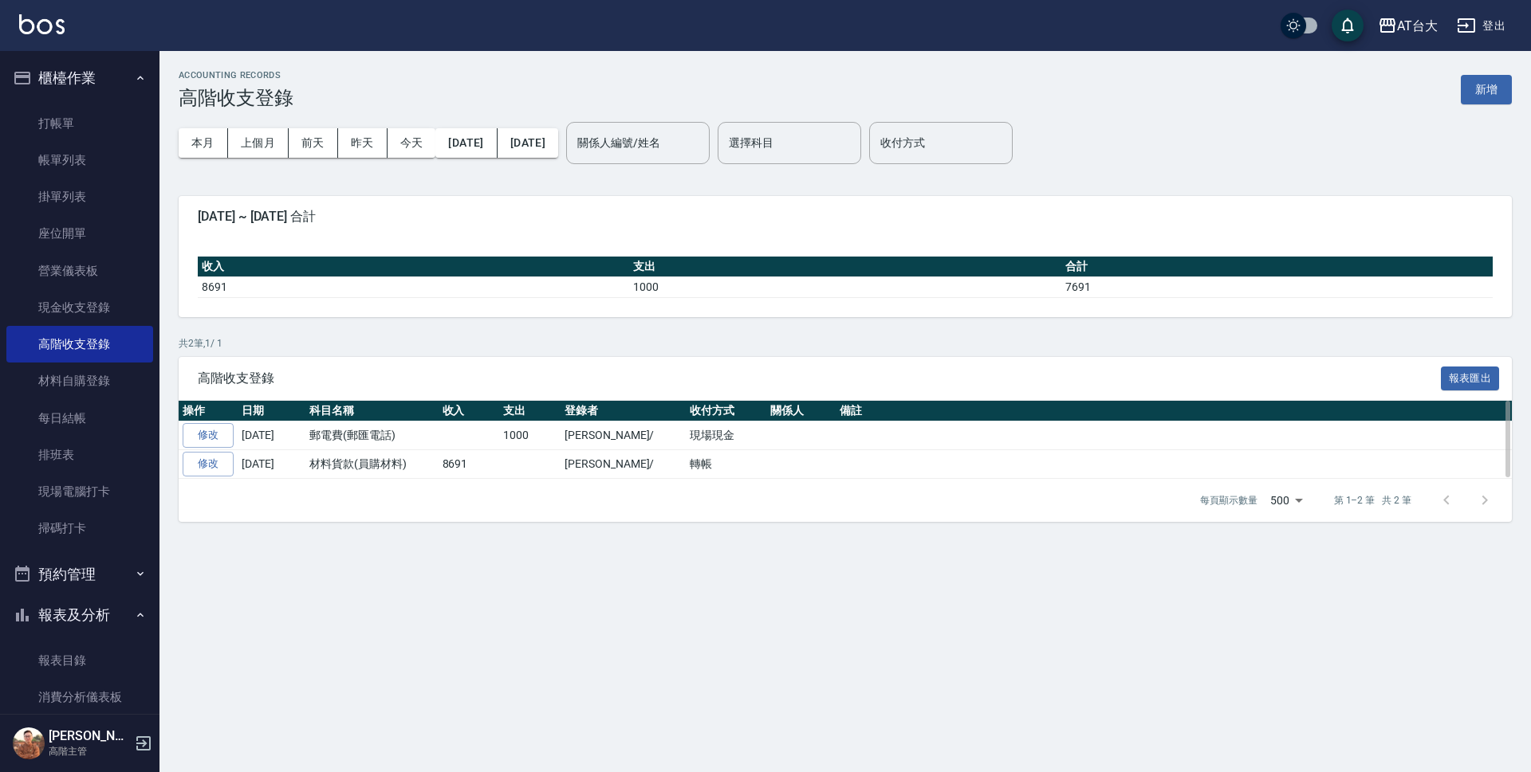
click at [460, 462] on td "8691" at bounding box center [468, 464] width 61 height 29
copy td "8691"
